Goal: Entertainment & Leisure: Consume media (video, audio)

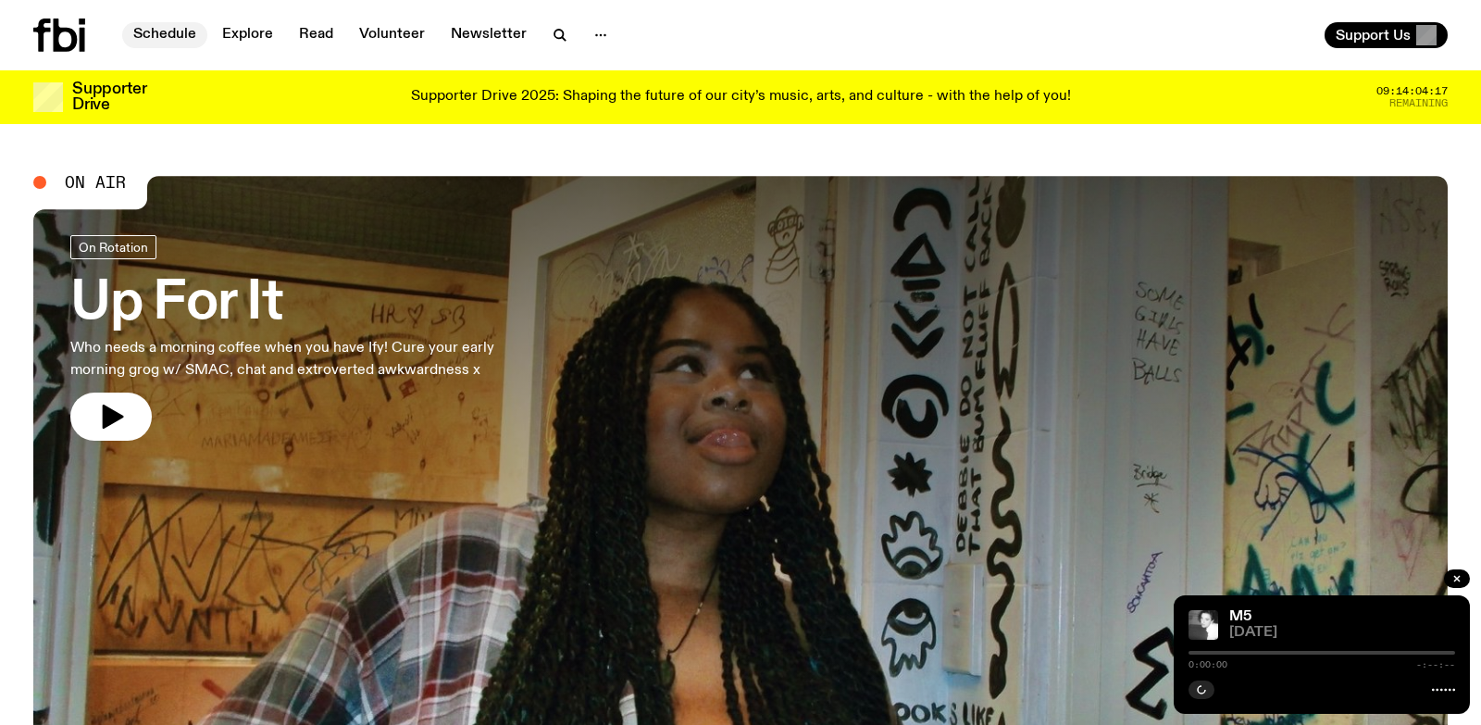
click at [164, 33] on link "Schedule" at bounding box center [164, 35] width 85 height 26
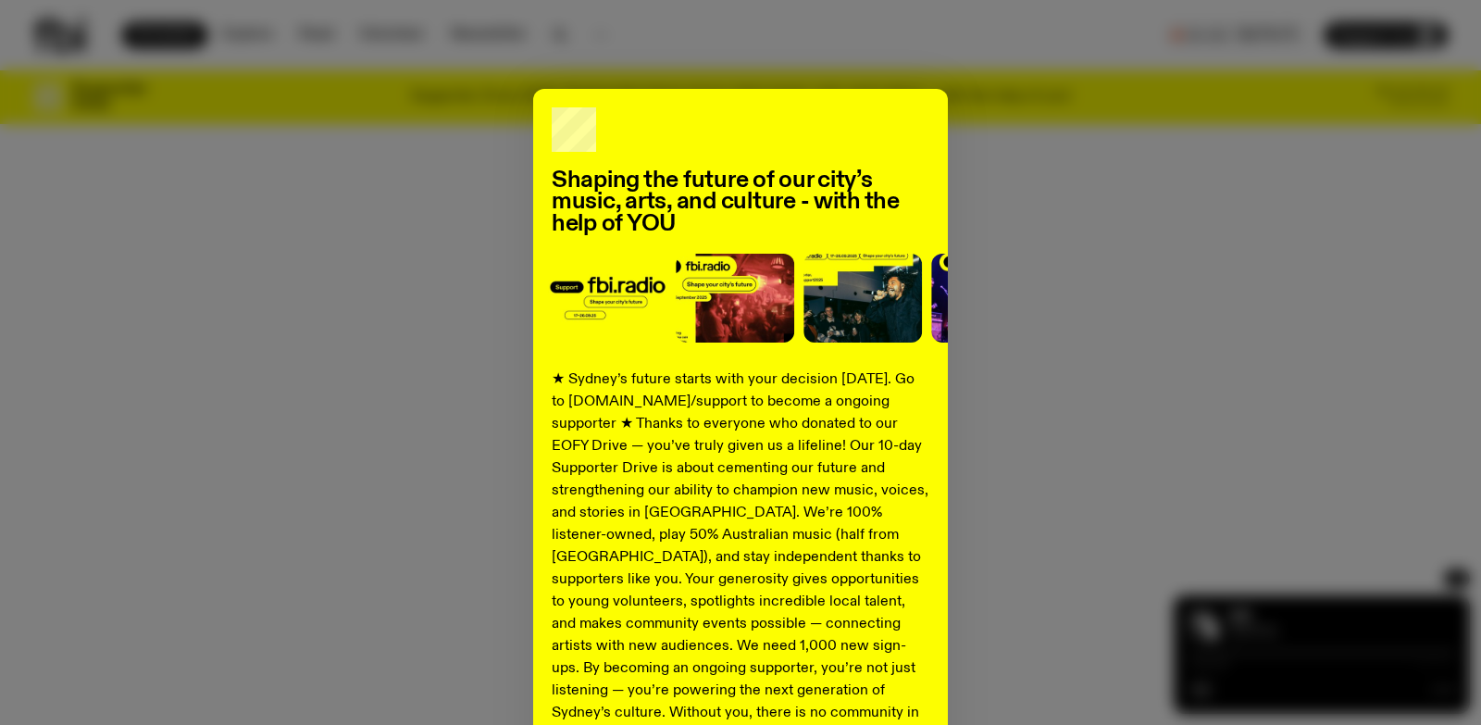
click at [1375, 156] on div "Shaping the future of our city’s music, arts, and culture - with the help of YO…" at bounding box center [740, 469] width 1414 height 761
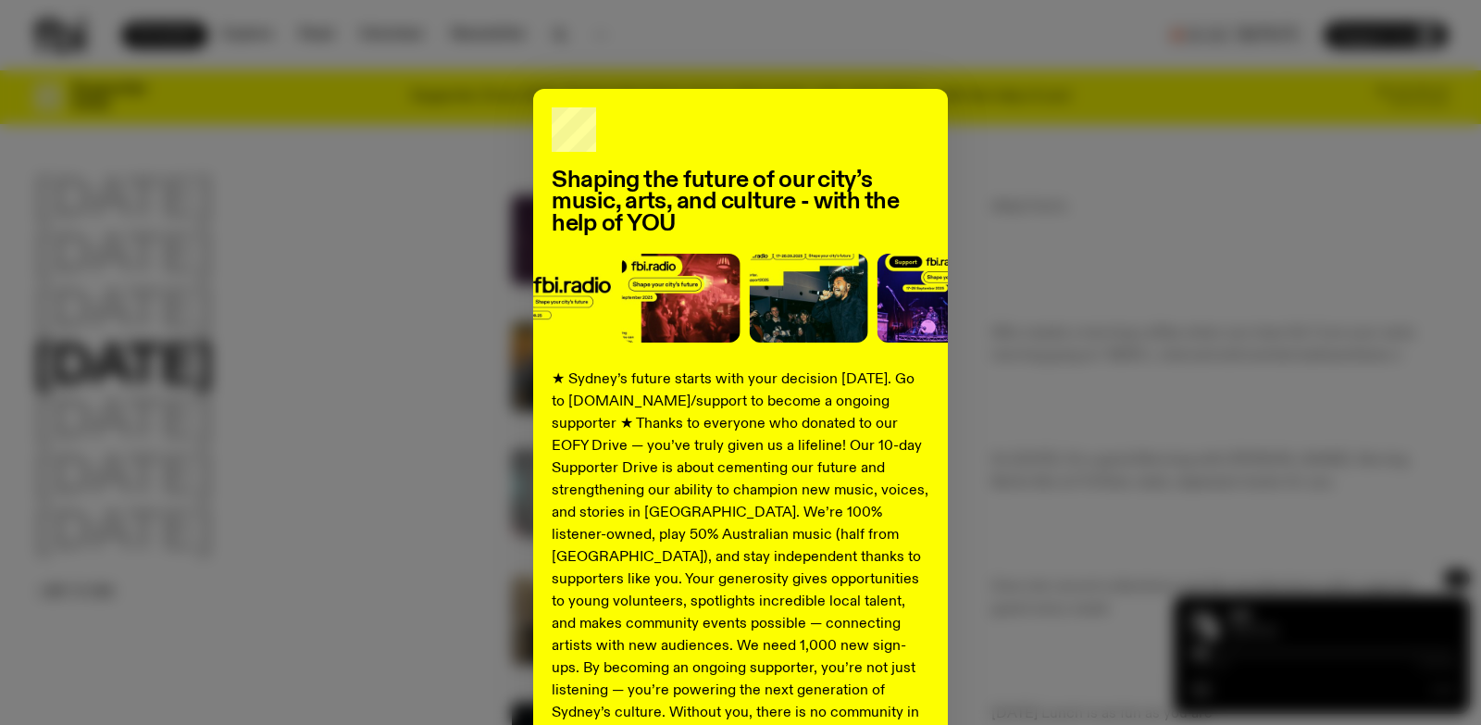
click at [1003, 169] on div "Shaping the future of our city’s music, arts, and culture - with the help of YO…" at bounding box center [740, 469] width 1414 height 761
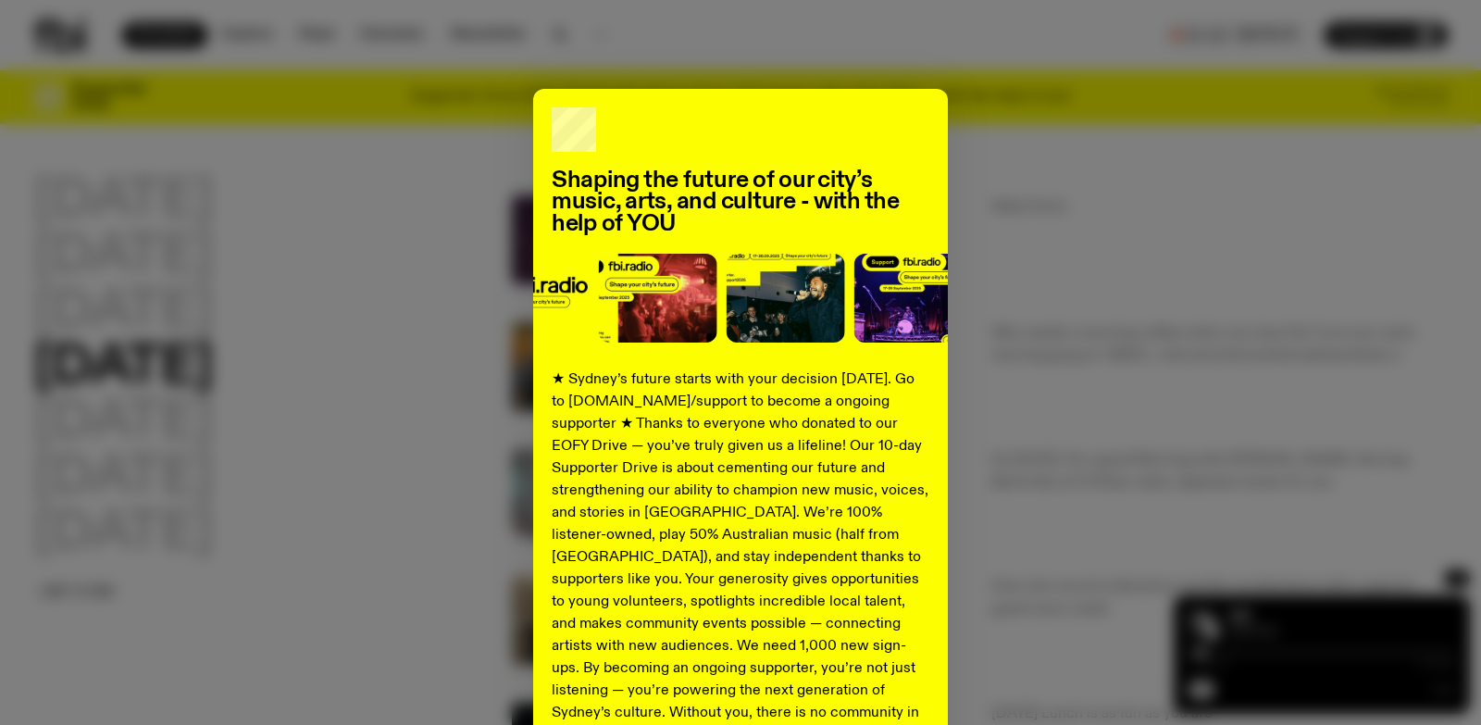
click at [1438, 572] on div "Shaping the future of our city’s music, arts, and culture - with the help of YO…" at bounding box center [740, 469] width 1414 height 761
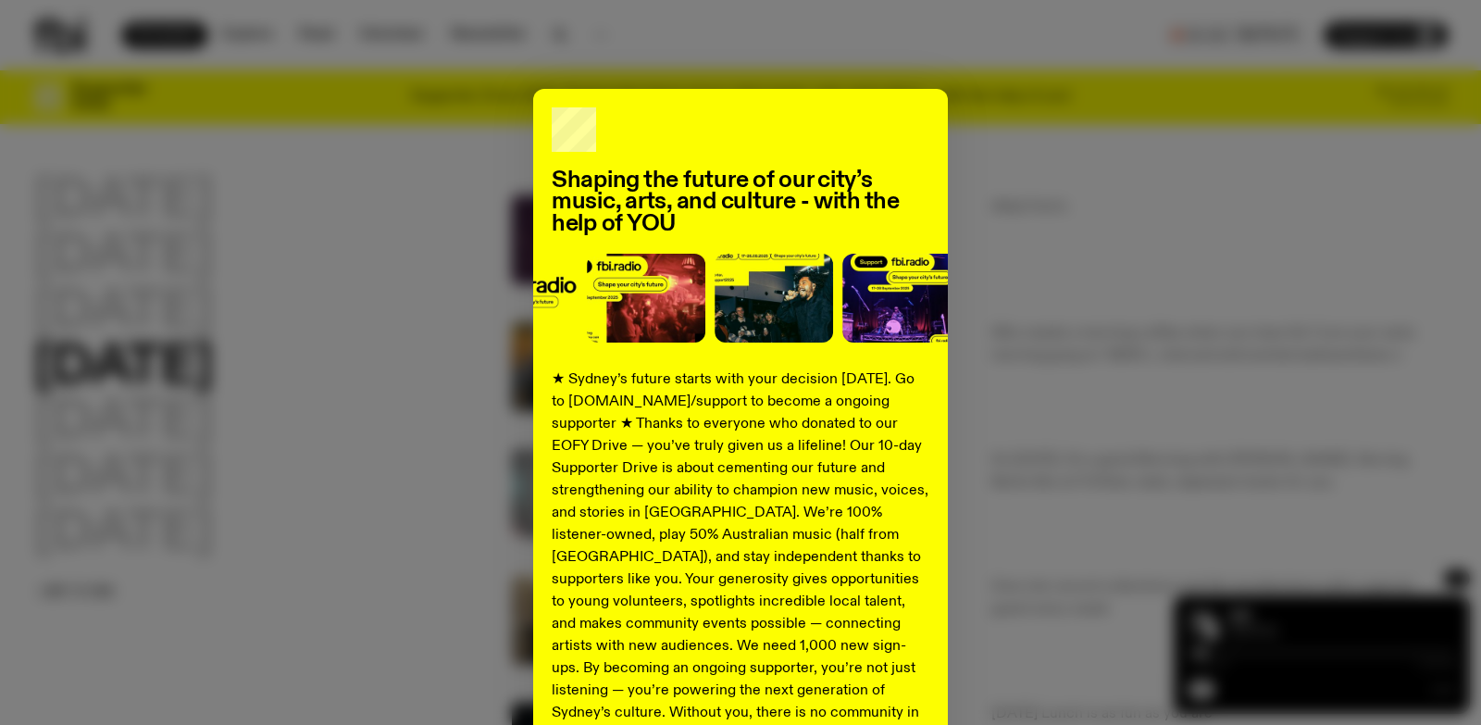
click at [1457, 577] on div "Shaping the future of our city’s music, arts, and culture - with the help of YO…" at bounding box center [740, 469] width 1481 height 761
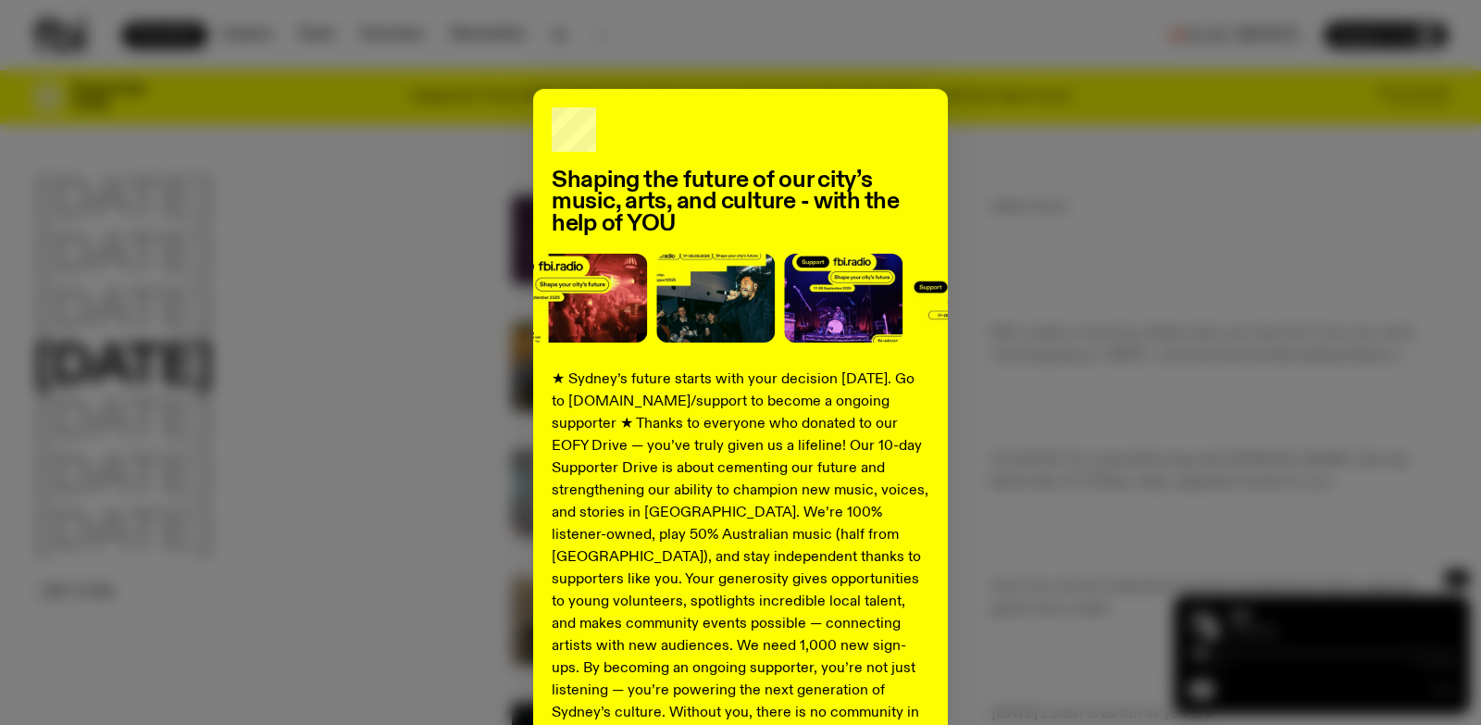
click at [1211, 162] on div "Shaping the future of our city’s music, arts, and culture - with the help of YO…" at bounding box center [740, 469] width 1414 height 761
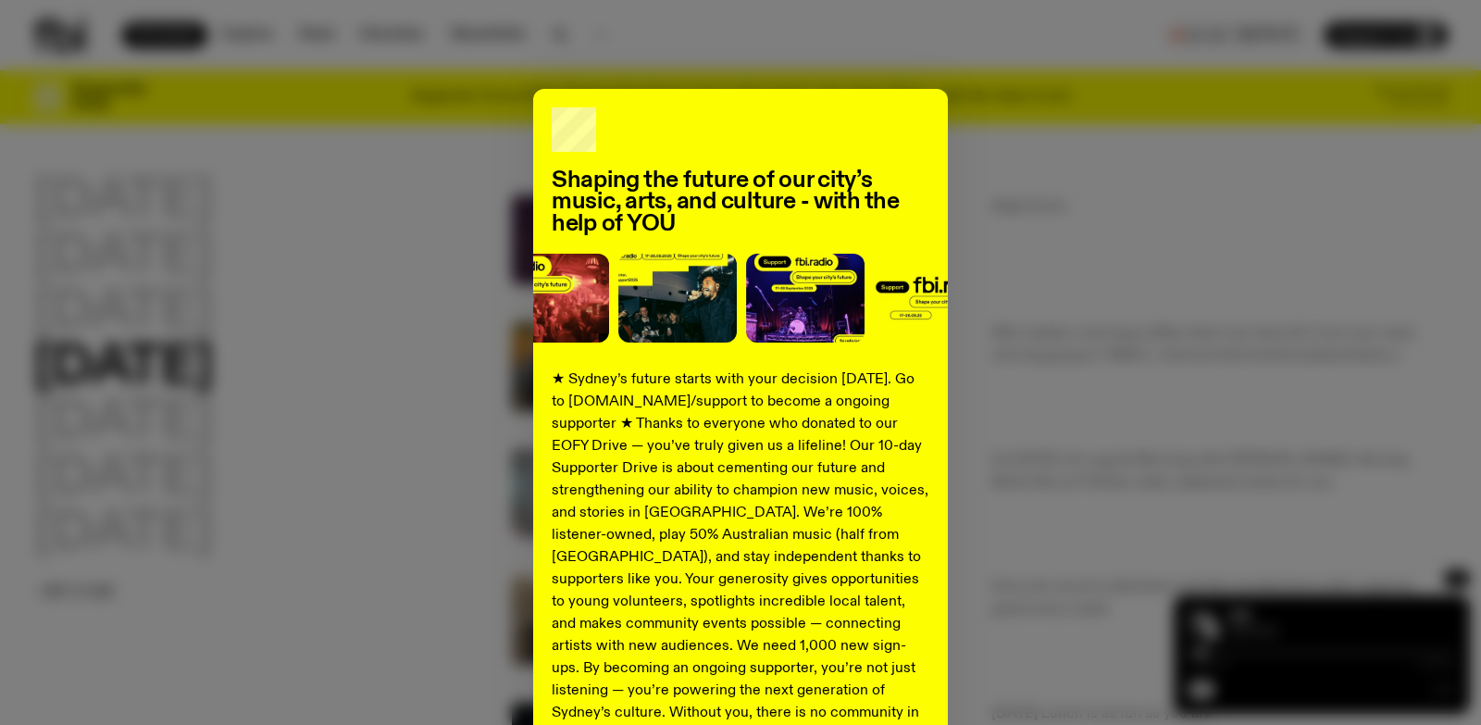
click at [966, 138] on div "Shaping the future of our city’s music, arts, and culture - with the help of YO…" at bounding box center [740, 469] width 1414 height 761
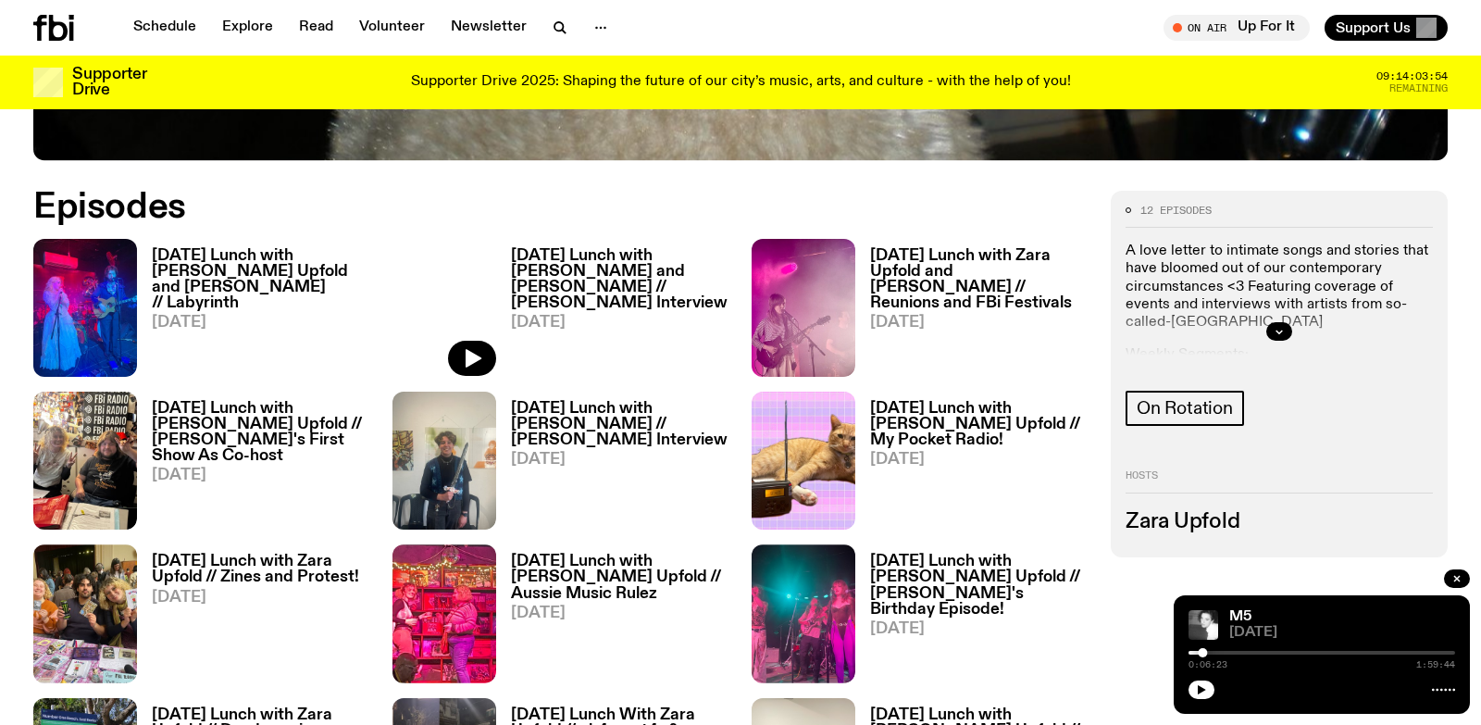
scroll to position [905, 0]
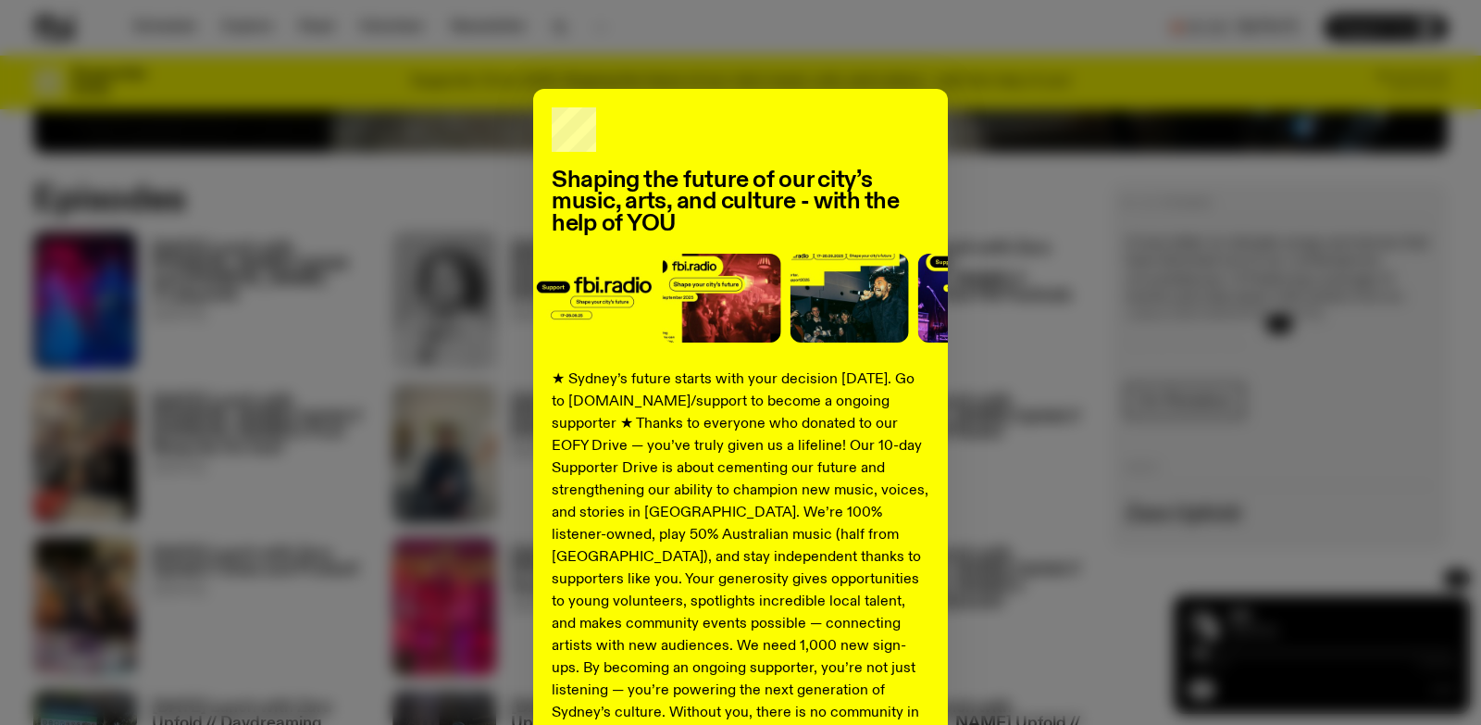
click at [1046, 200] on div "Shaping the future of our city’s music, arts, and culture - with the help of YO…" at bounding box center [740, 469] width 1414 height 761
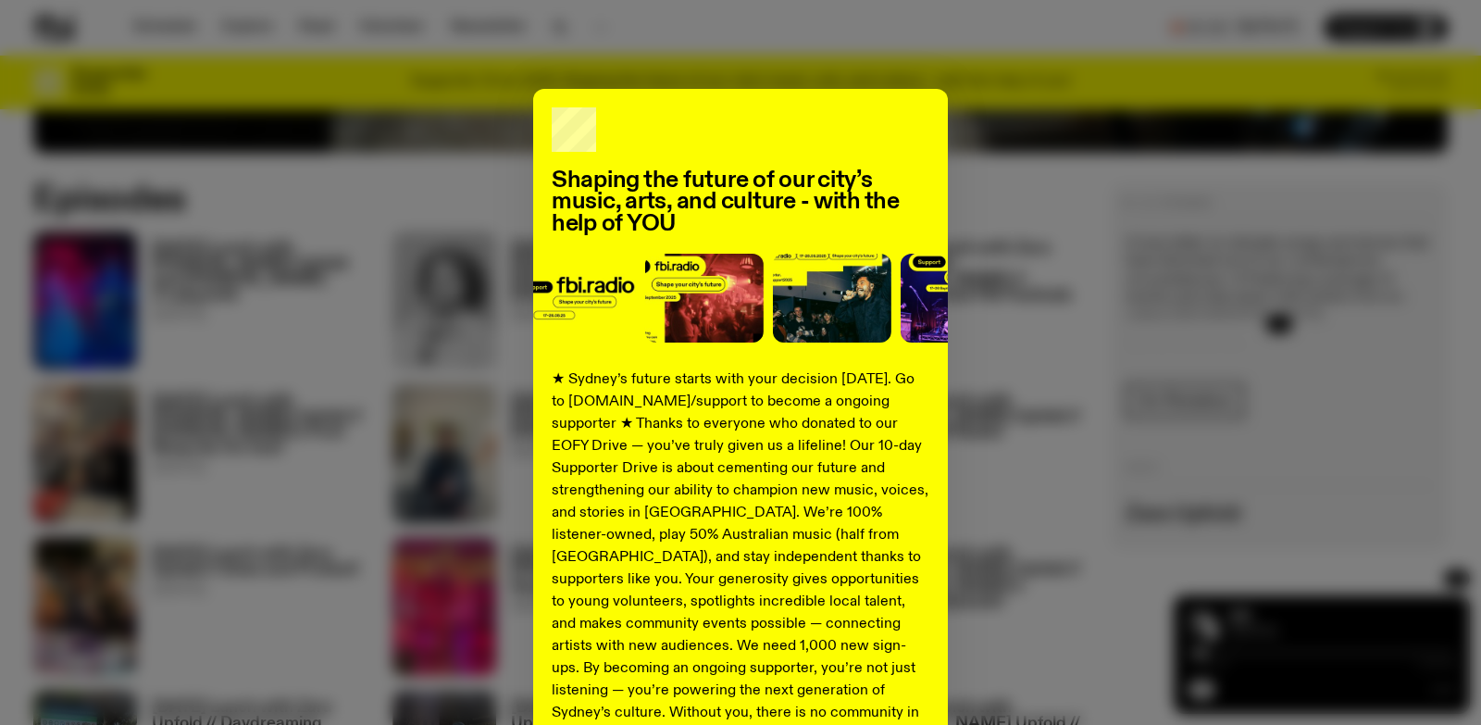
click at [1208, 542] on div "Shaping the future of our city’s music, arts, and culture - with the help of YO…" at bounding box center [740, 469] width 1414 height 761
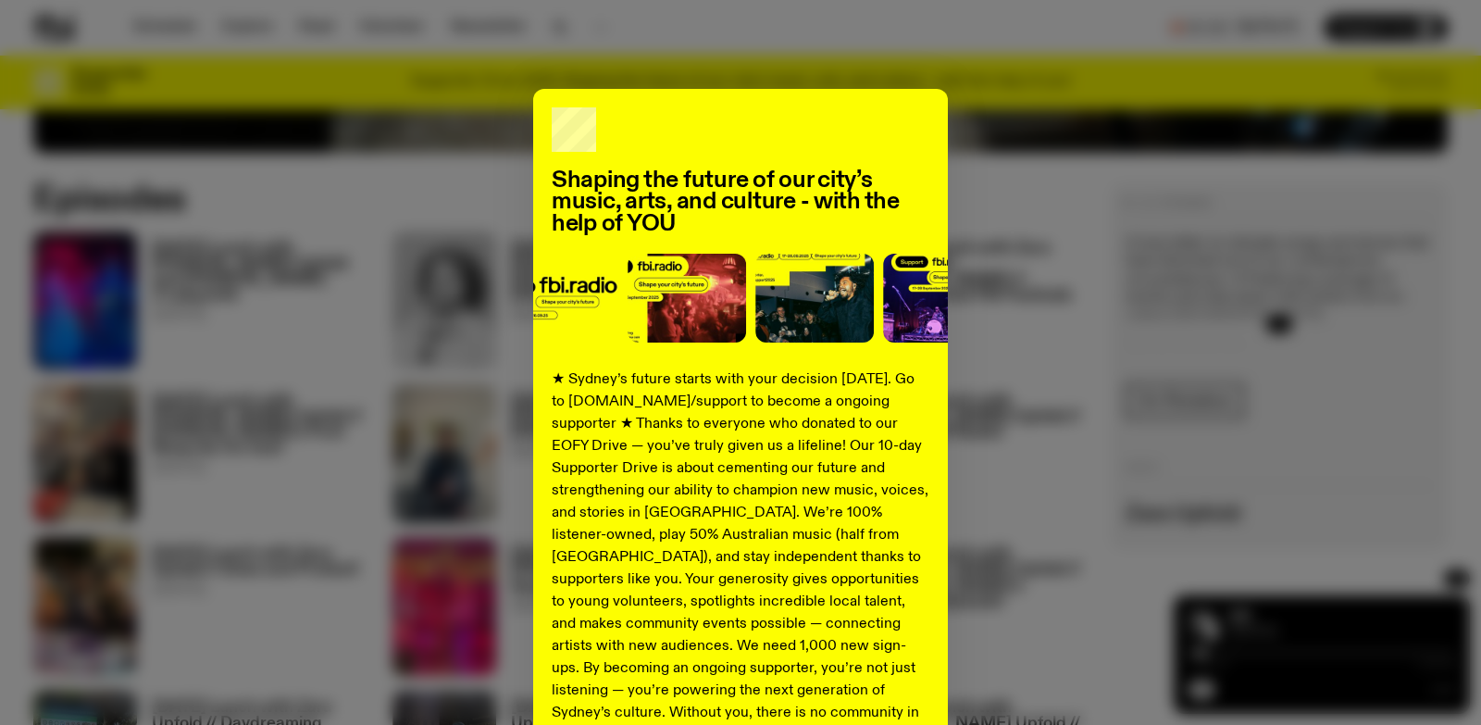
click at [1354, 602] on div "Shaping the future of our city’s music, arts, and culture - with the help of YO…" at bounding box center [740, 469] width 1414 height 761
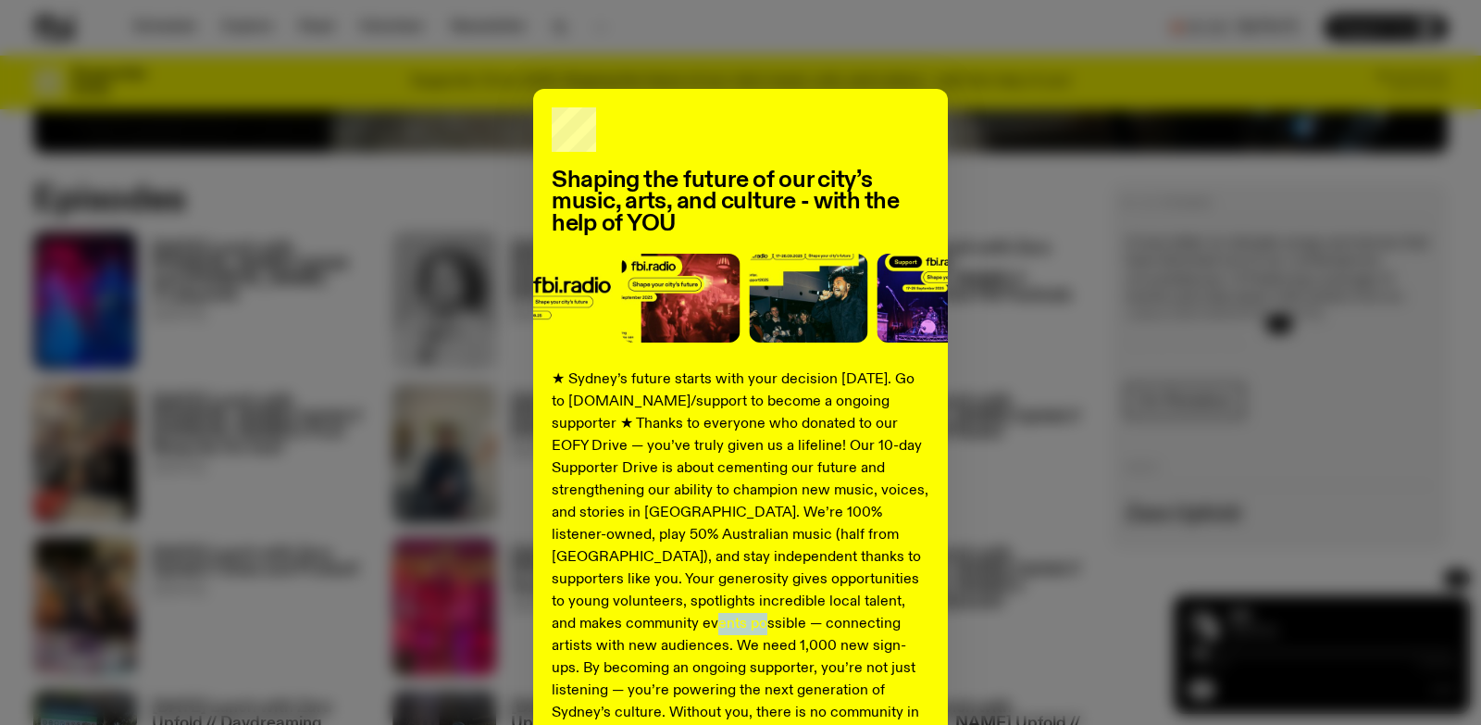
click at [1354, 602] on div "Shaping the future of our city’s music, arts, and culture - with the help of YO…" at bounding box center [740, 469] width 1414 height 761
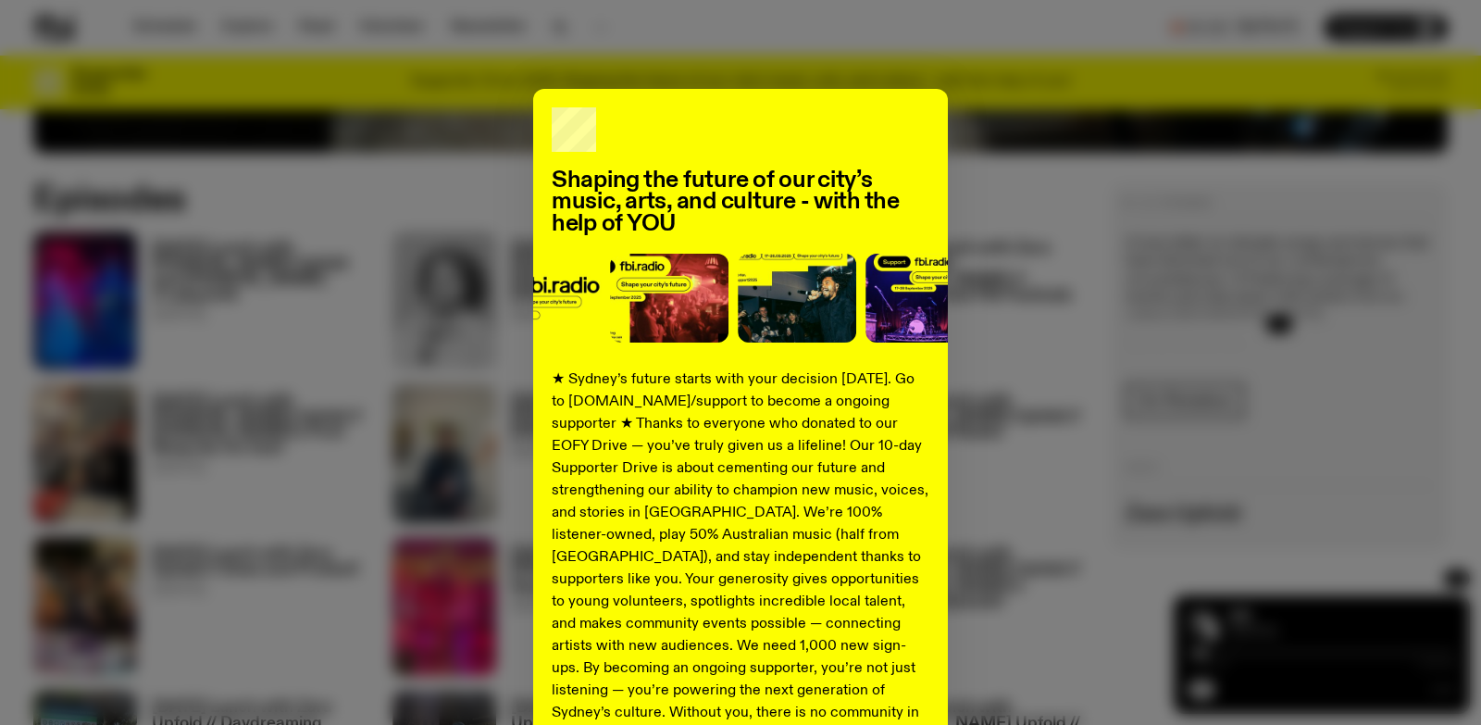
click at [1429, 575] on div "Shaping the future of our city’s music, arts, and culture - with the help of YO…" at bounding box center [740, 469] width 1414 height 761
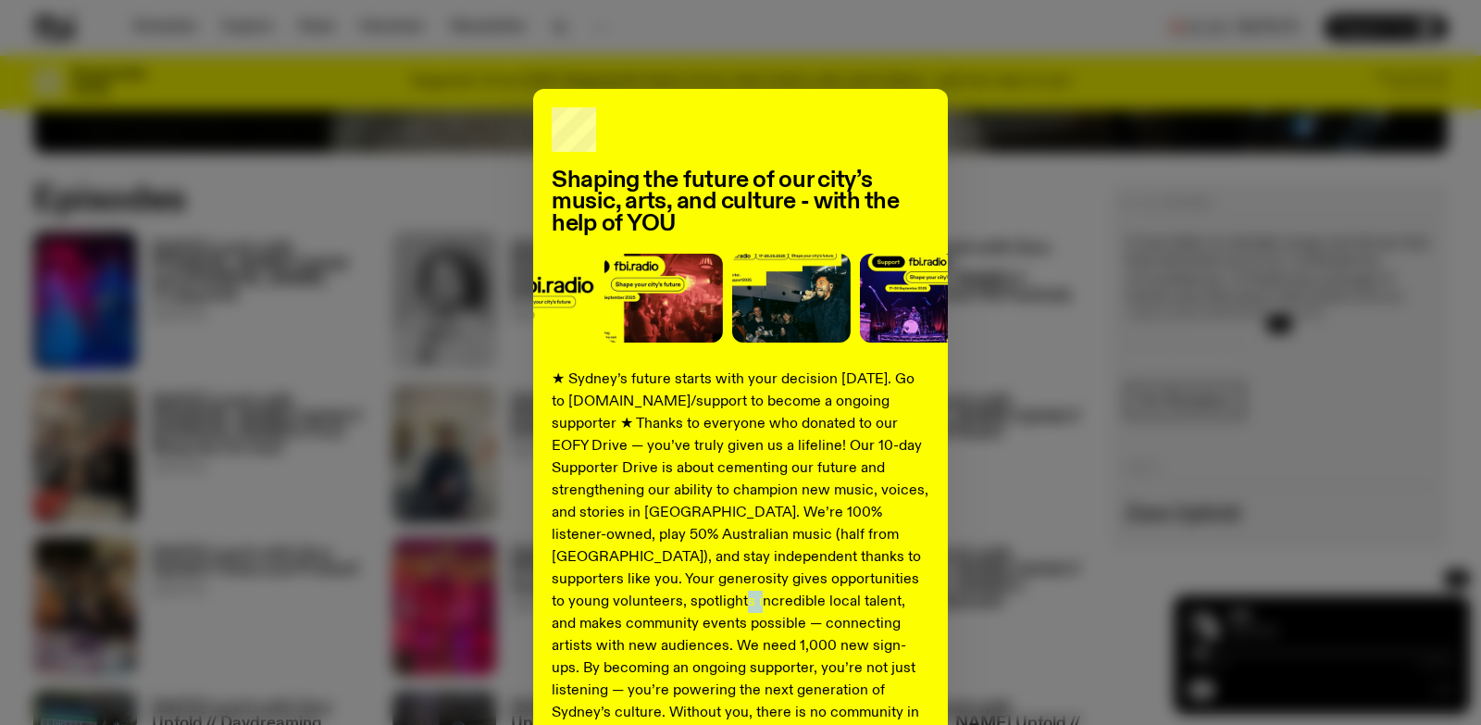
click at [1429, 575] on div "Shaping the future of our city’s music, arts, and culture - with the help of YO…" at bounding box center [740, 469] width 1414 height 761
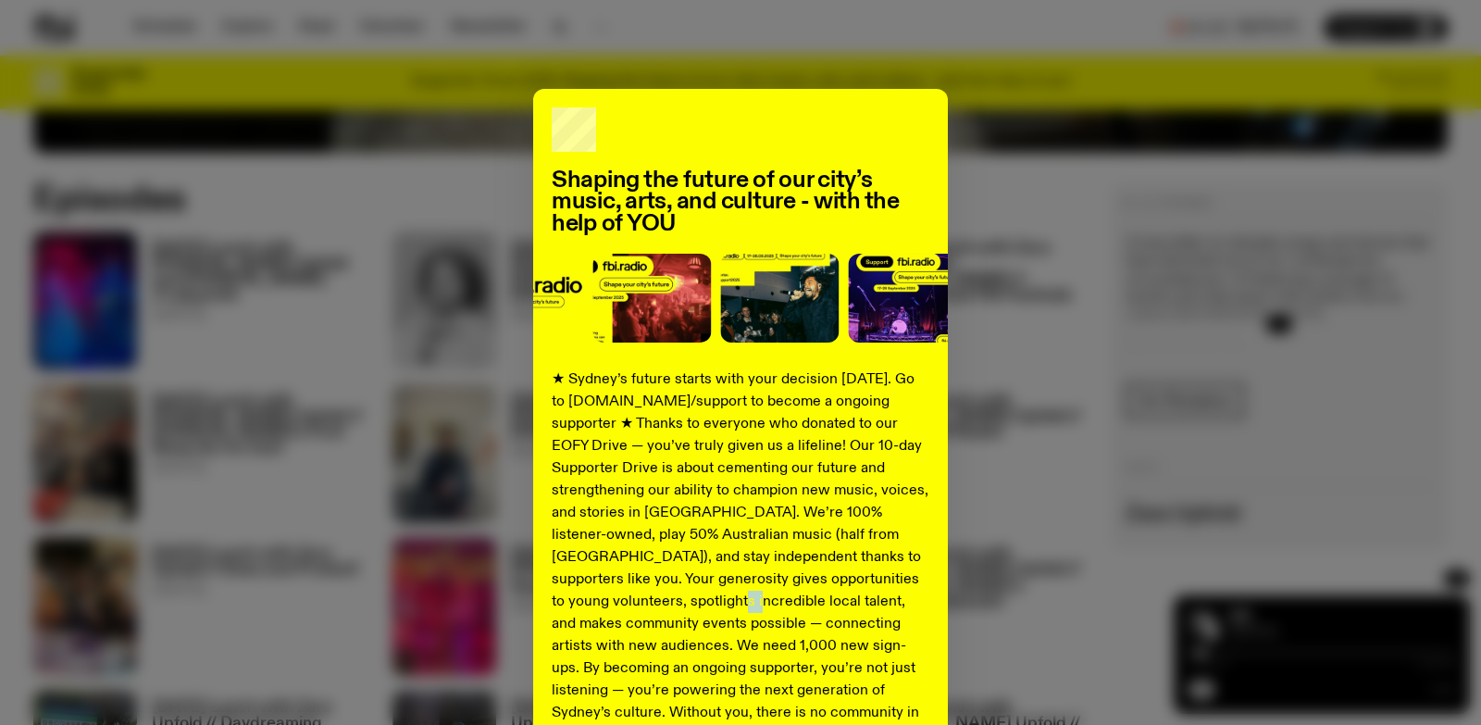
scroll to position [191, 0]
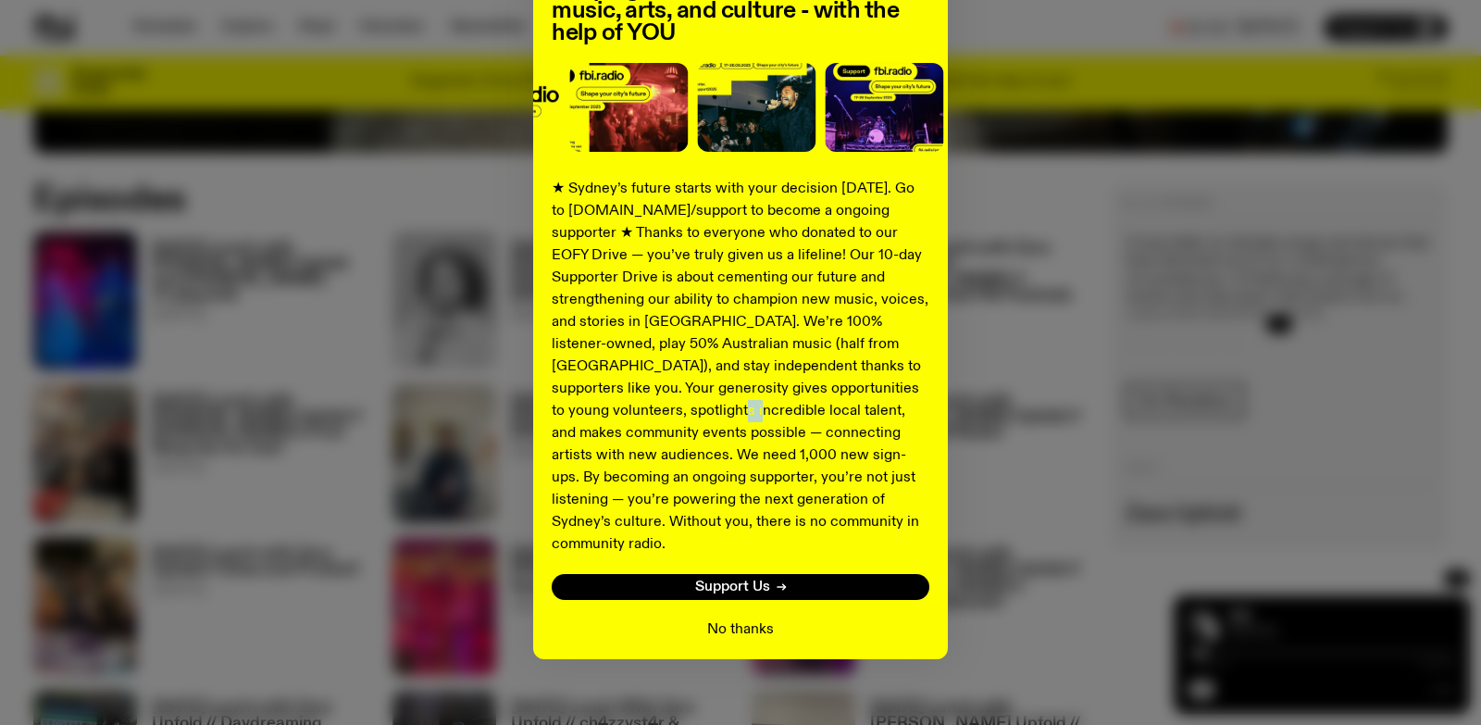
click at [744, 618] on button "No thanks" at bounding box center [740, 629] width 67 height 22
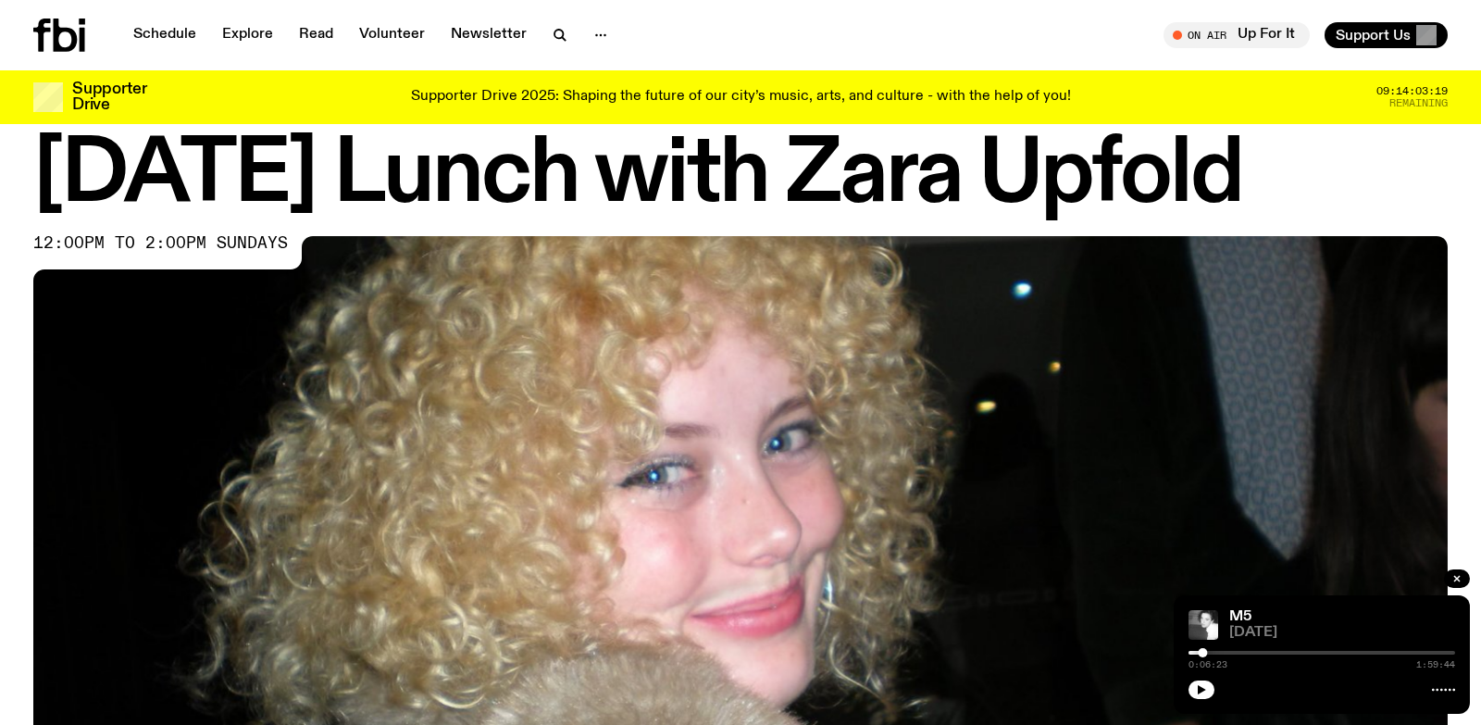
scroll to position [0, 0]
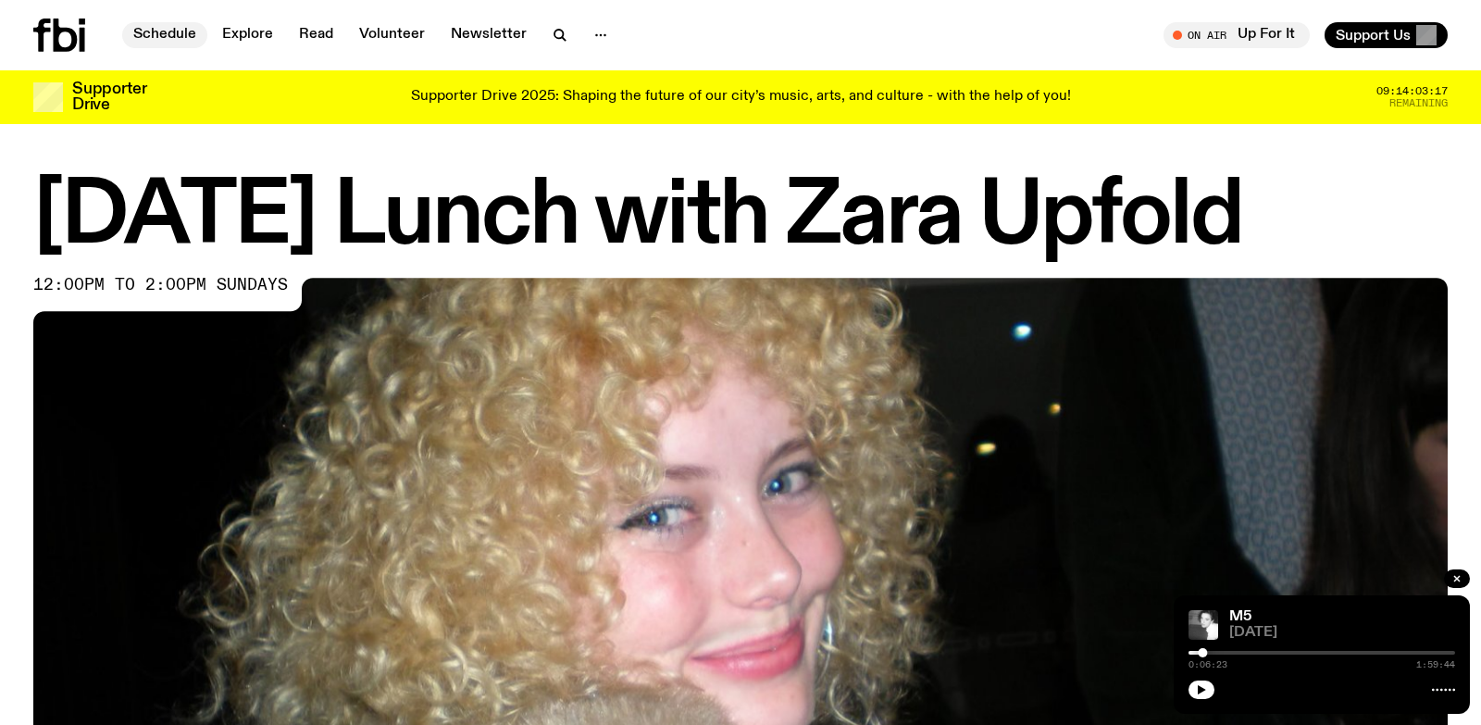
click at [187, 38] on link "Schedule" at bounding box center [164, 35] width 85 height 26
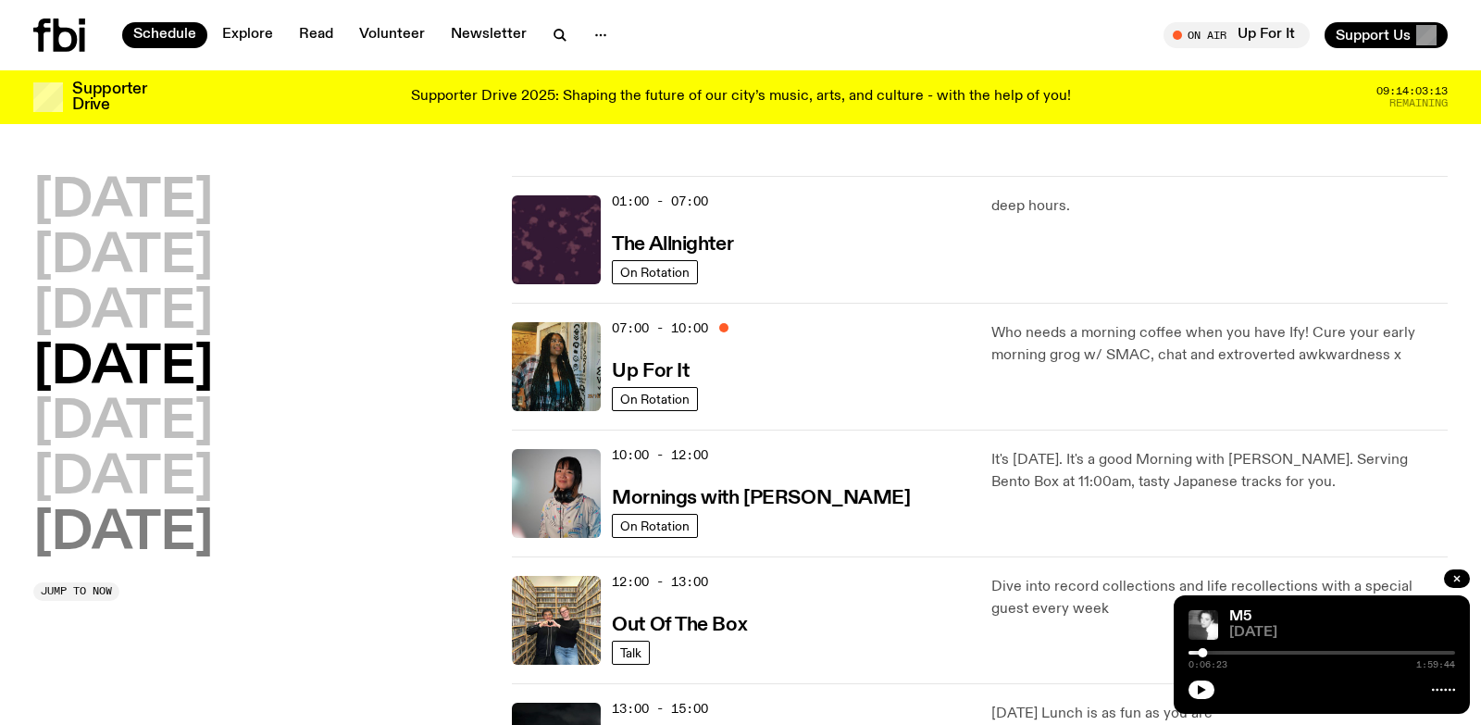
click at [163, 547] on h2 "[DATE]" at bounding box center [123, 534] width 180 height 52
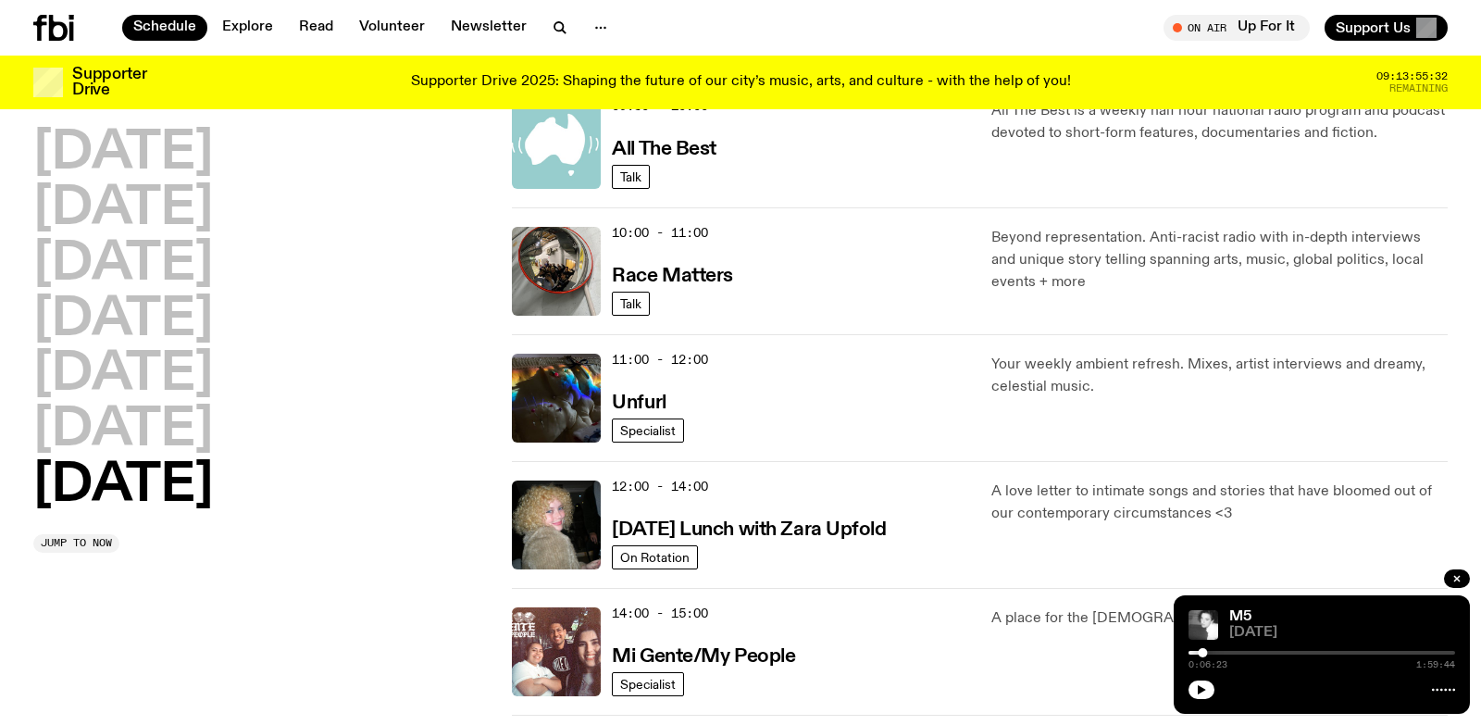
scroll to position [566, 0]
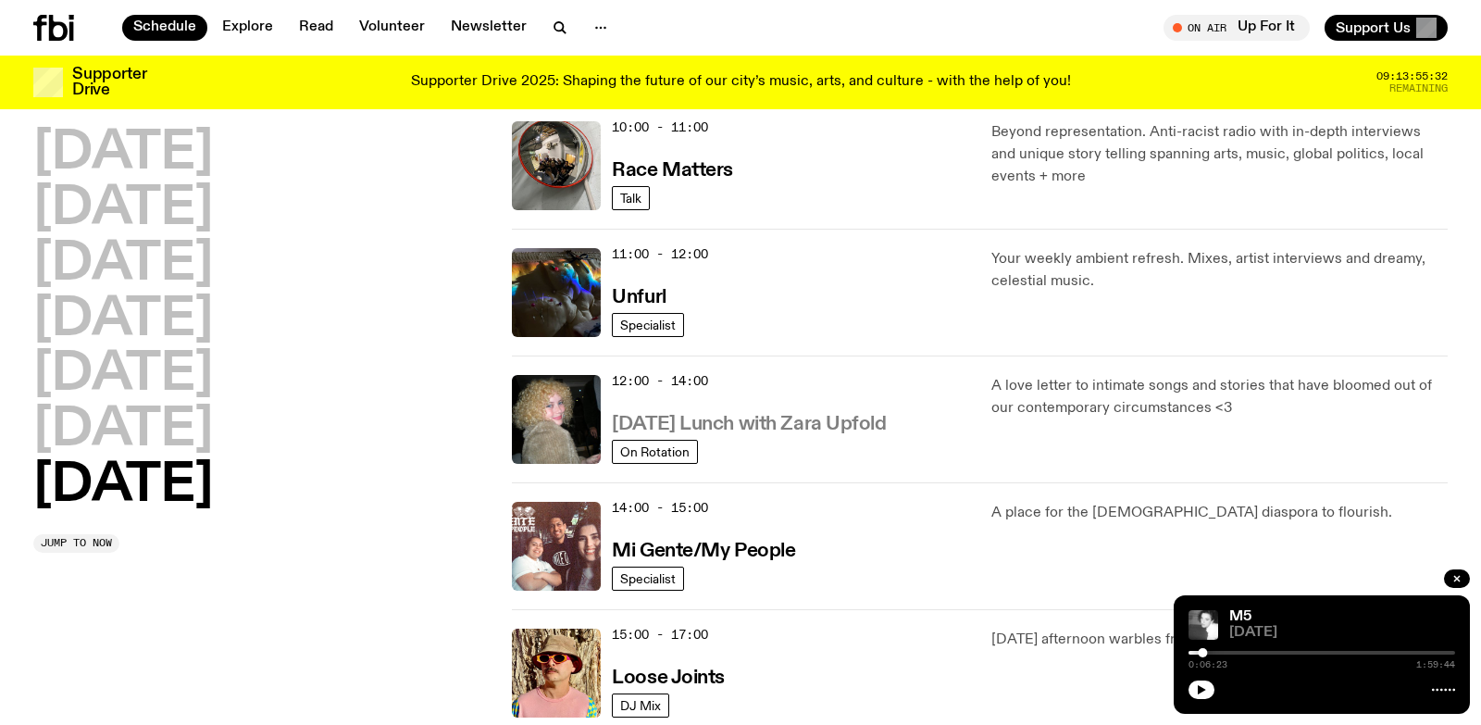
click at [652, 417] on h3 "[DATE] Lunch with Zara Upfold" at bounding box center [749, 424] width 274 height 19
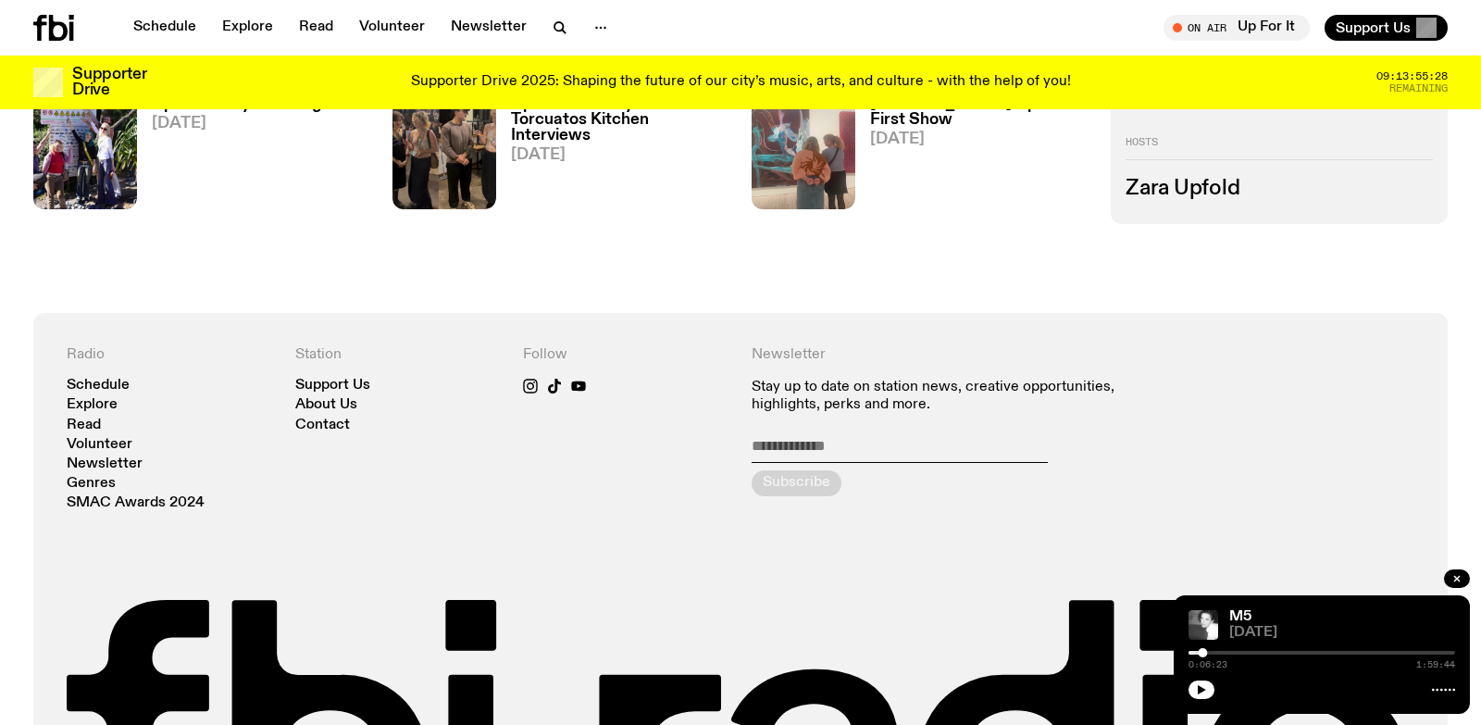
scroll to position [1514, 0]
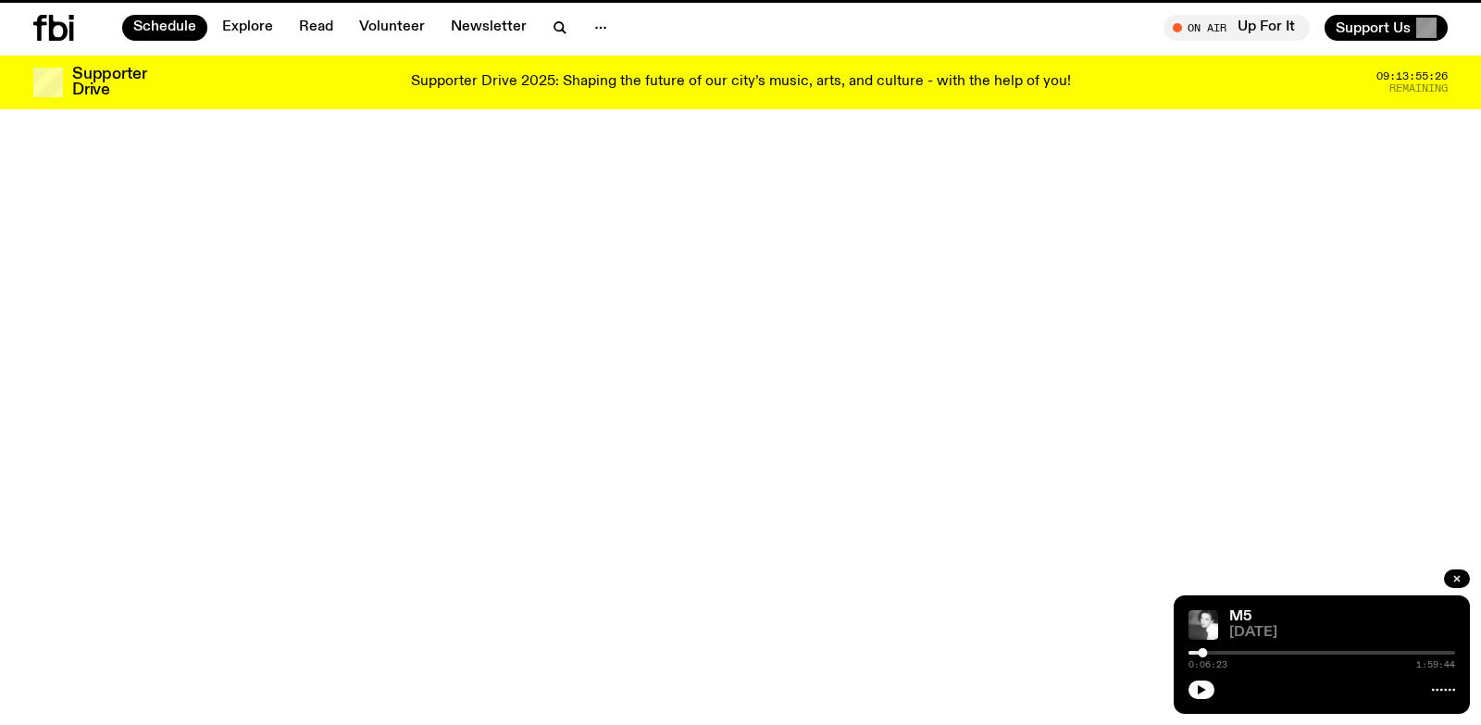
scroll to position [566, 0]
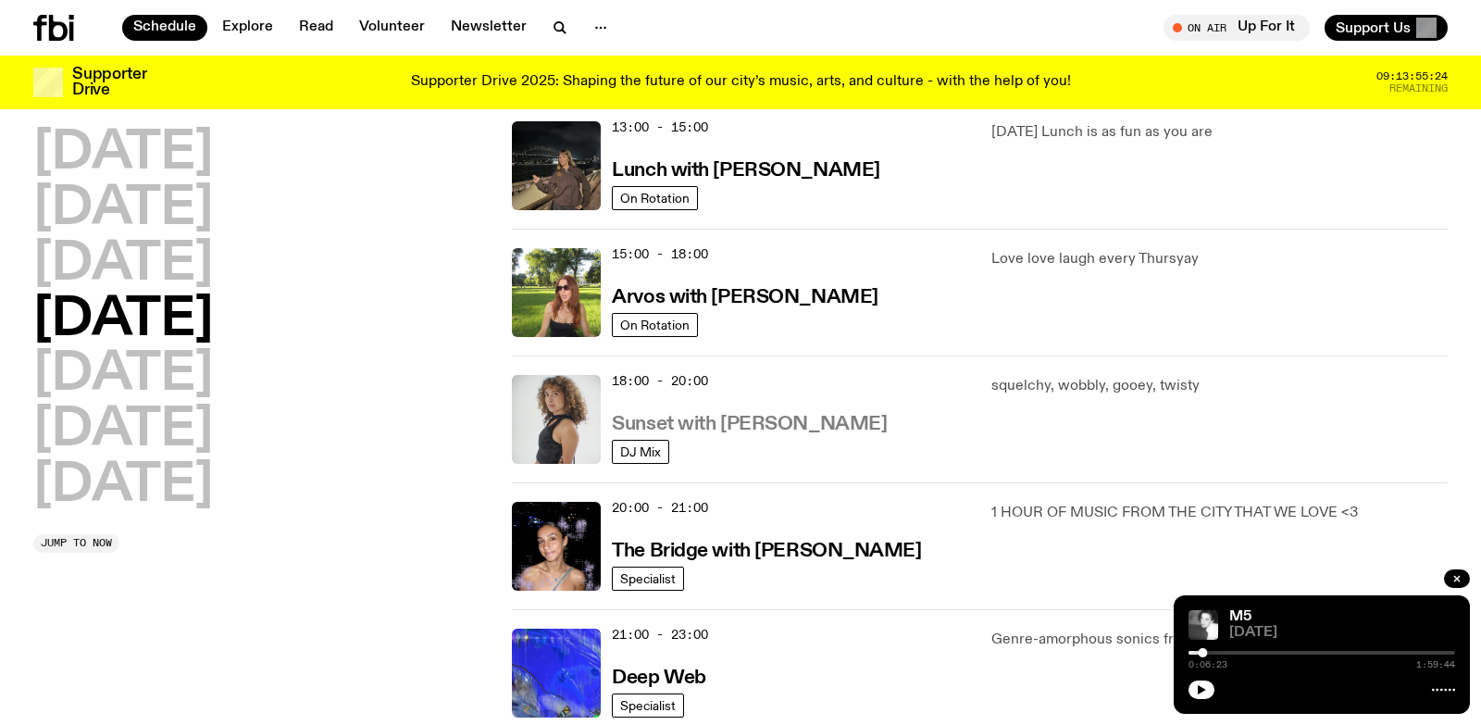
click at [703, 416] on h3 "Sunset with [PERSON_NAME]" at bounding box center [749, 424] width 275 height 19
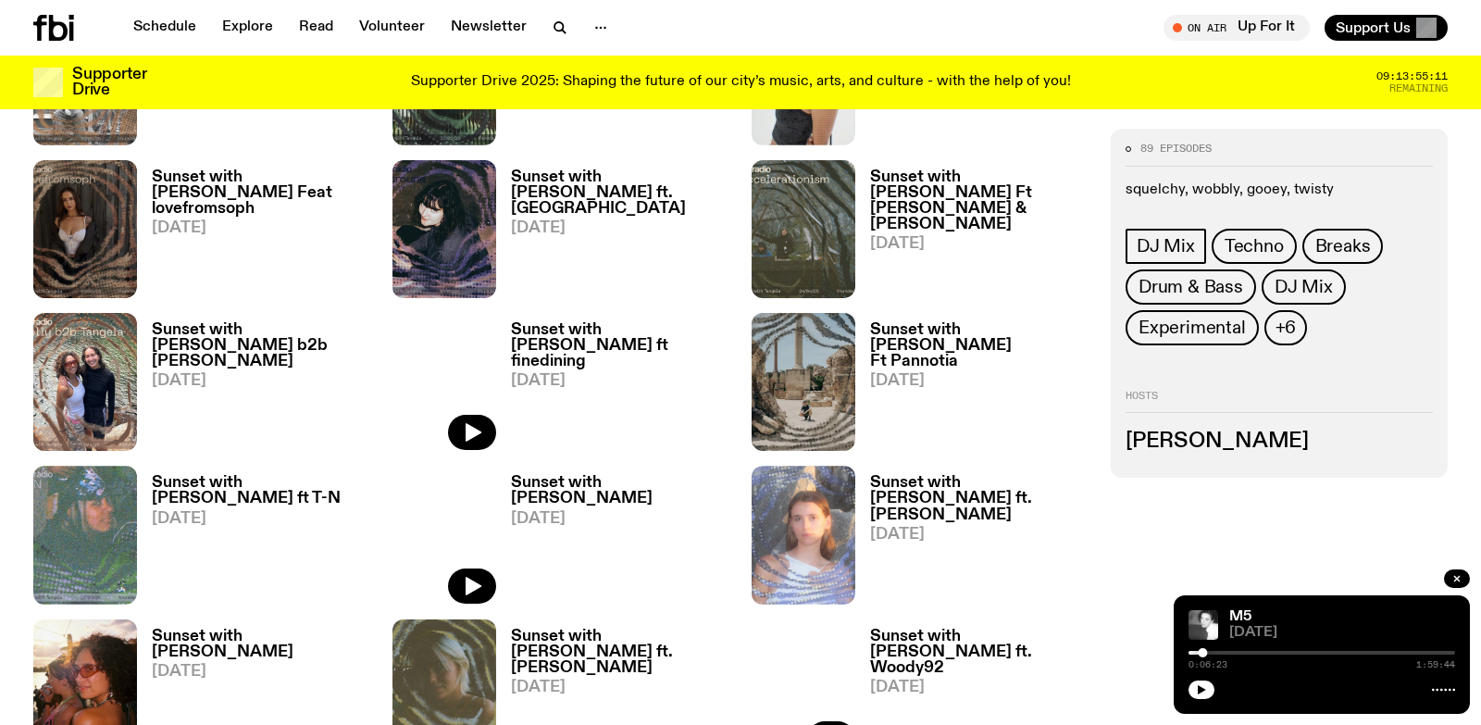
scroll to position [1895, 0]
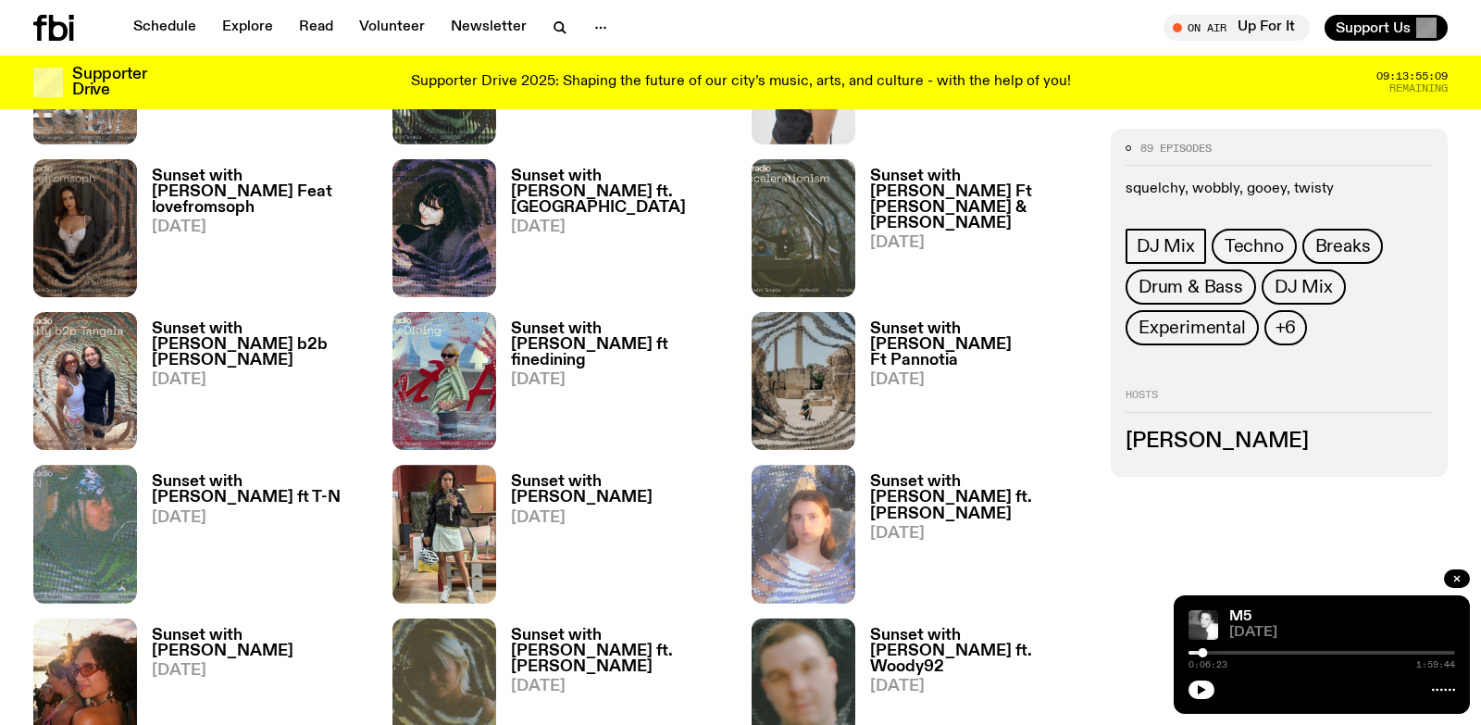
click at [553, 478] on h3 "Sunset with [PERSON_NAME]" at bounding box center [620, 489] width 218 height 31
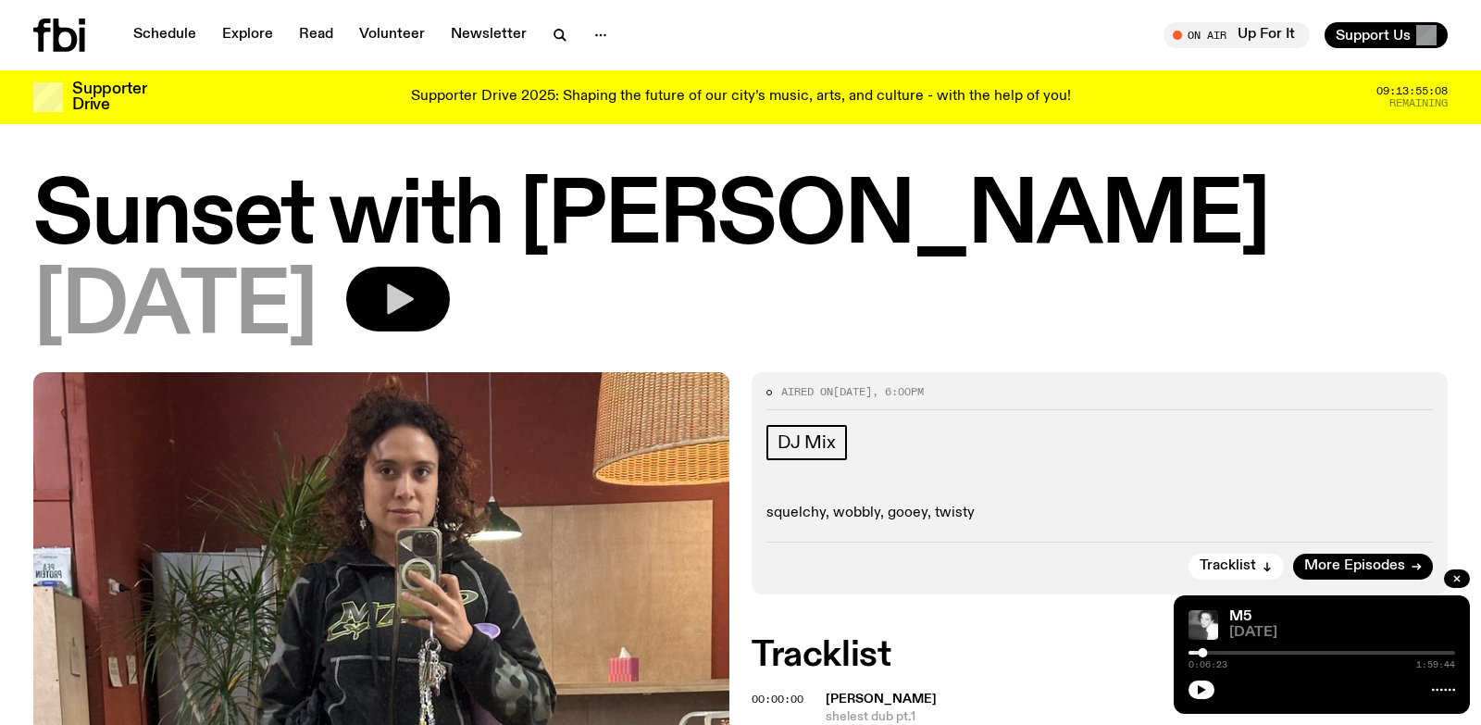
click at [416, 282] on icon "button" at bounding box center [397, 298] width 37 height 37
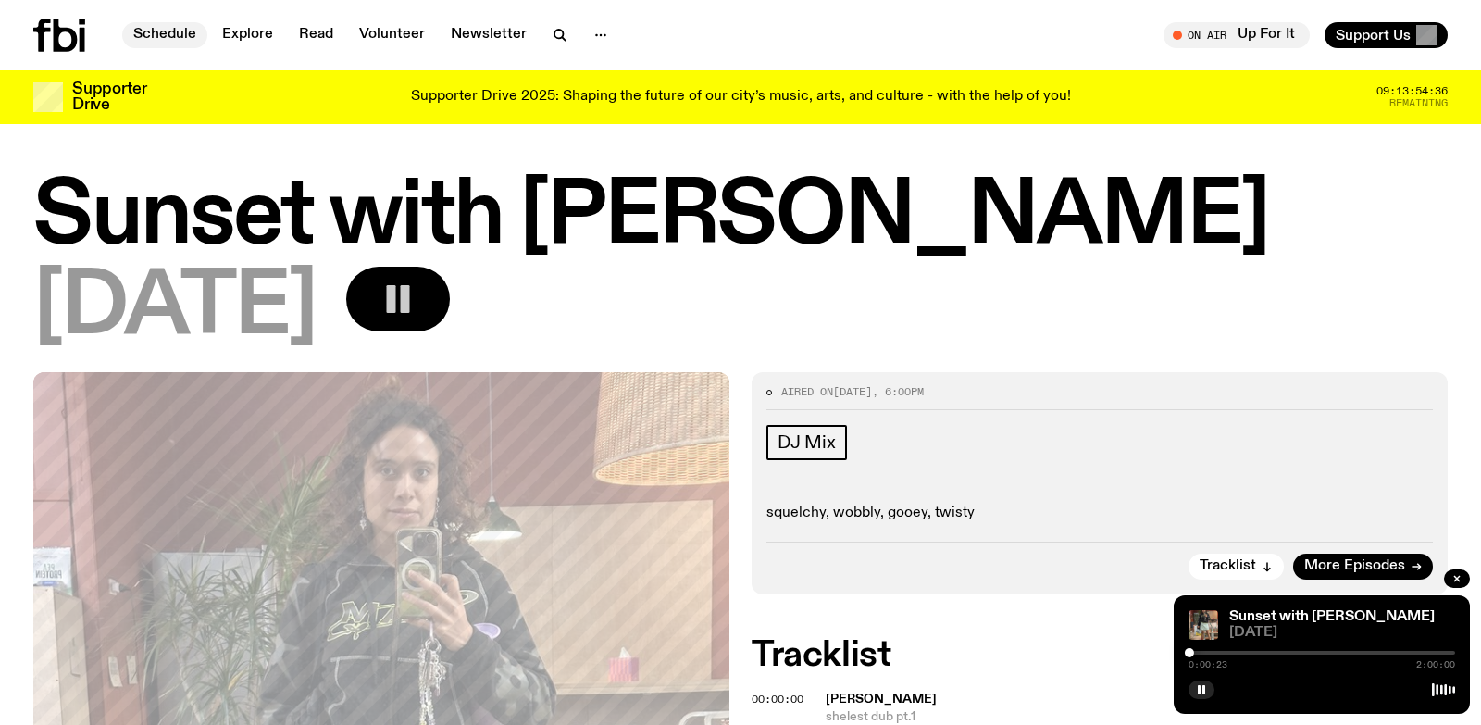
click at [155, 36] on link "Schedule" at bounding box center [164, 35] width 85 height 26
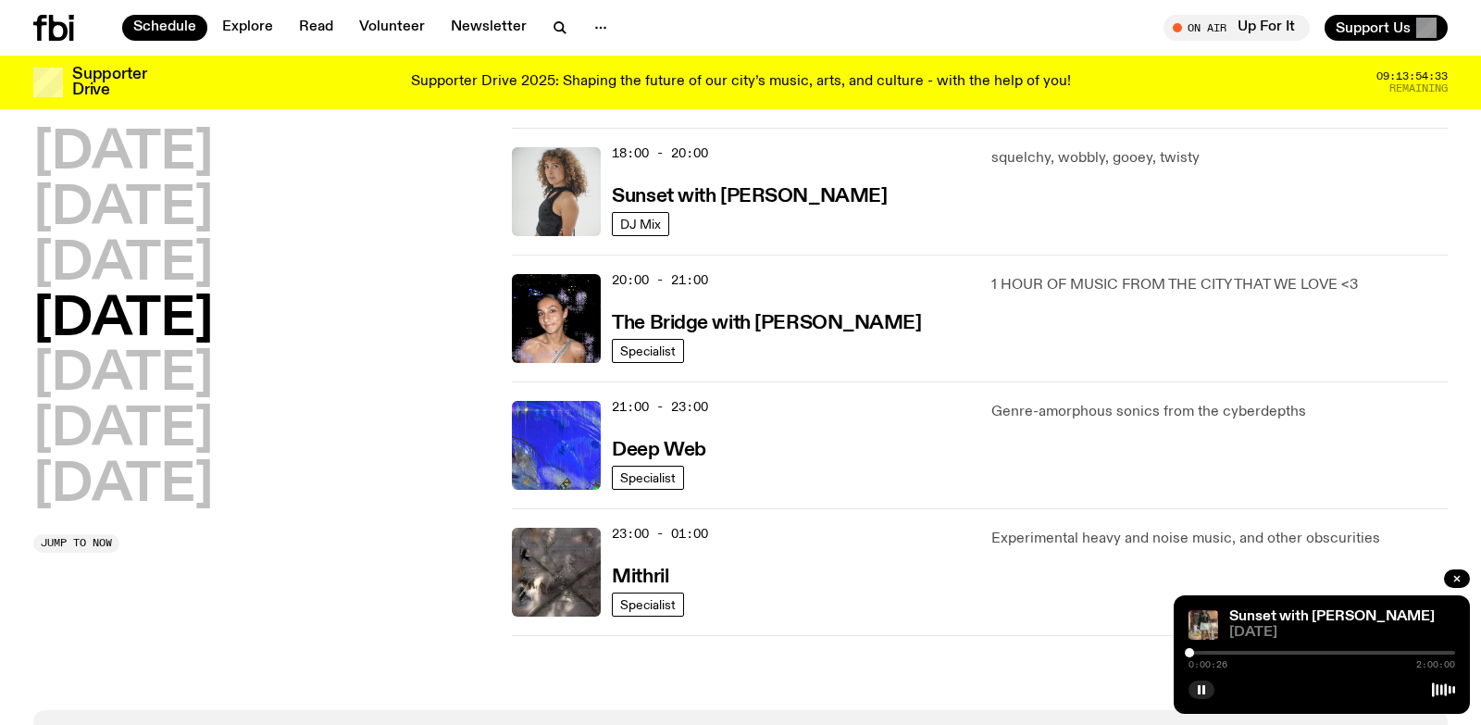
scroll to position [544, 0]
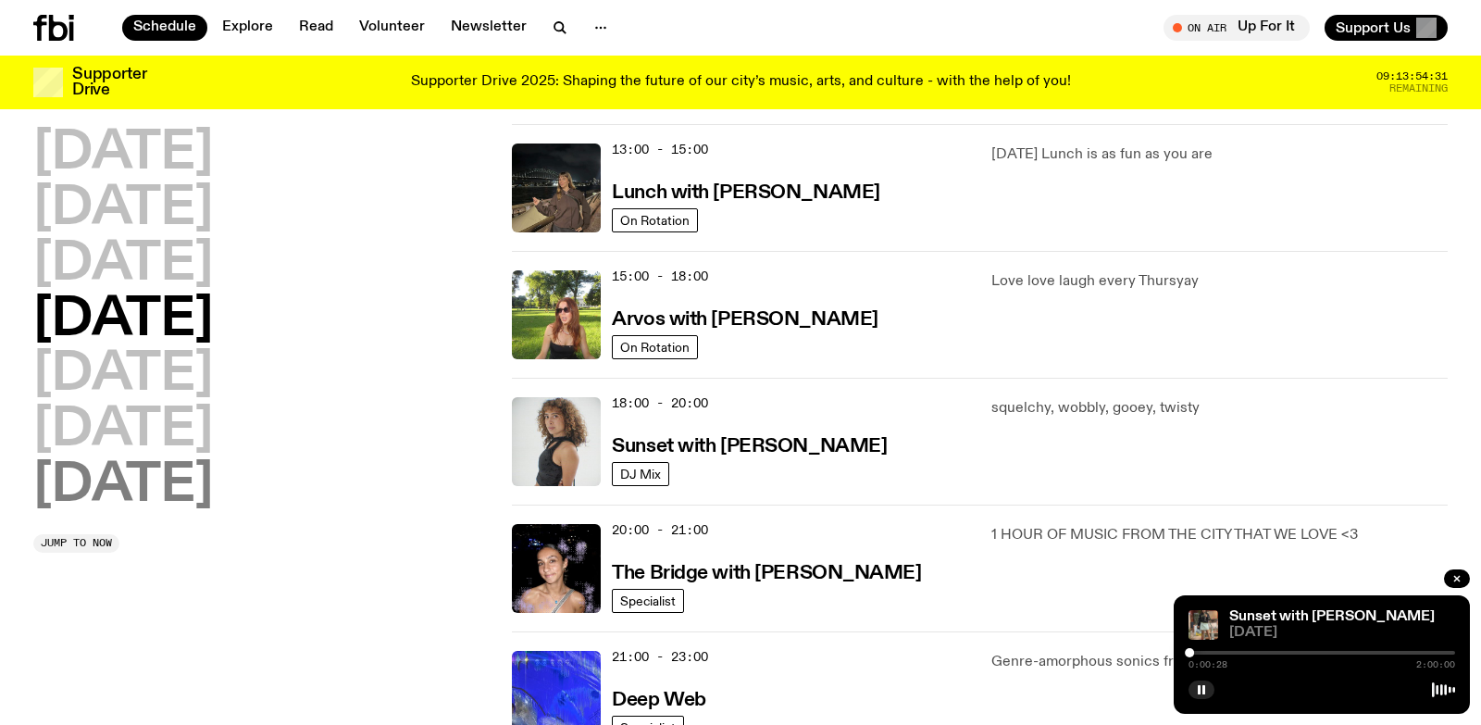
click at [156, 476] on h2 "[DATE]" at bounding box center [123, 486] width 180 height 52
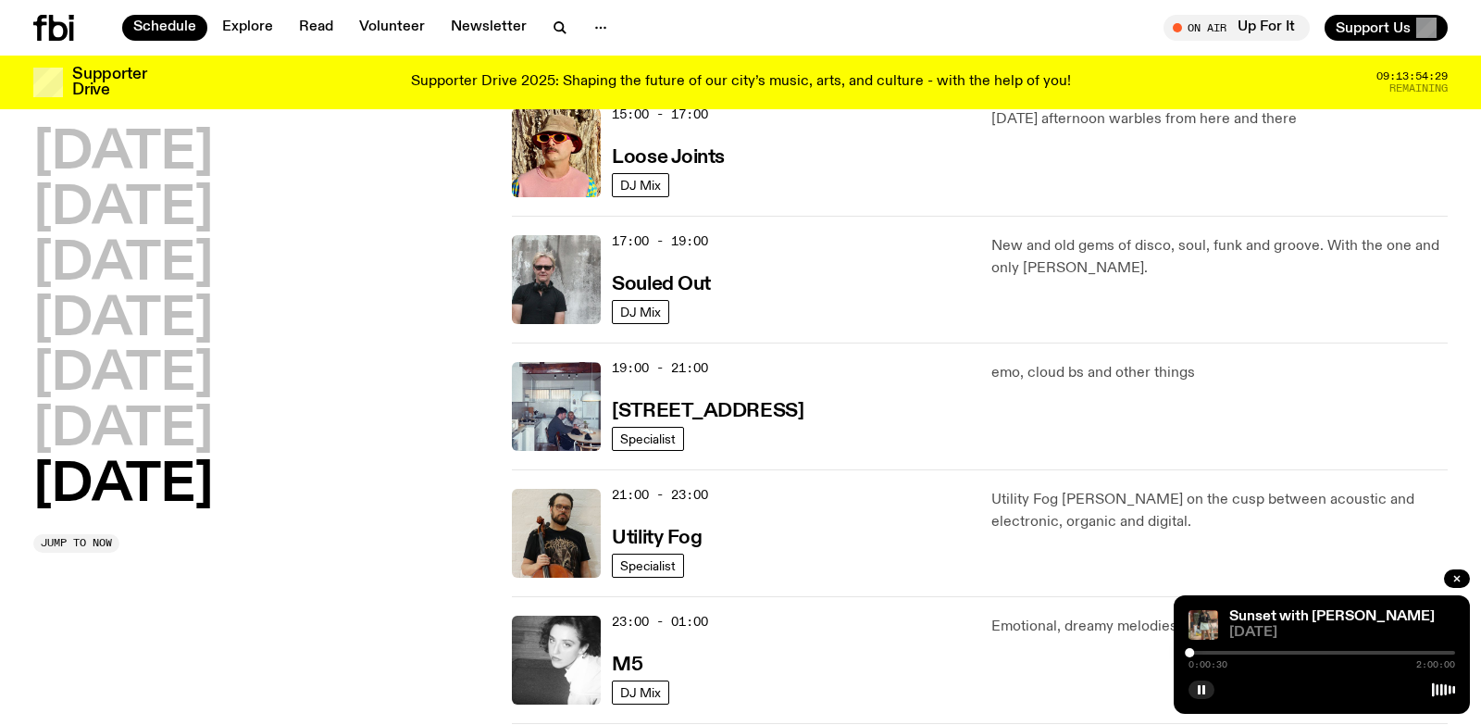
scroll to position [1198, 0]
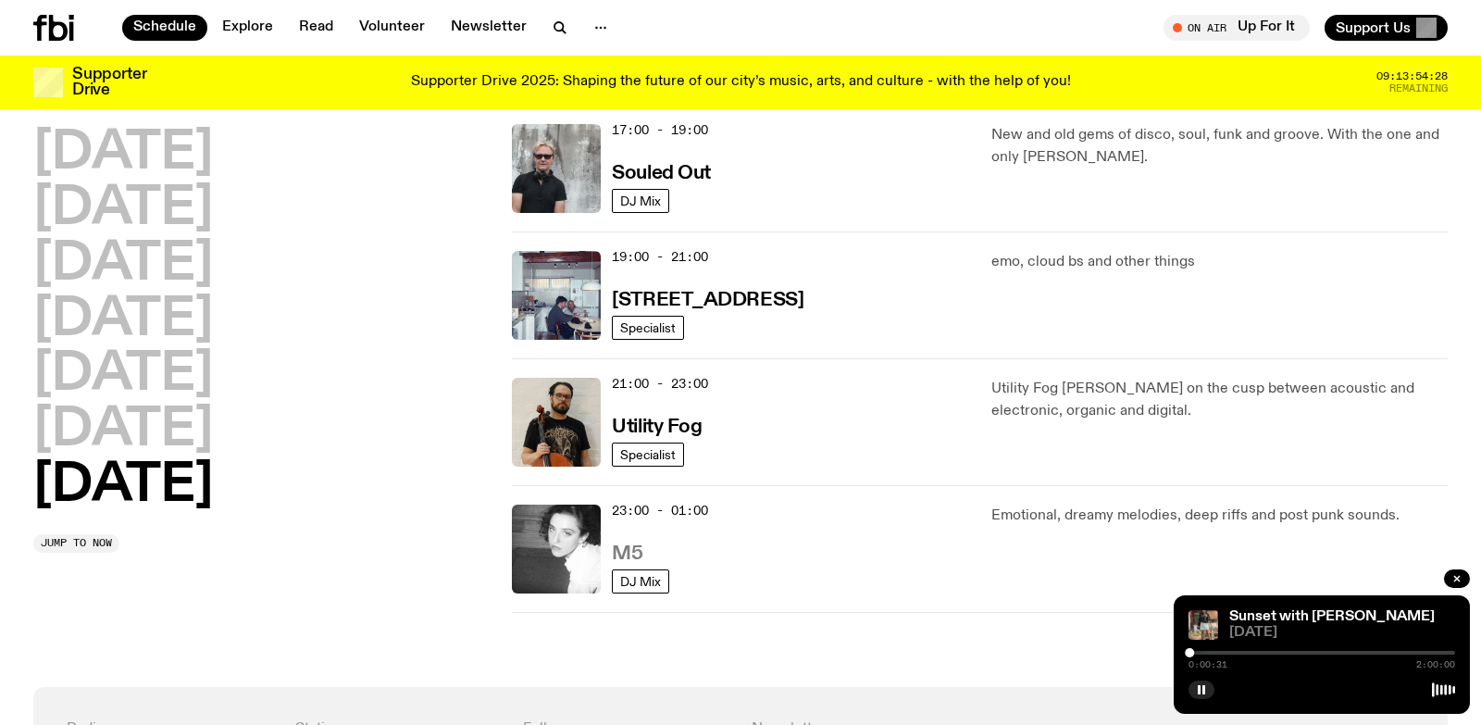
click at [614, 548] on h3 "M5" at bounding box center [627, 553] width 31 height 19
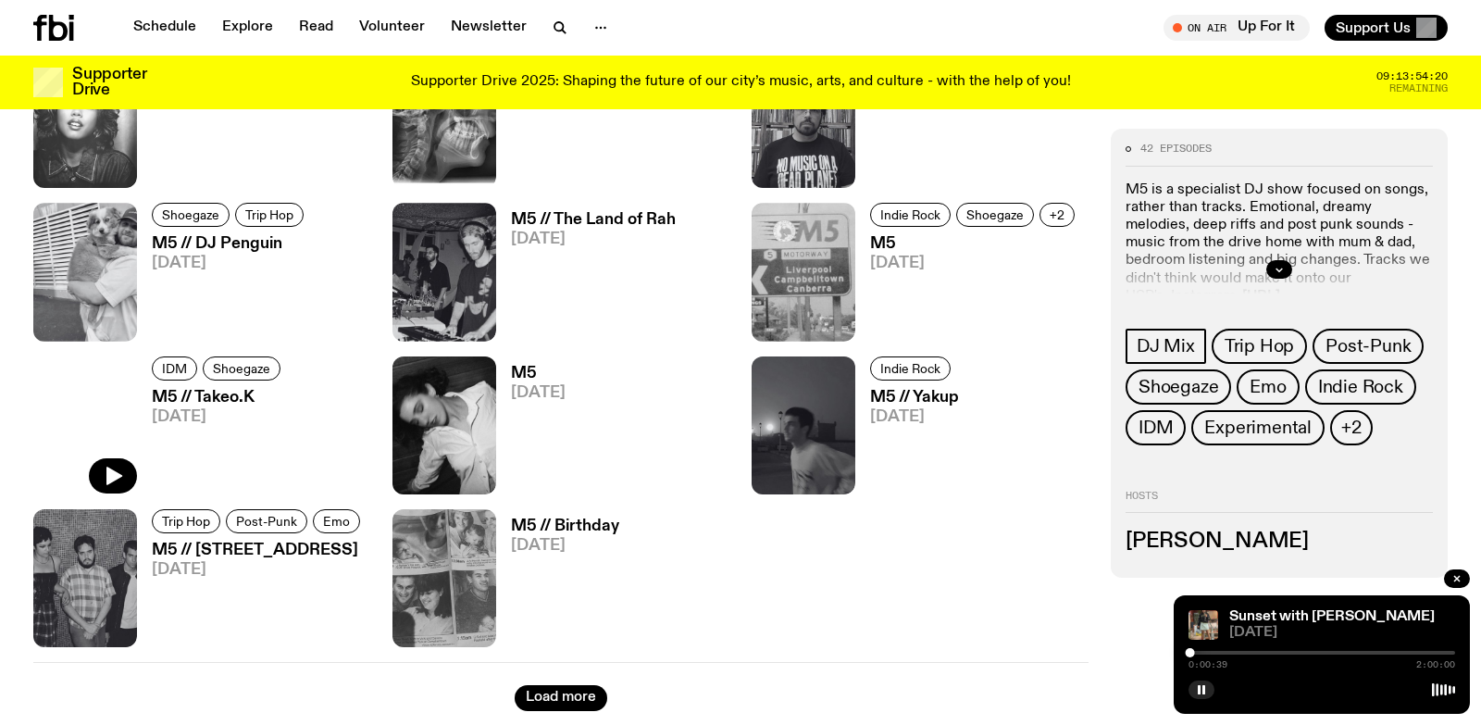
scroll to position [2343, 0]
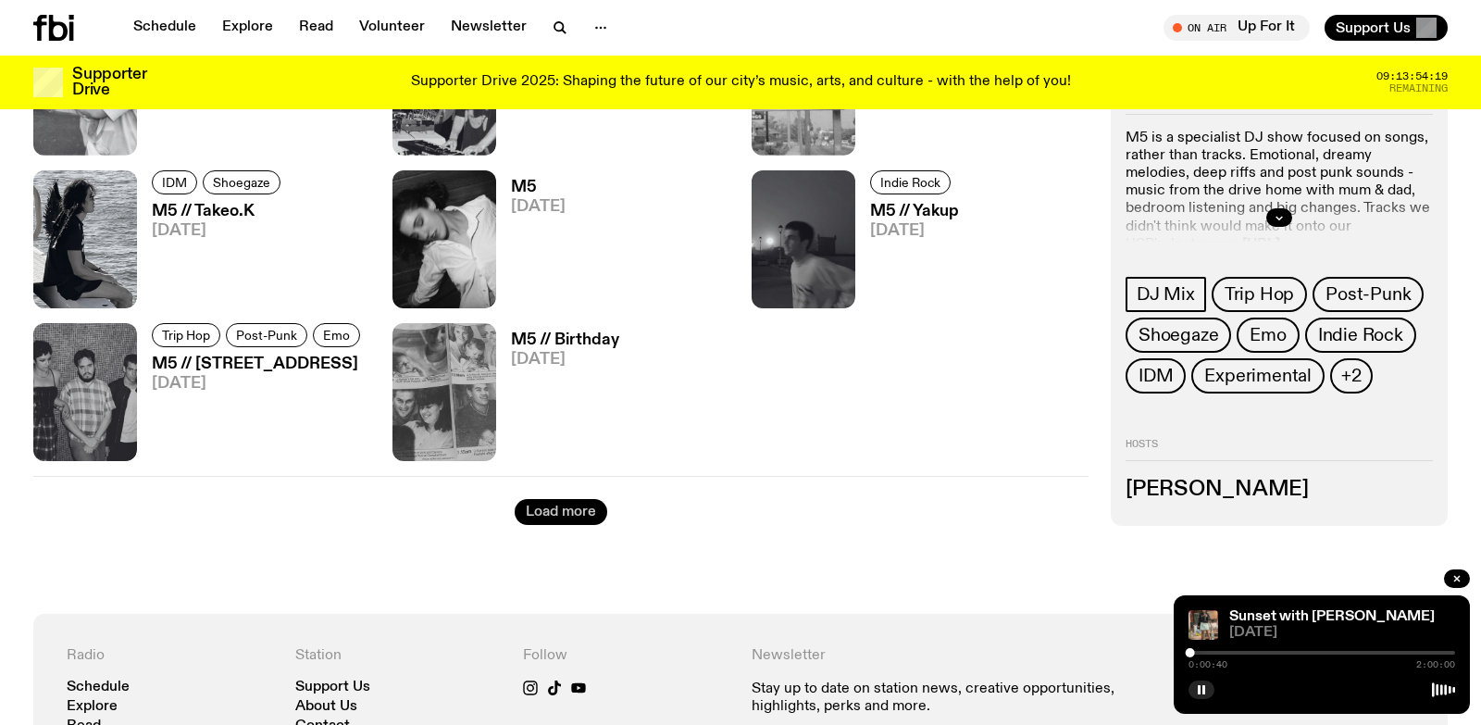
click at [565, 507] on button "Load more" at bounding box center [561, 512] width 93 height 26
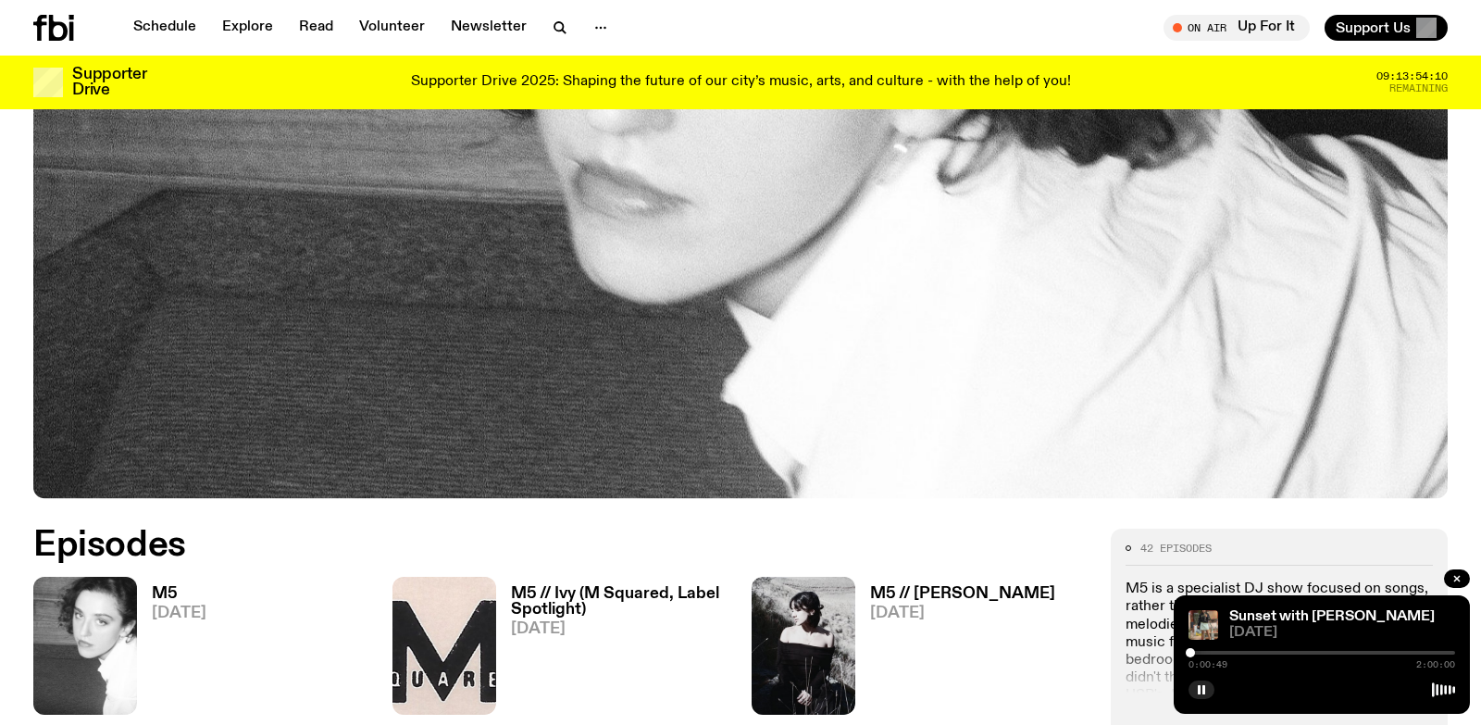
scroll to position [0, 0]
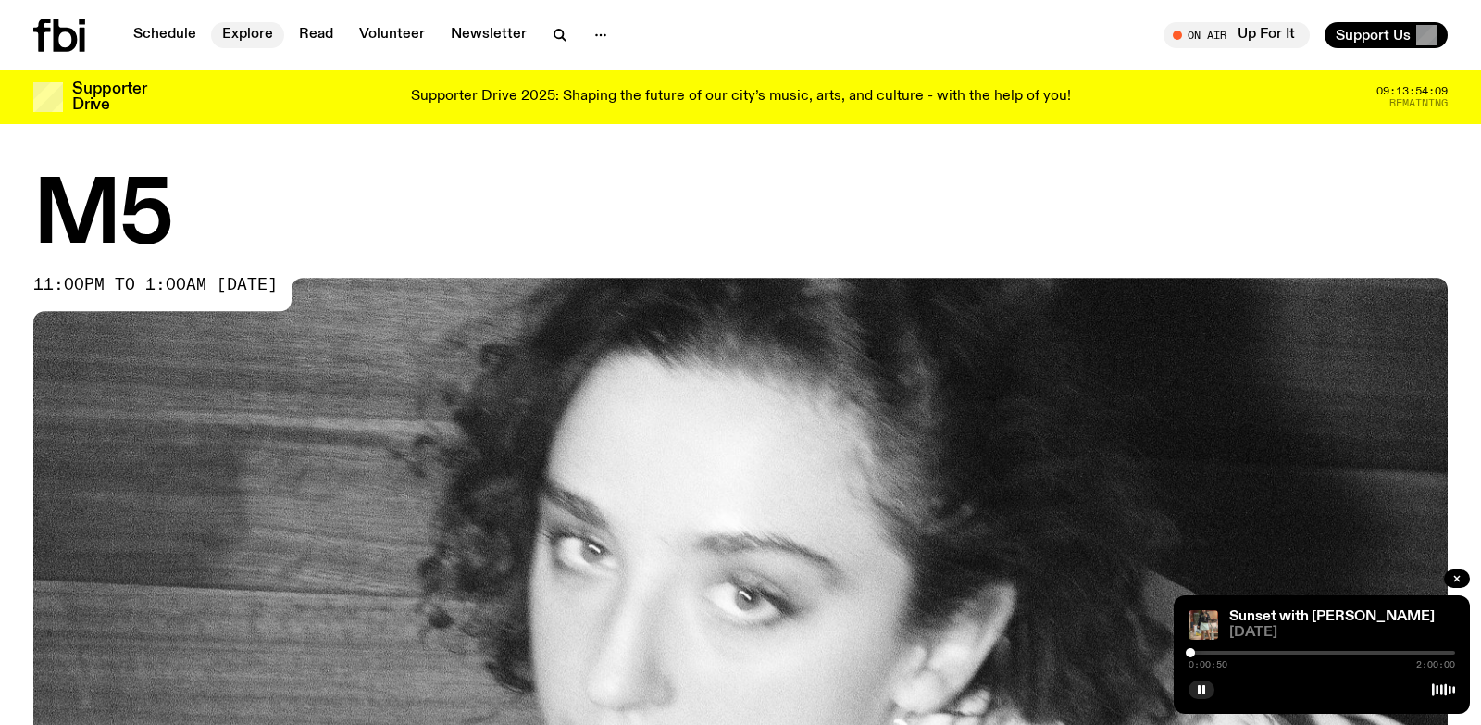
click at [227, 26] on link "Explore" at bounding box center [247, 35] width 73 height 26
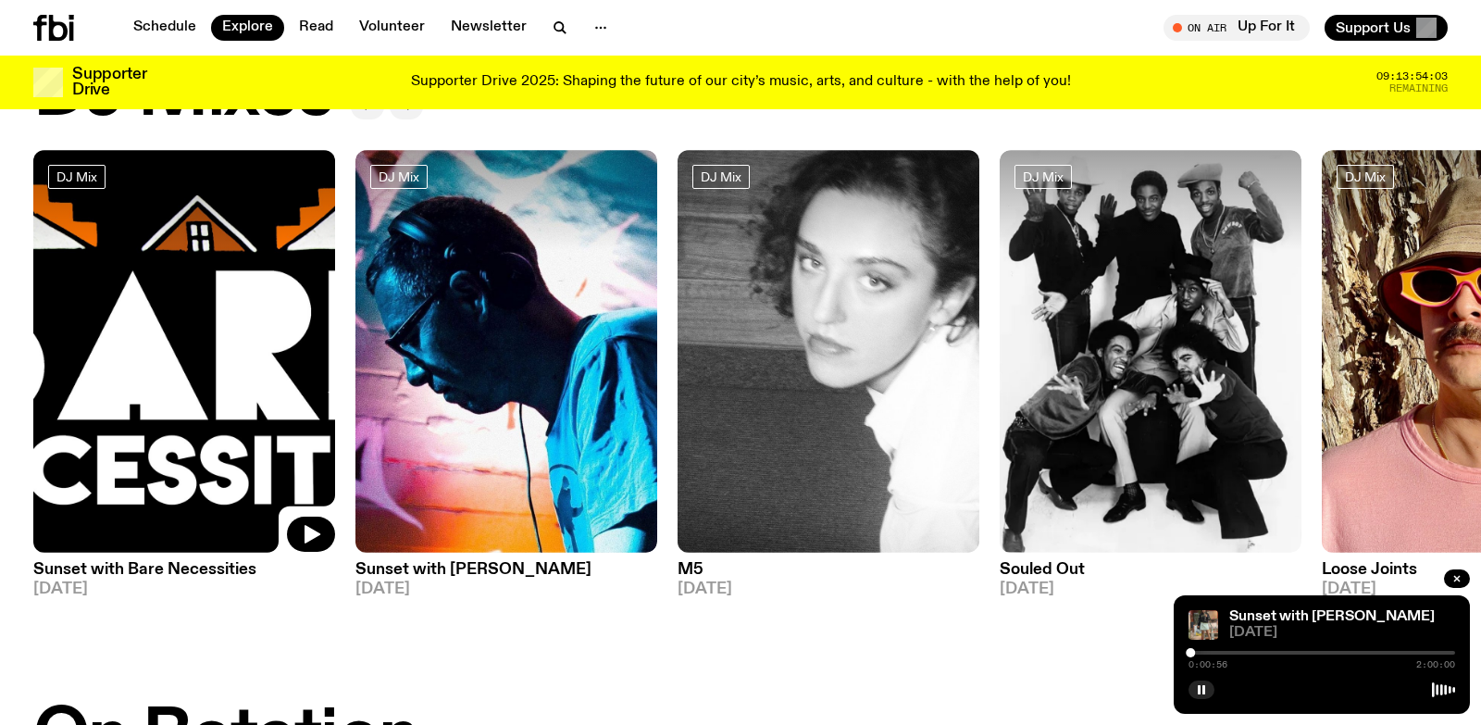
scroll to position [531, 0]
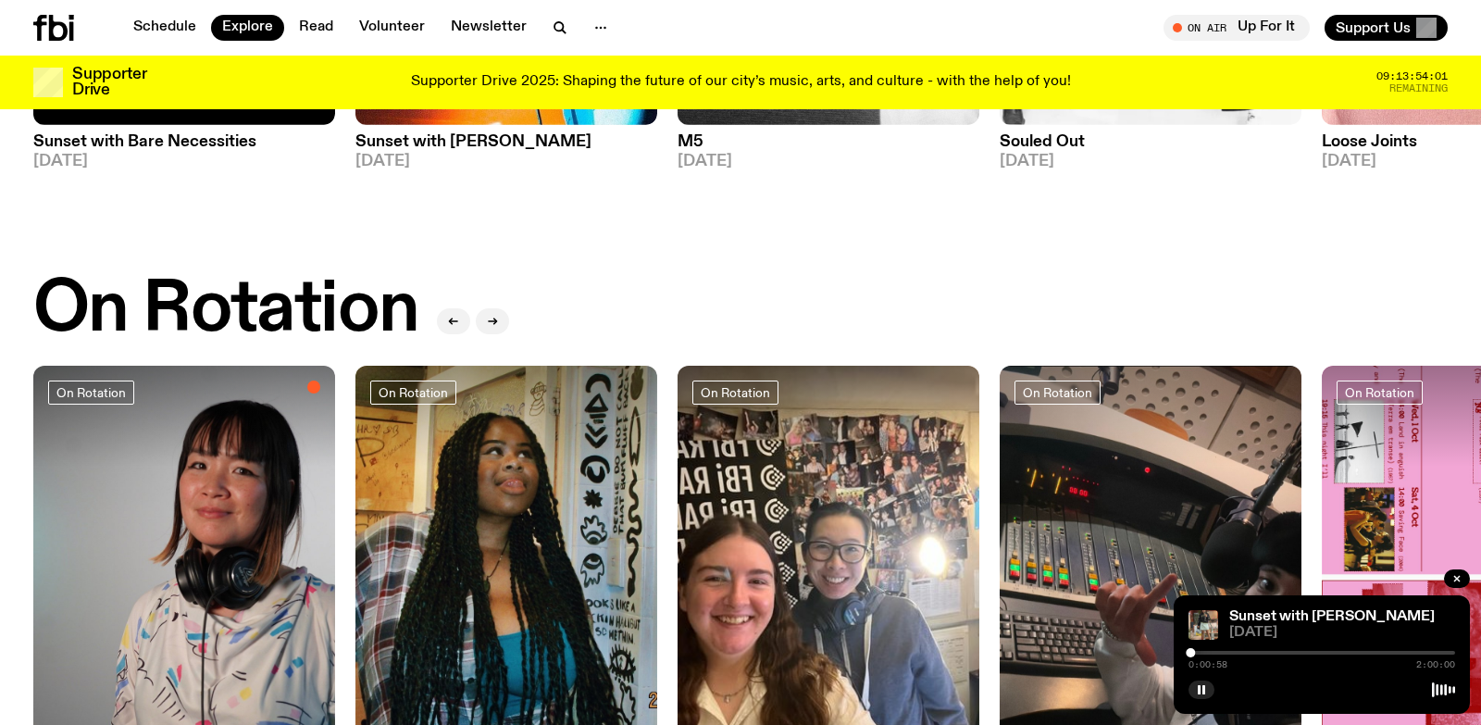
click at [45, 37] on icon at bounding box center [53, 28] width 41 height 26
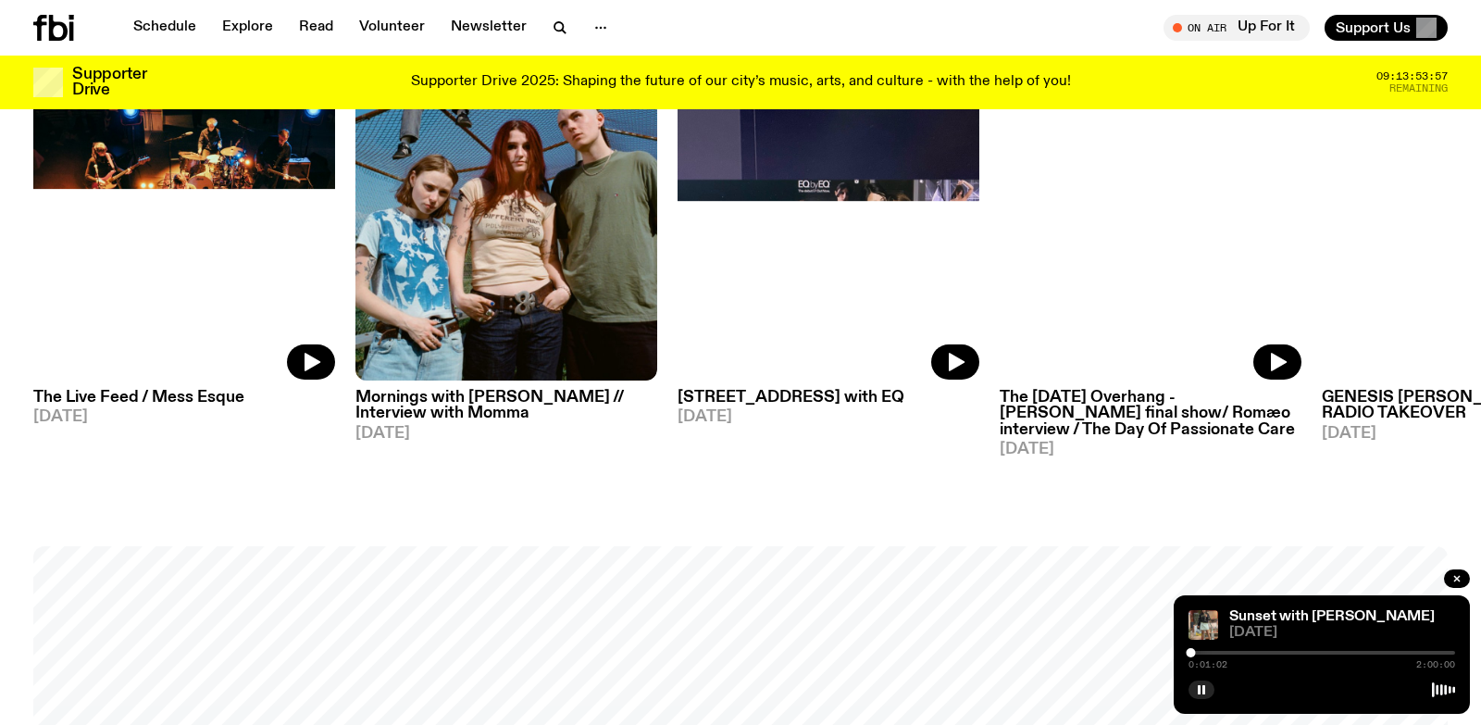
scroll to position [921, 0]
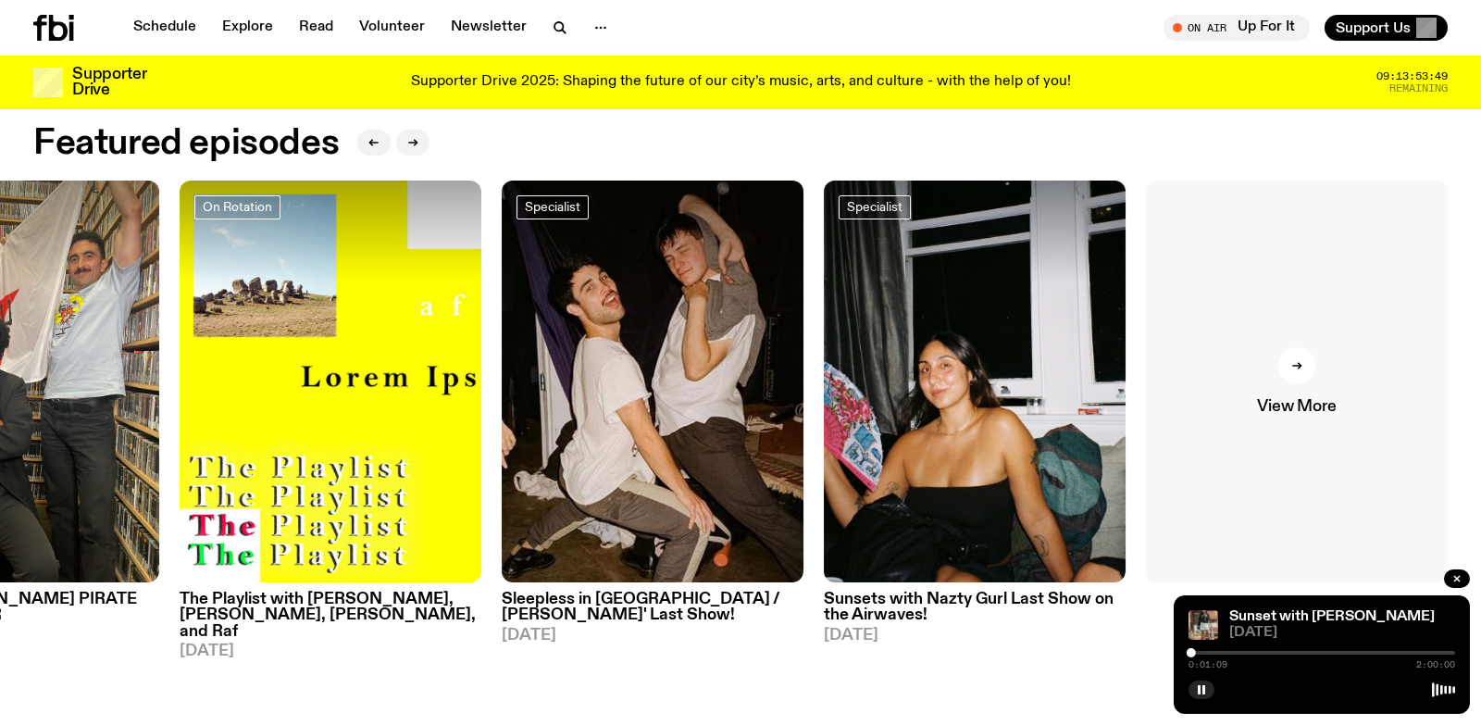
click at [1333, 359] on link "View More" at bounding box center [1297, 381] width 302 height 403
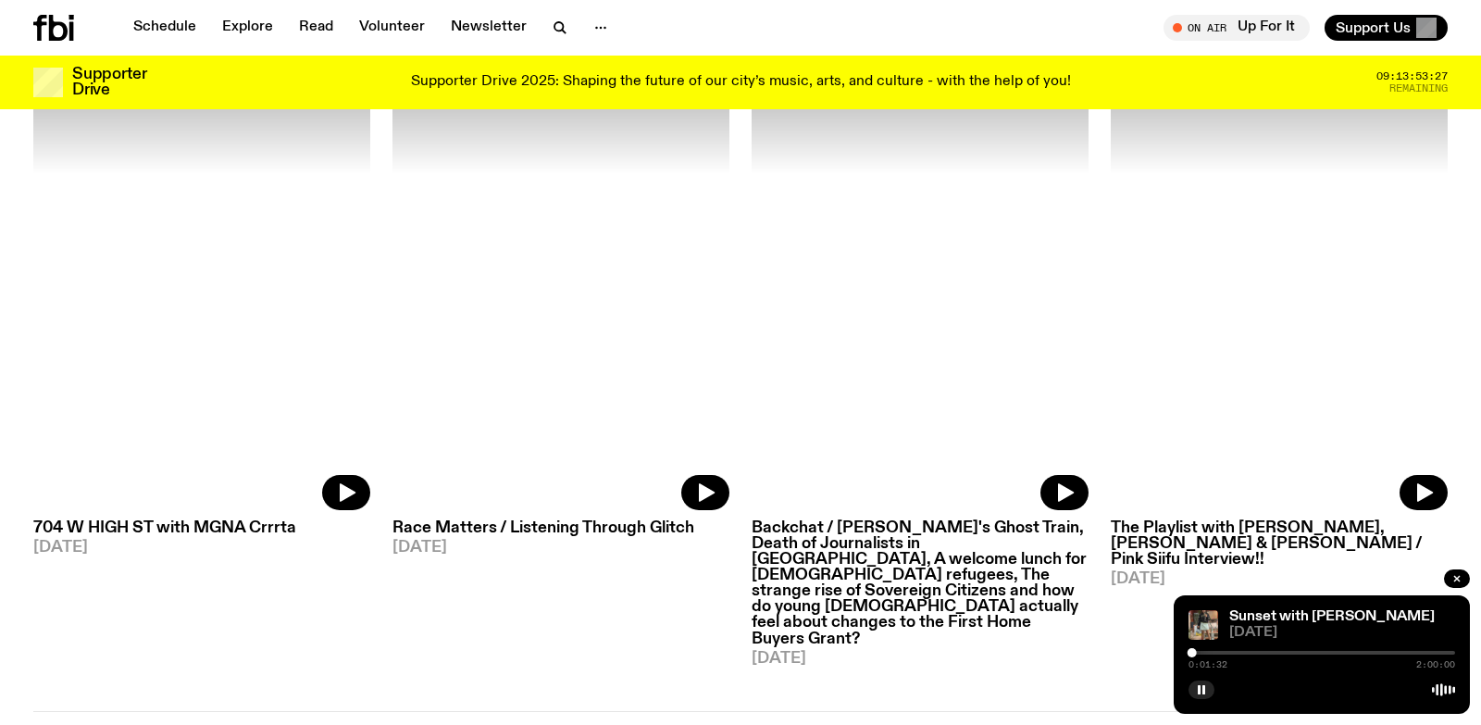
scroll to position [3048, 0]
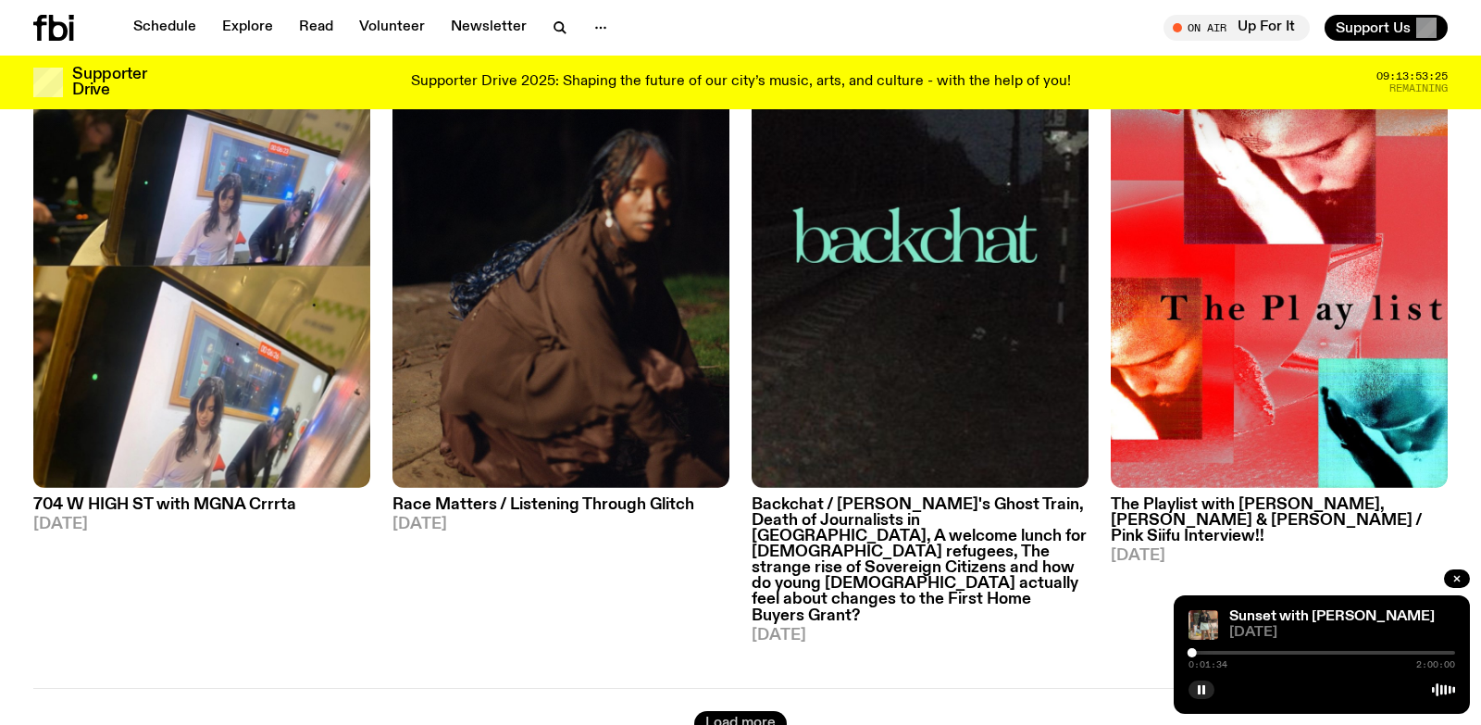
click at [739, 711] on button "Load more" at bounding box center [740, 724] width 93 height 26
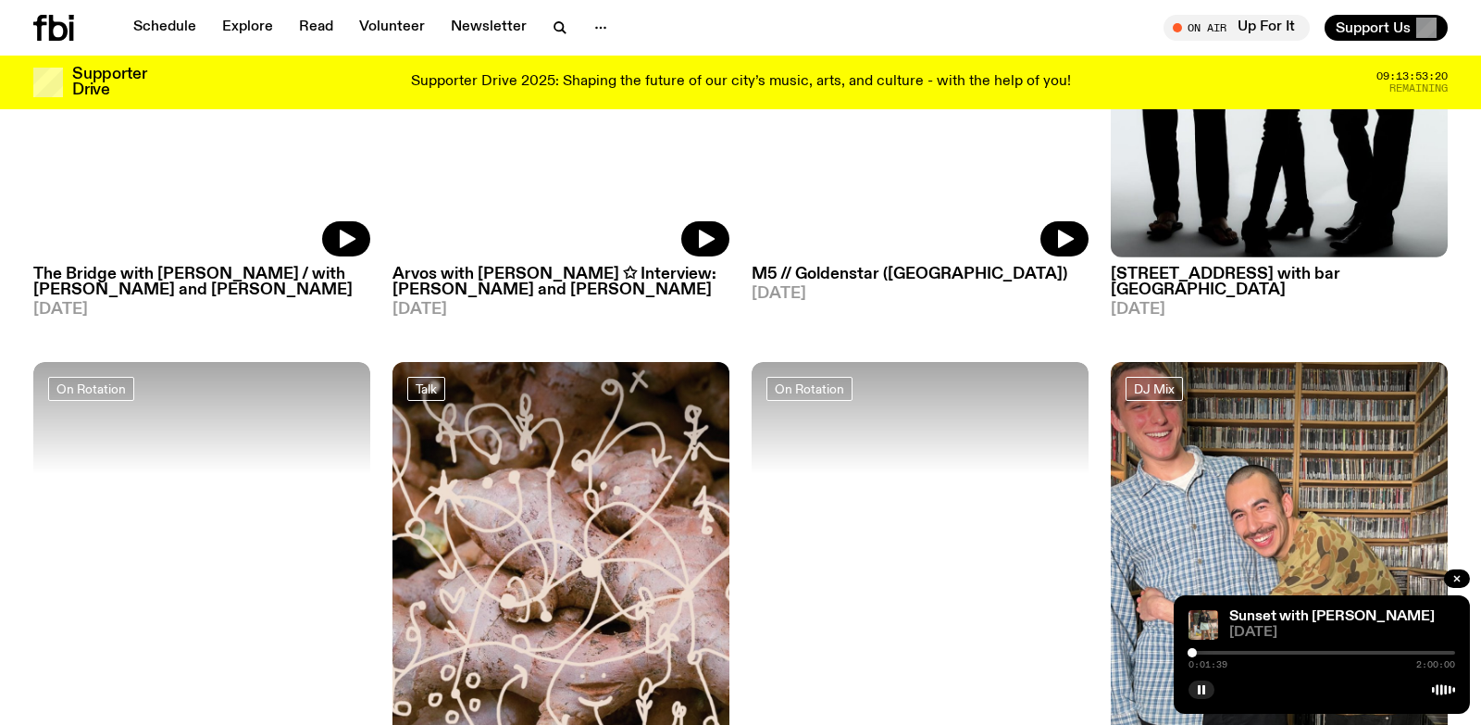
scroll to position [4050, 0]
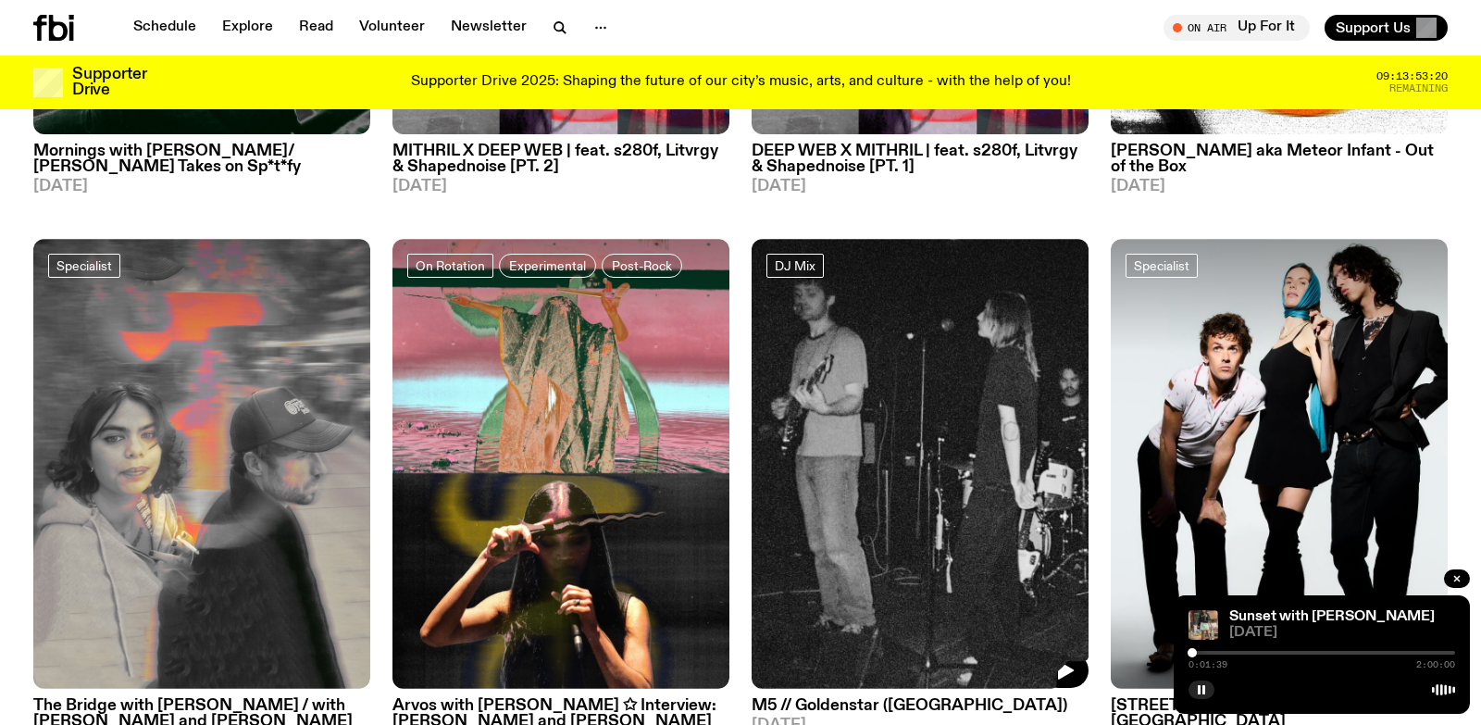
click at [891, 361] on img at bounding box center [919, 463] width 337 height 449
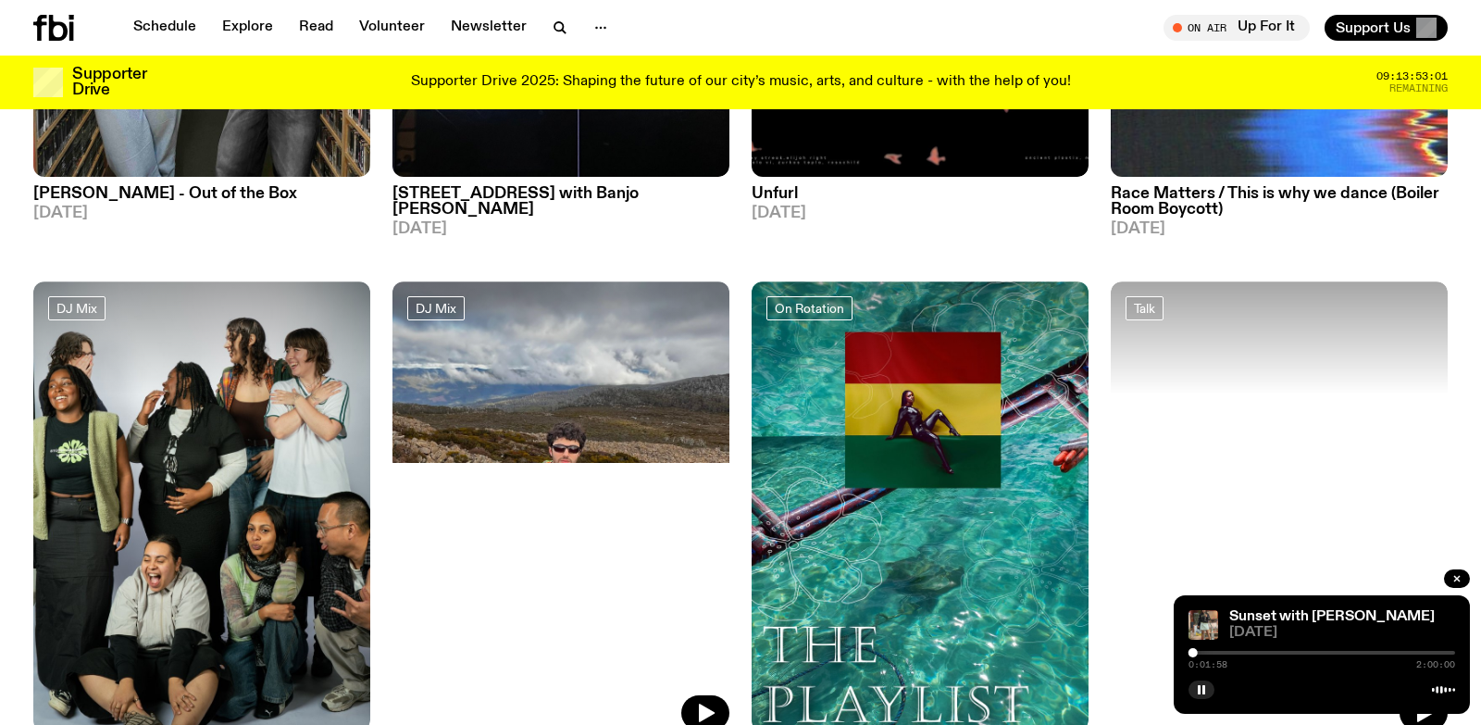
scroll to position [5631, 0]
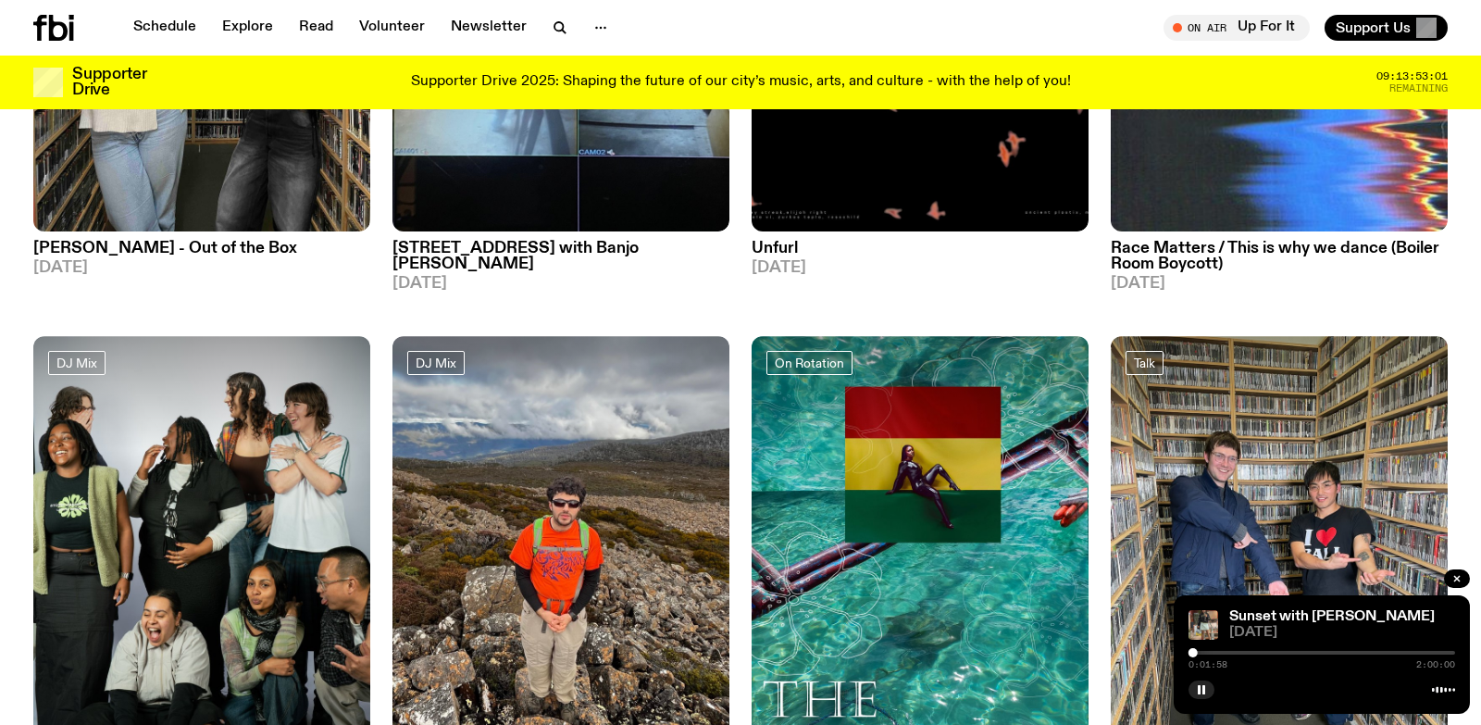
click at [587, 337] on div at bounding box center [560, 392] width 337 height 112
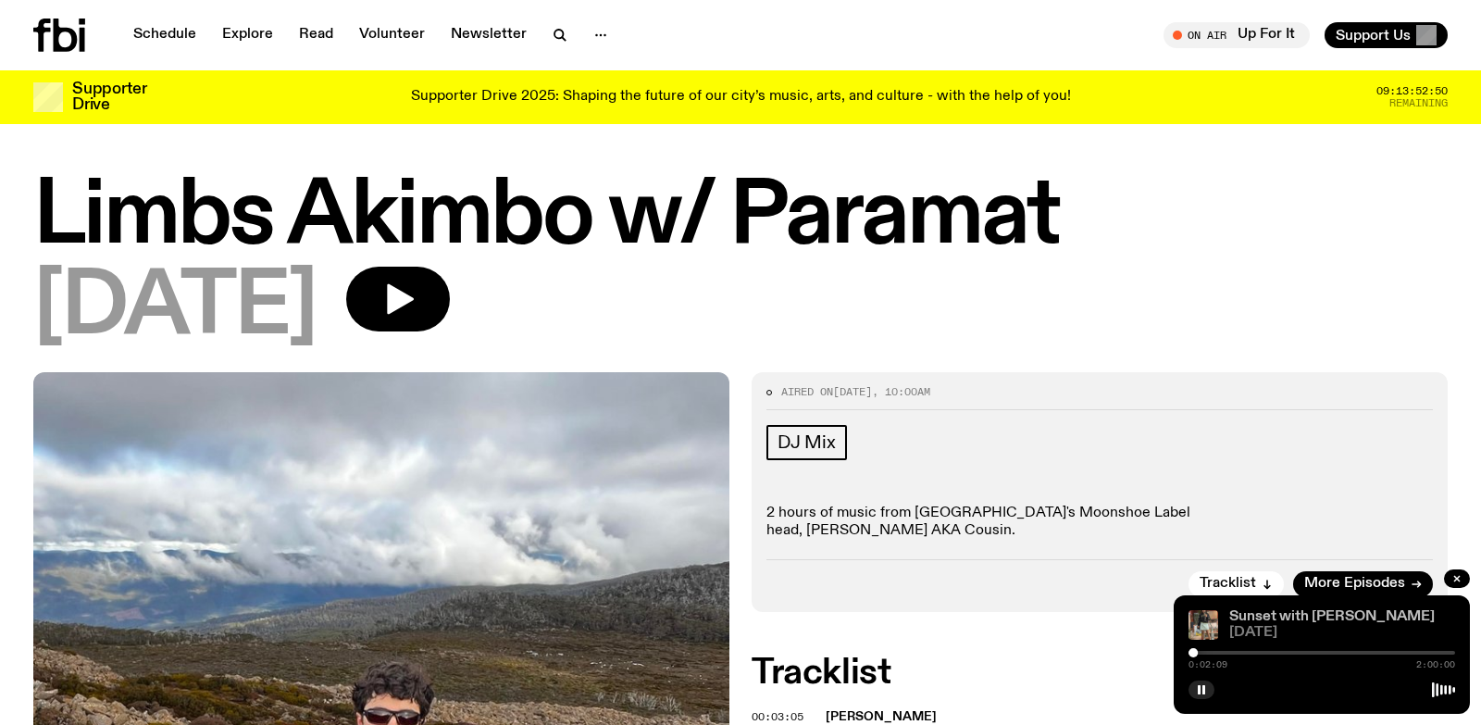
click at [1279, 619] on link "Sunset with [PERSON_NAME]" at bounding box center [1331, 616] width 205 height 15
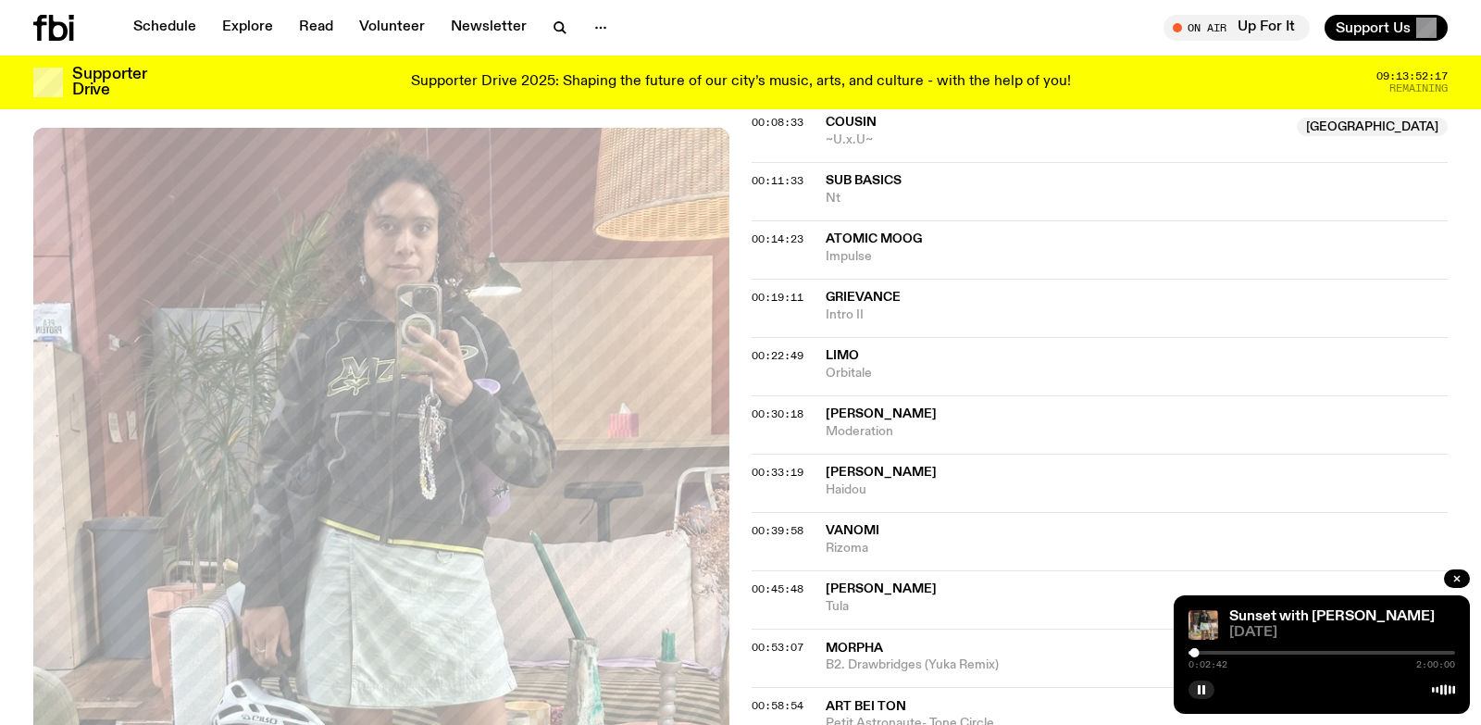
scroll to position [618, 0]
click at [1202, 683] on button "button" at bounding box center [1201, 689] width 26 height 19
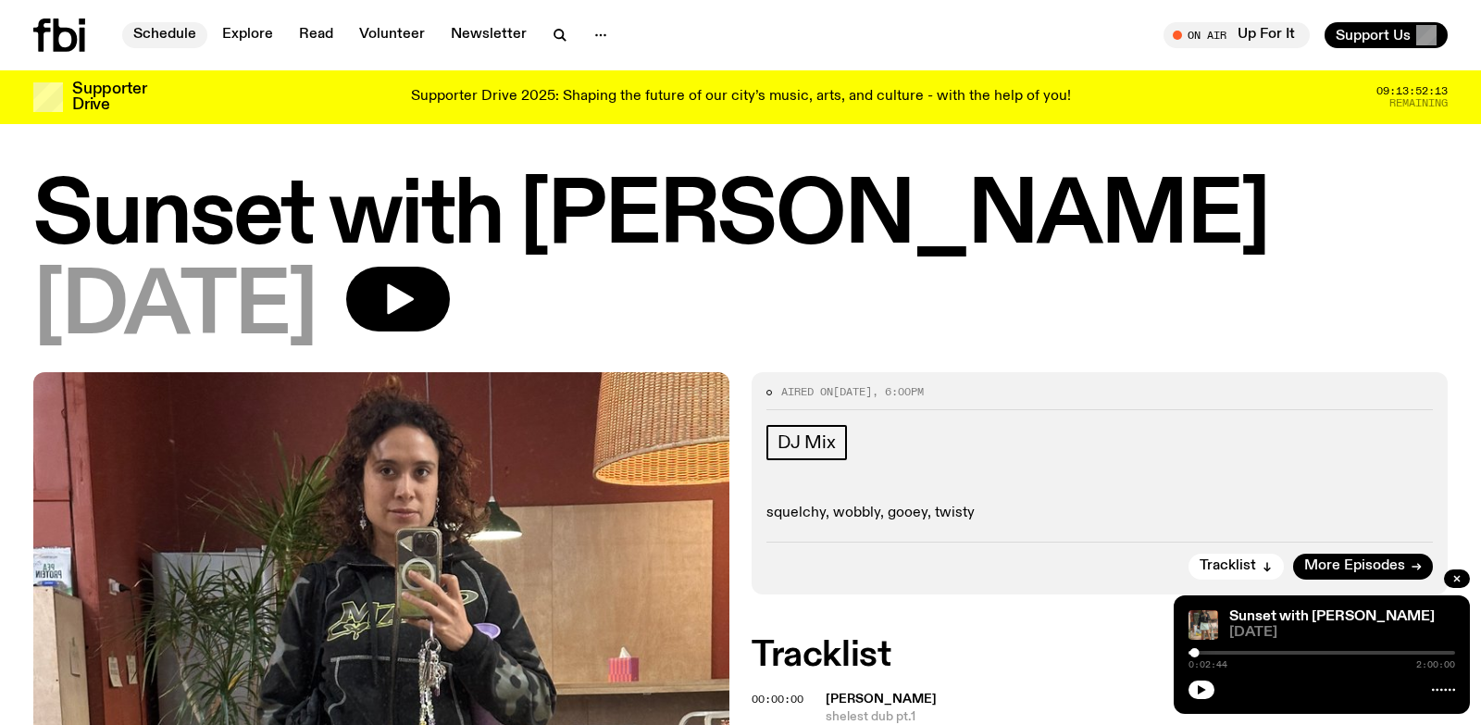
click at [160, 36] on link "Schedule" at bounding box center [164, 35] width 85 height 26
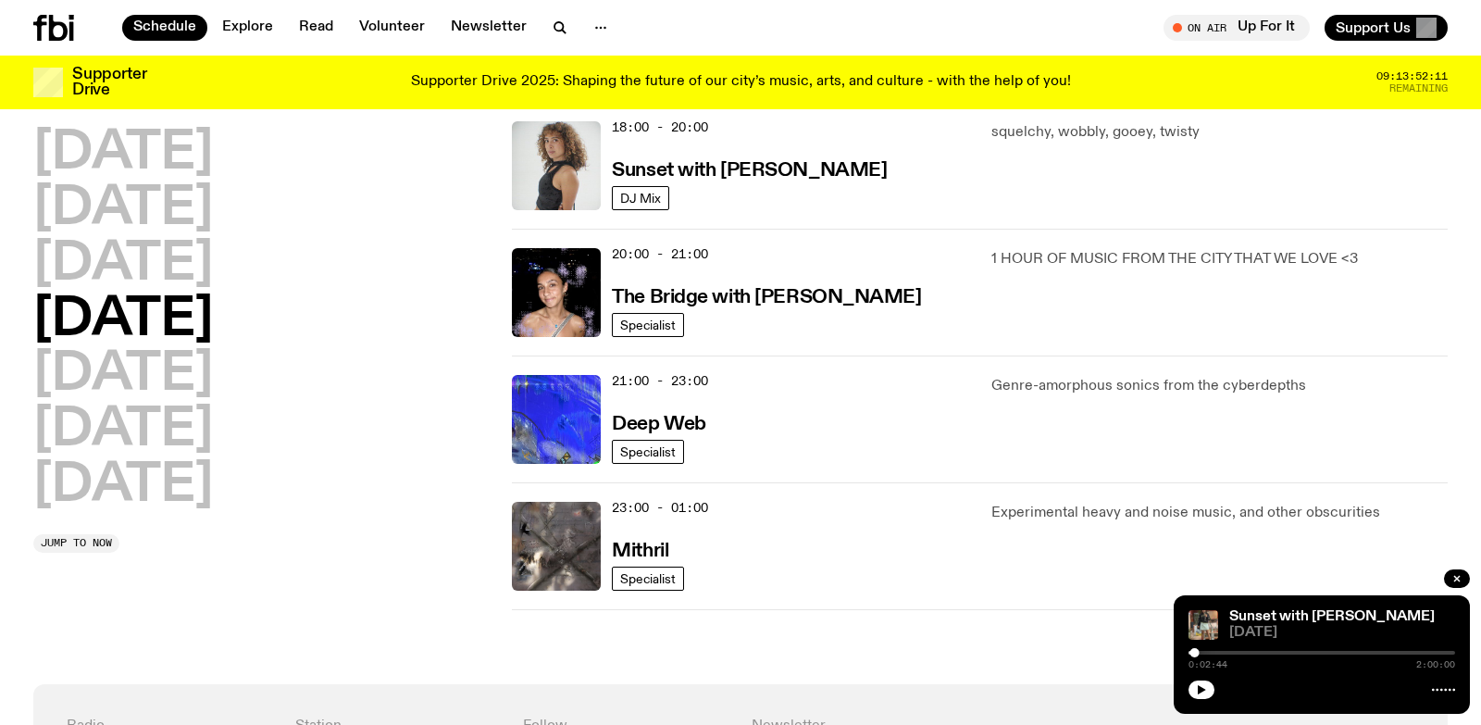
scroll to position [704, 0]
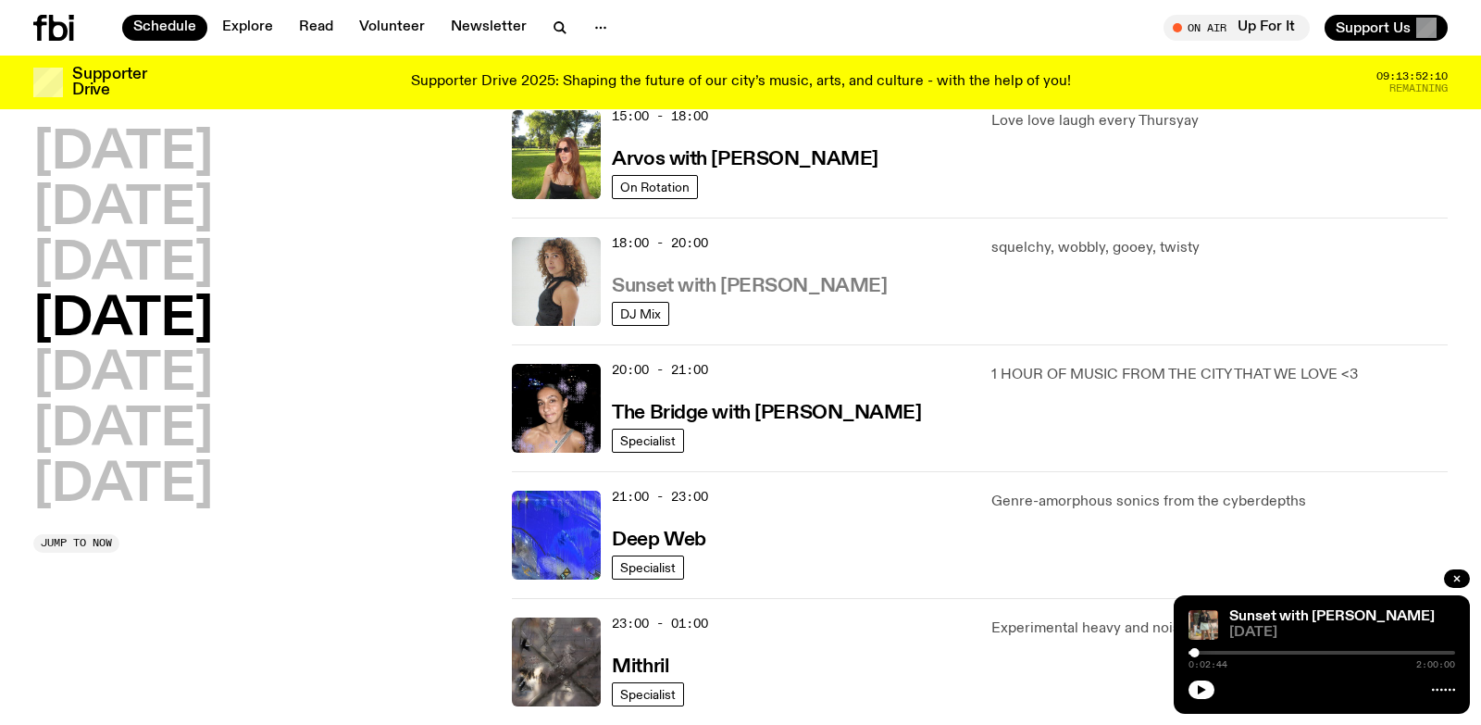
click at [691, 292] on h3 "Sunset with [PERSON_NAME]" at bounding box center [749, 286] width 275 height 19
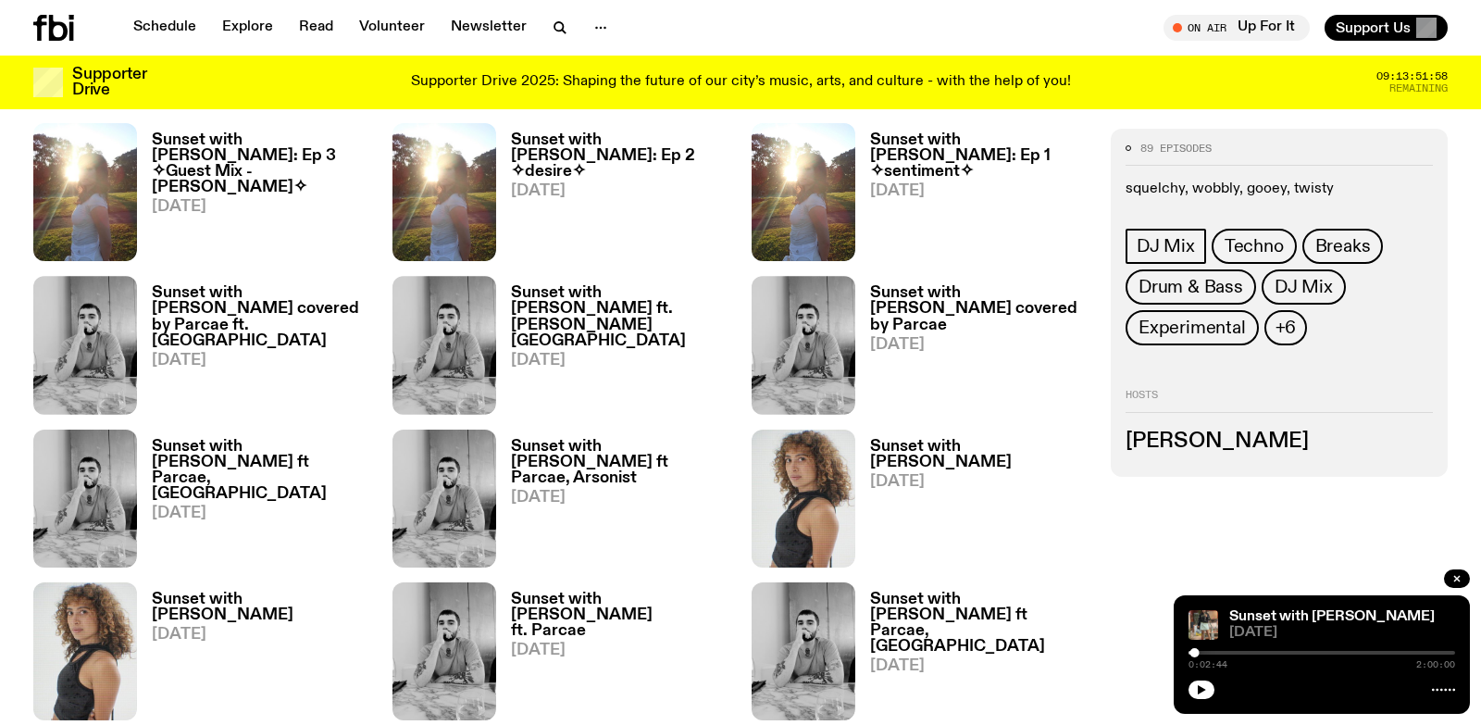
scroll to position [1169, 0]
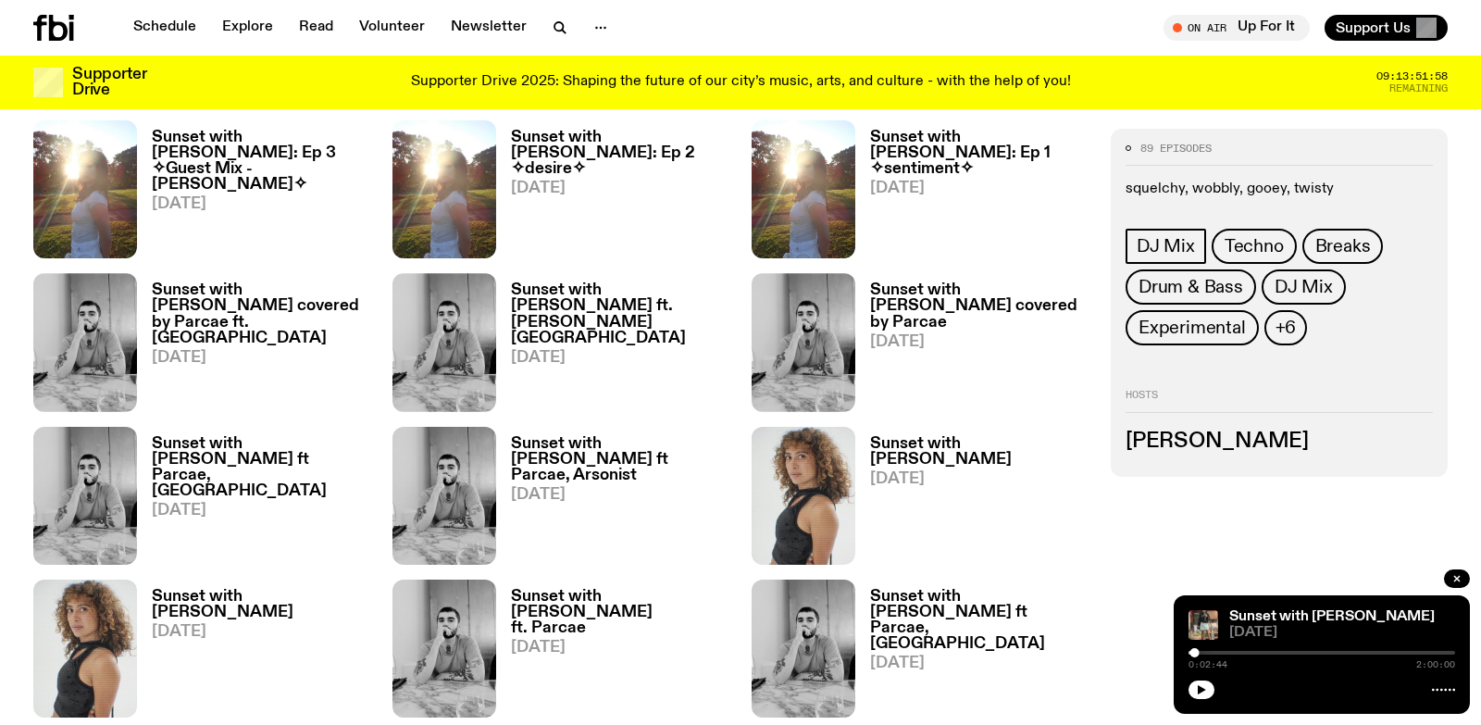
click at [208, 290] on h3 "Sunset with [PERSON_NAME] covered by Parcae ft. [GEOGRAPHIC_DATA]" at bounding box center [261, 313] width 218 height 63
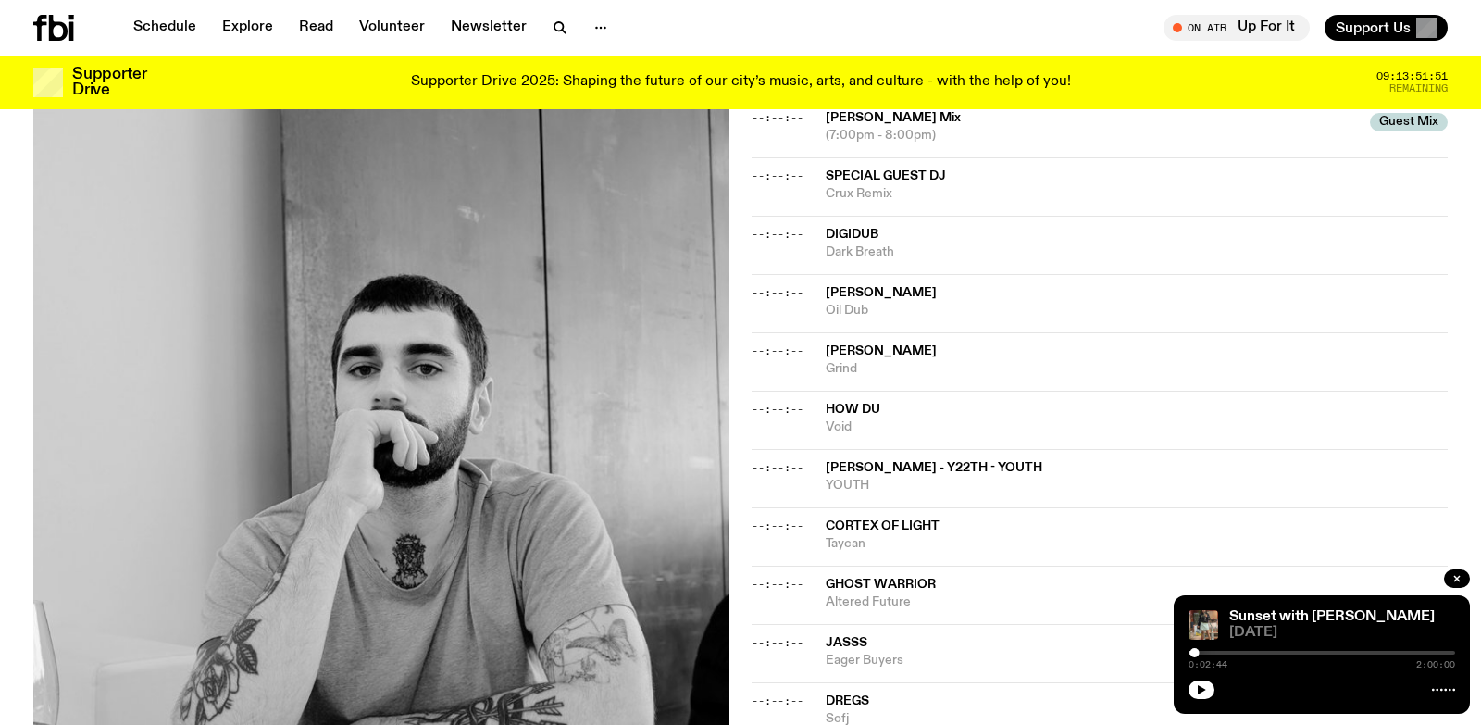
scroll to position [1732, 0]
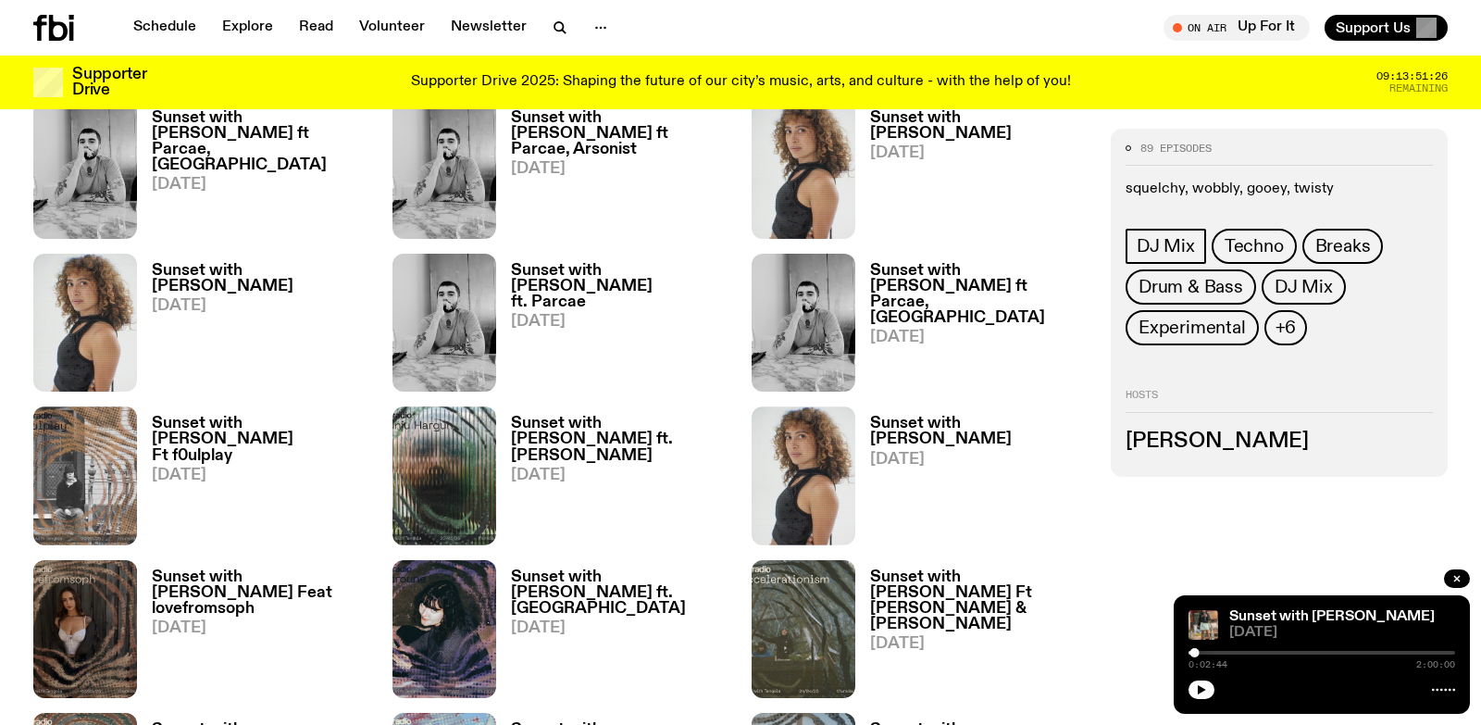
scroll to position [1492, 0]
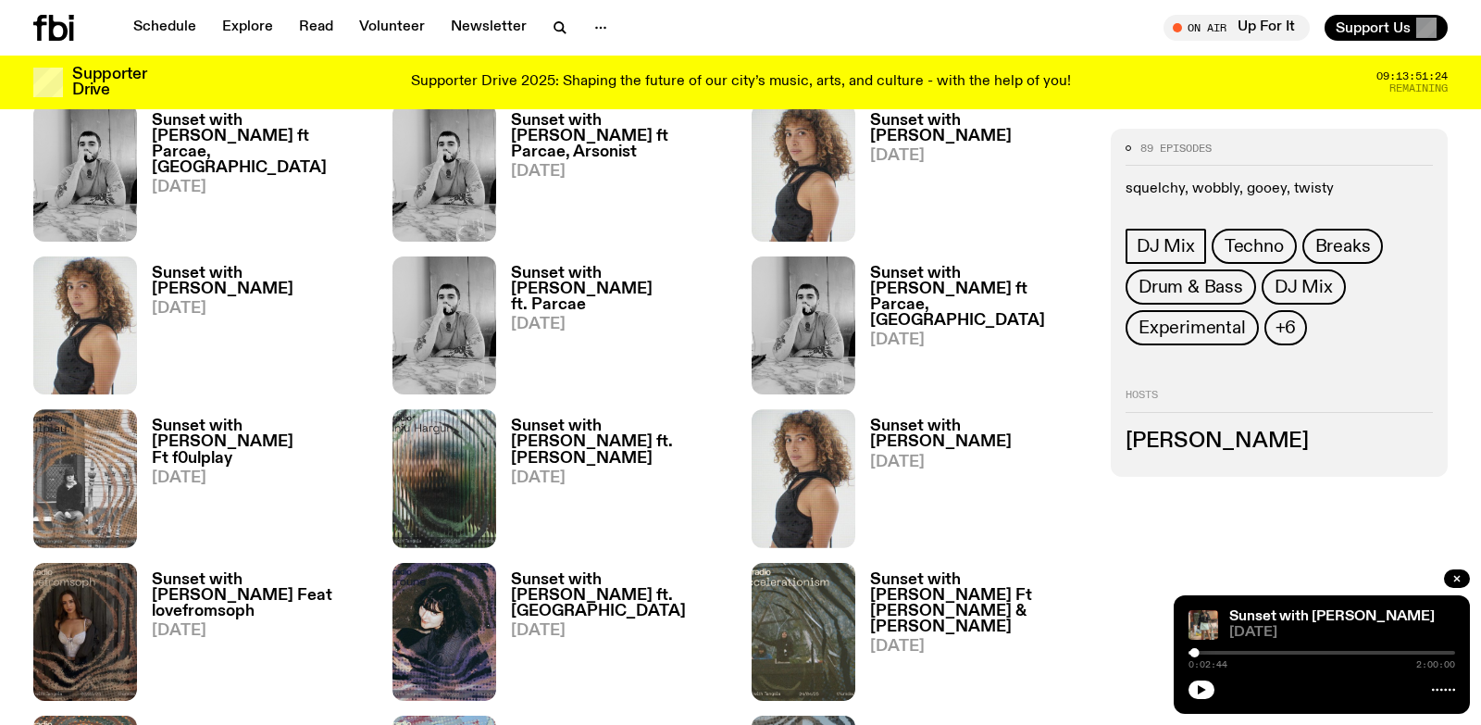
click at [576, 445] on h3 "Sunset with [PERSON_NAME] ft. [PERSON_NAME]" at bounding box center [620, 441] width 218 height 47
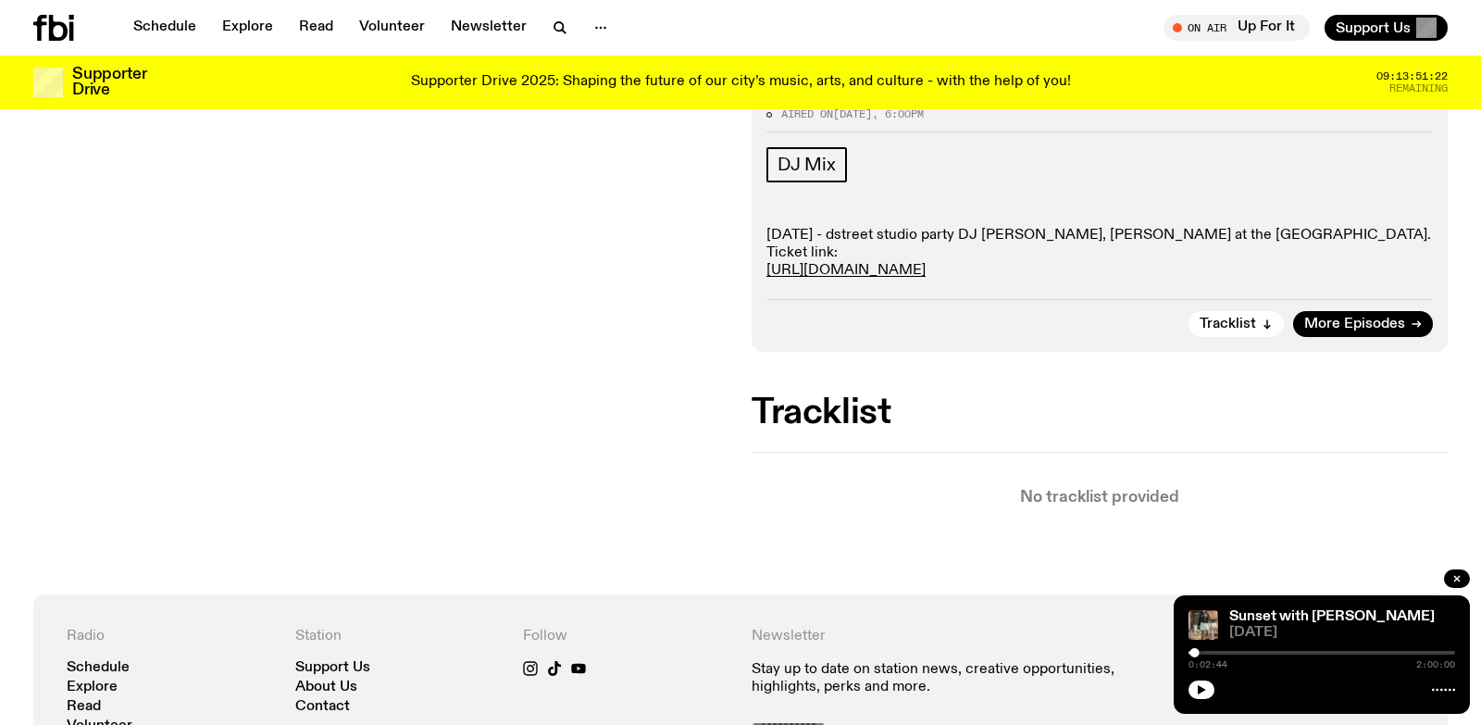
scroll to position [340, 0]
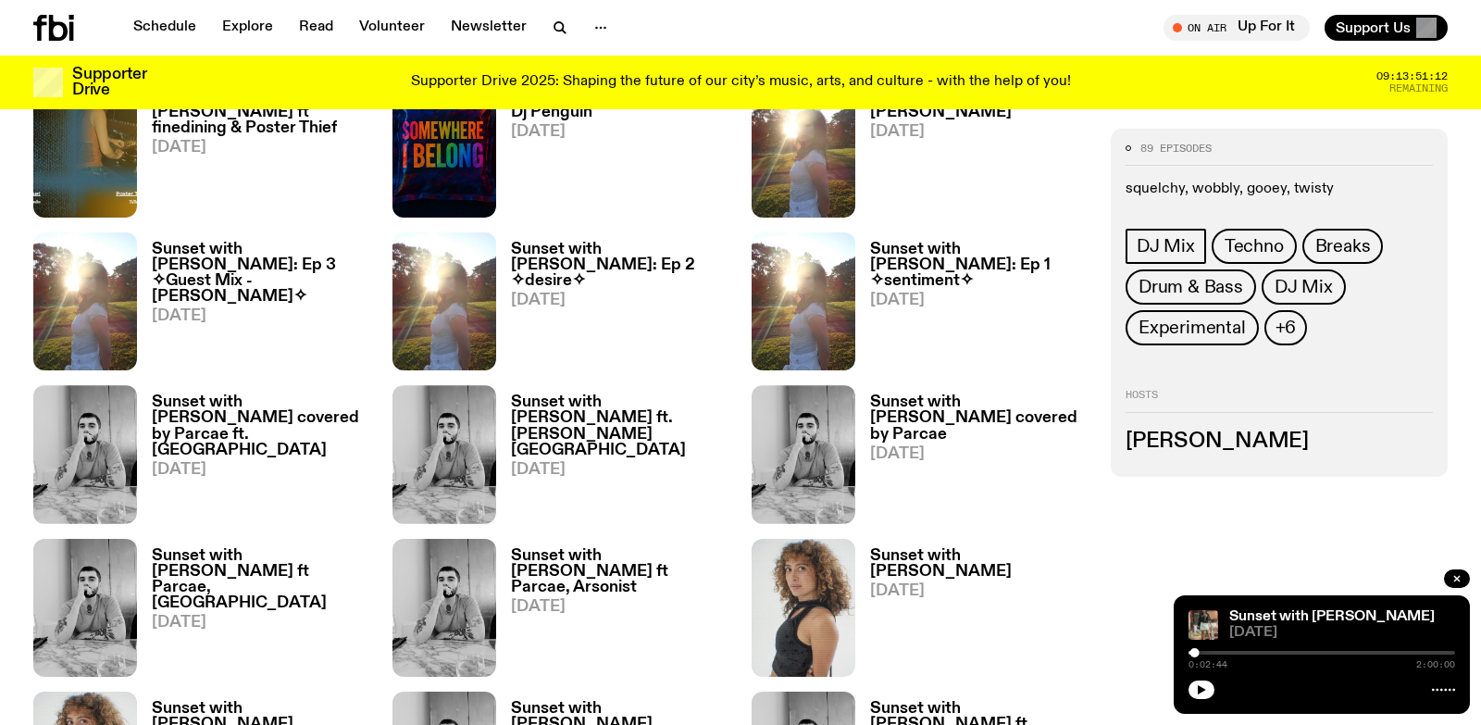
scroll to position [1106, 0]
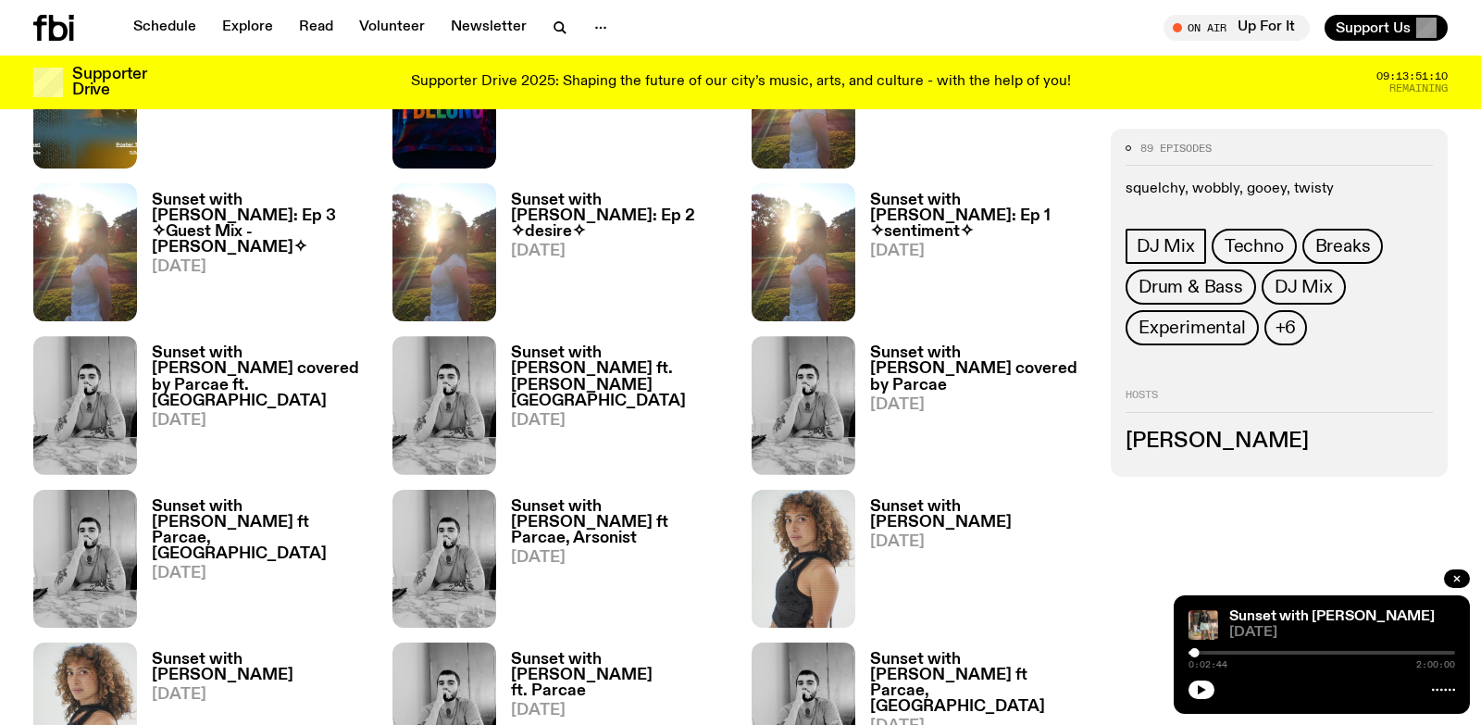
click at [590, 367] on h3 "Sunset with [PERSON_NAME] ft. [PERSON_NAME][GEOGRAPHIC_DATA]" at bounding box center [620, 376] width 218 height 63
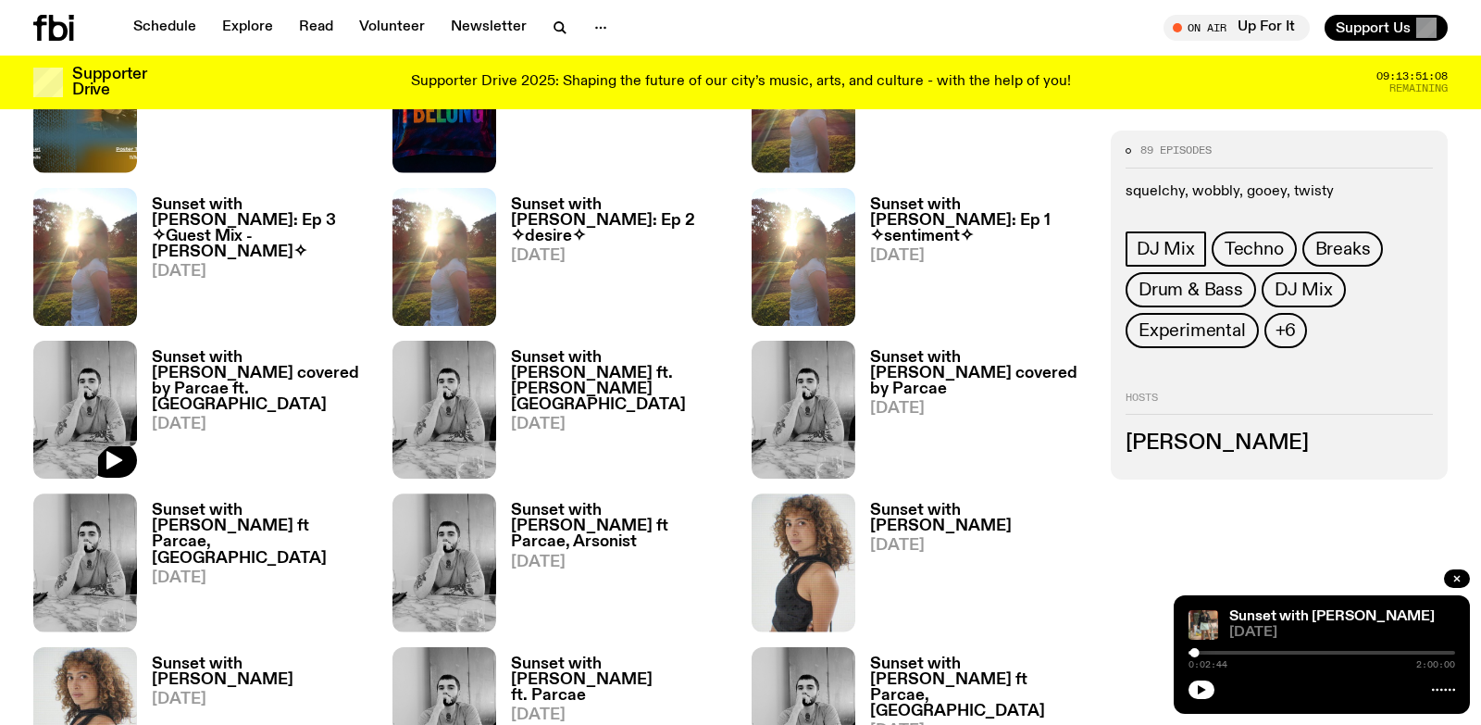
scroll to position [1090, 0]
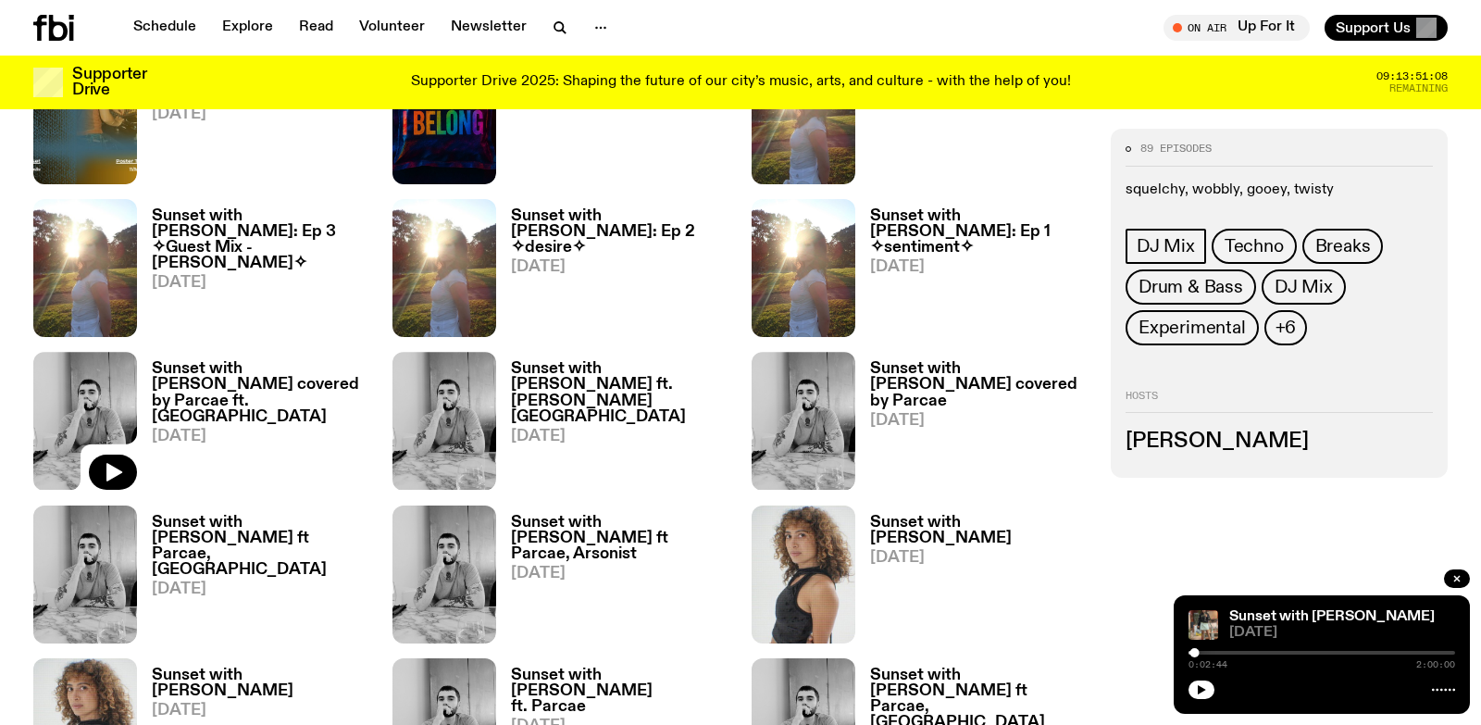
click at [549, 367] on h3 "Sunset with [PERSON_NAME] ft. [PERSON_NAME][GEOGRAPHIC_DATA]" at bounding box center [620, 392] width 218 height 63
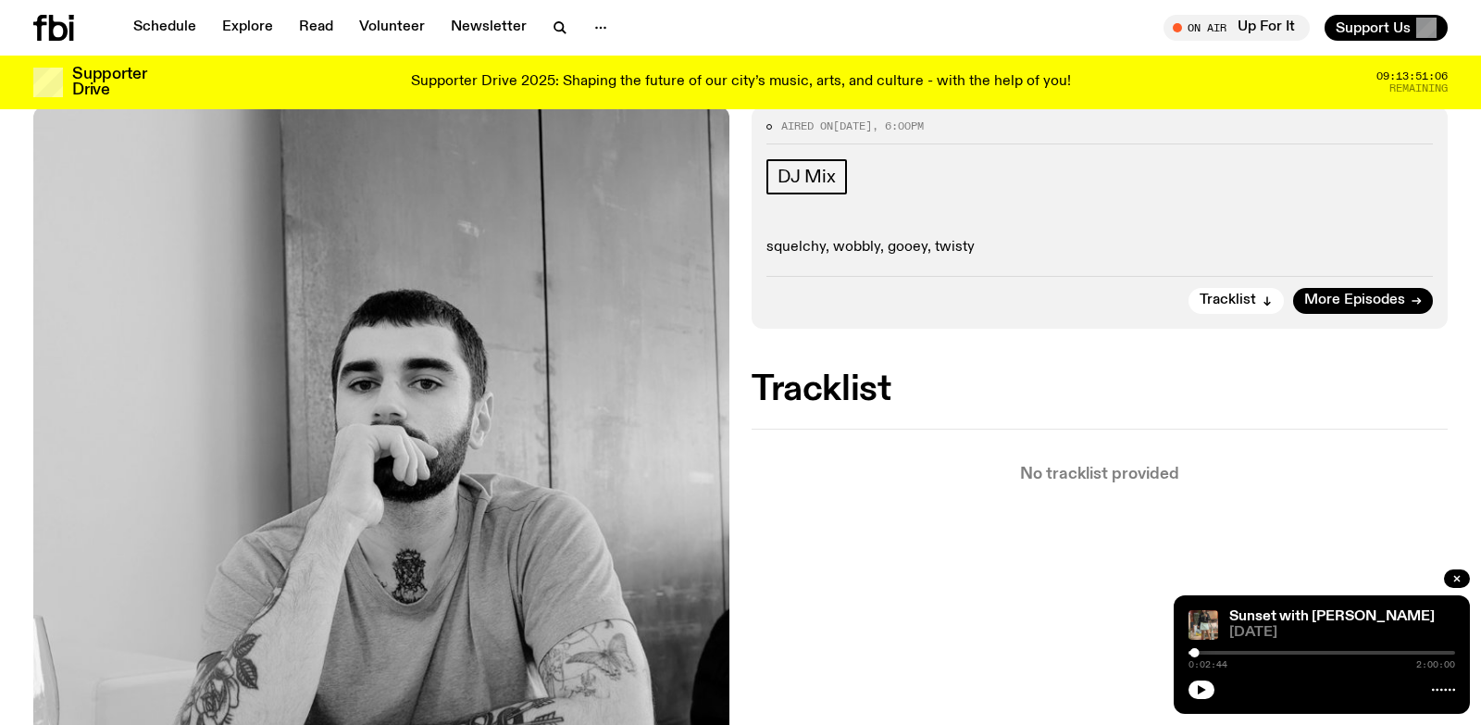
scroll to position [118, 0]
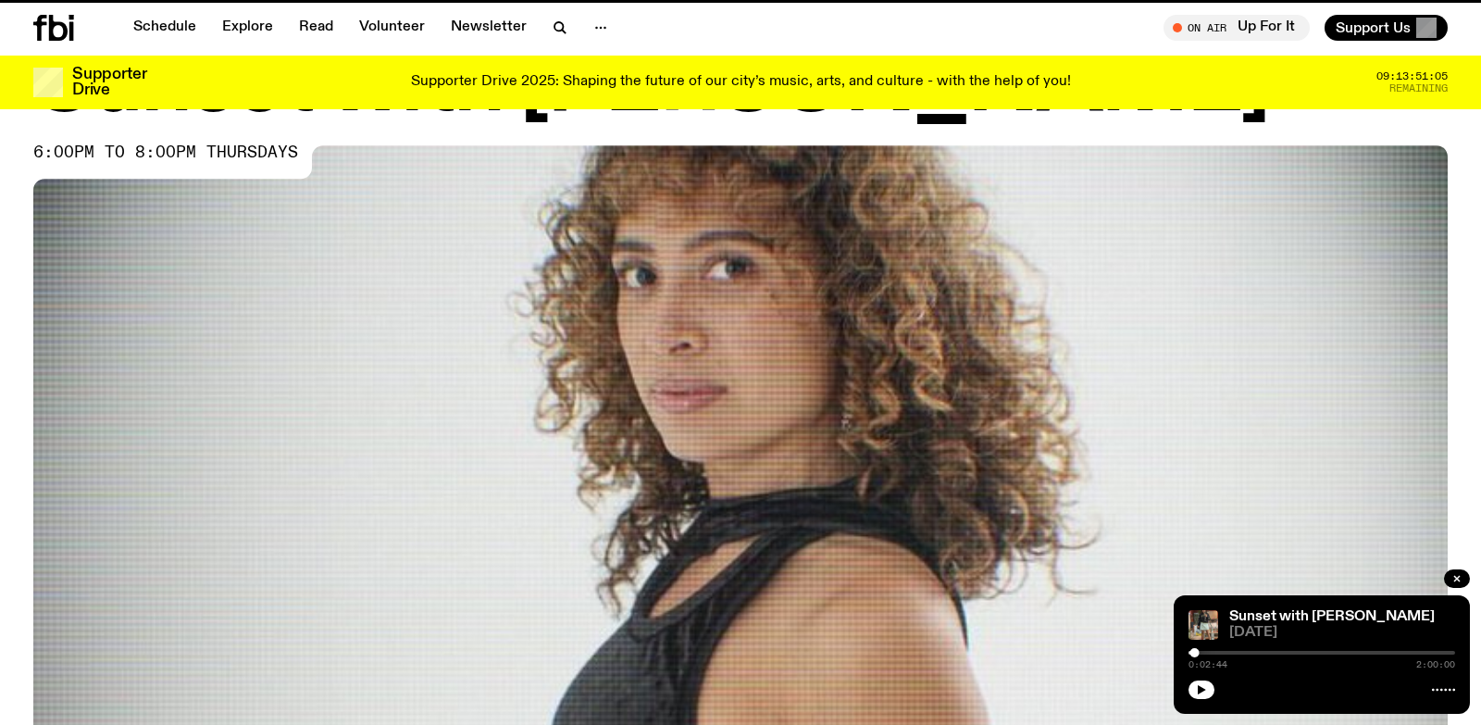
scroll to position [1090, 0]
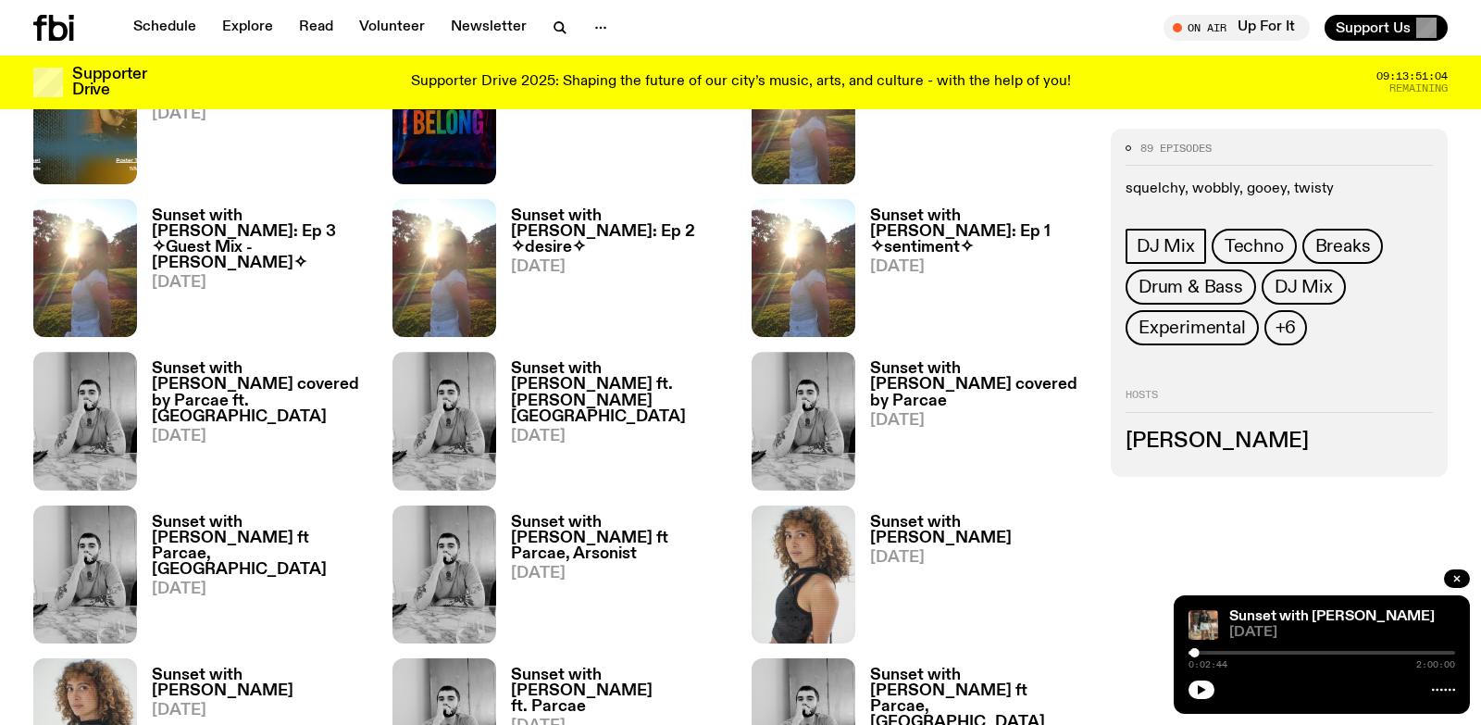
click at [933, 378] on h3 "Sunset with [PERSON_NAME] covered by Parcae" at bounding box center [979, 384] width 218 height 47
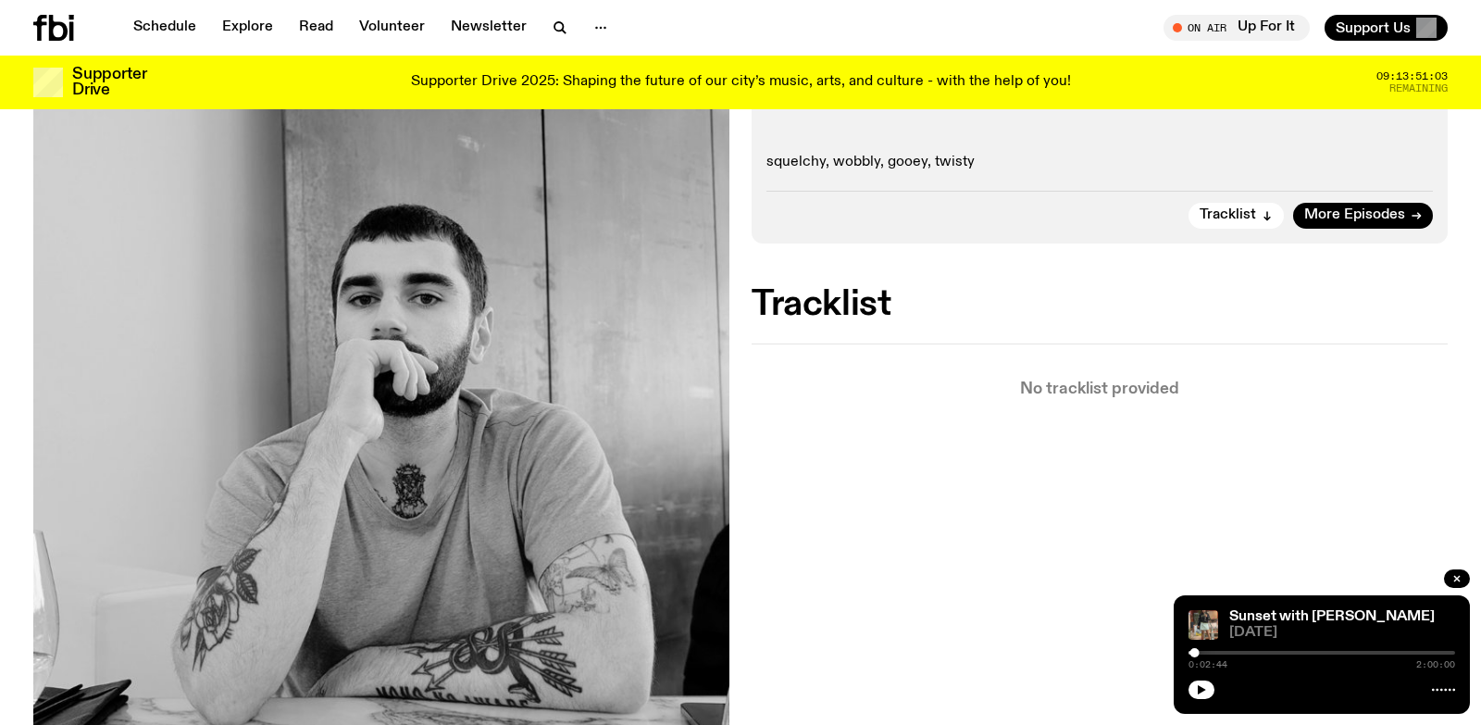
scroll to position [418, 0]
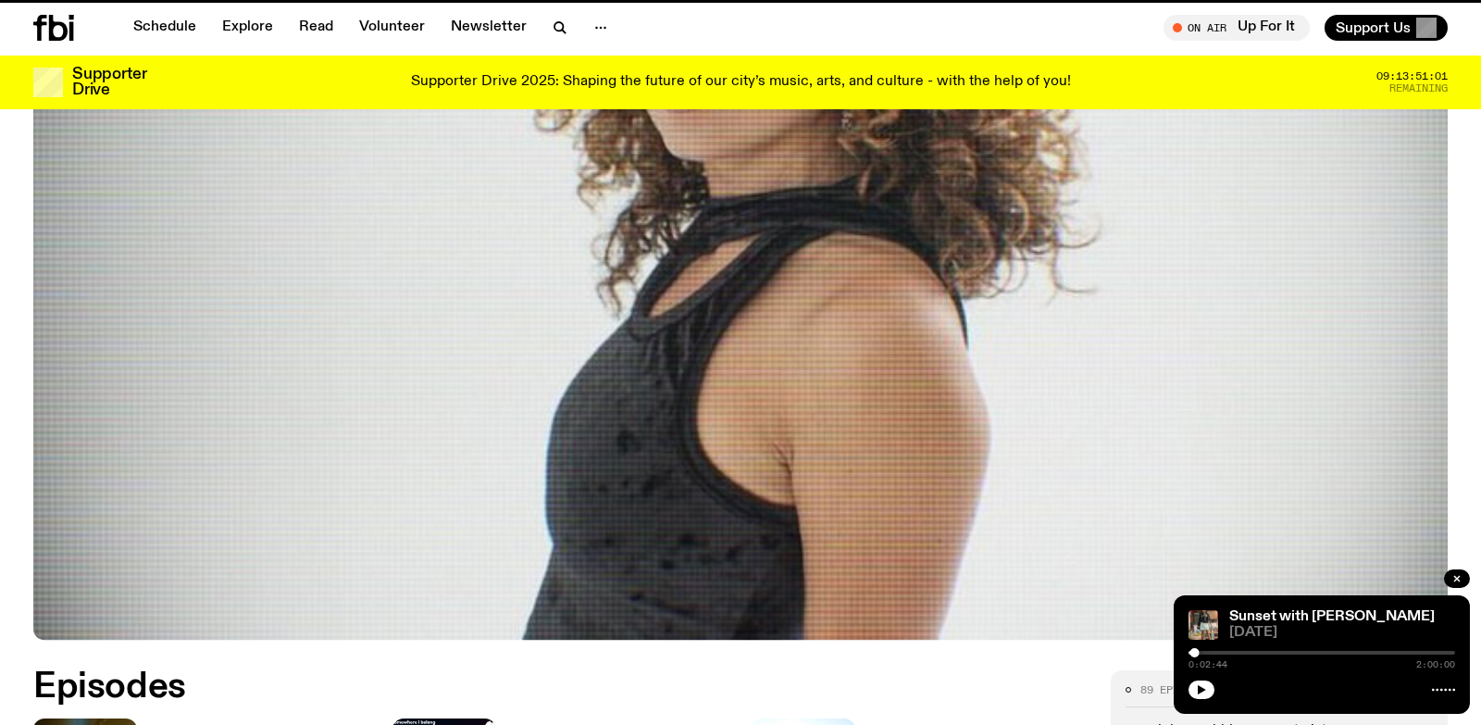
scroll to position [1090, 0]
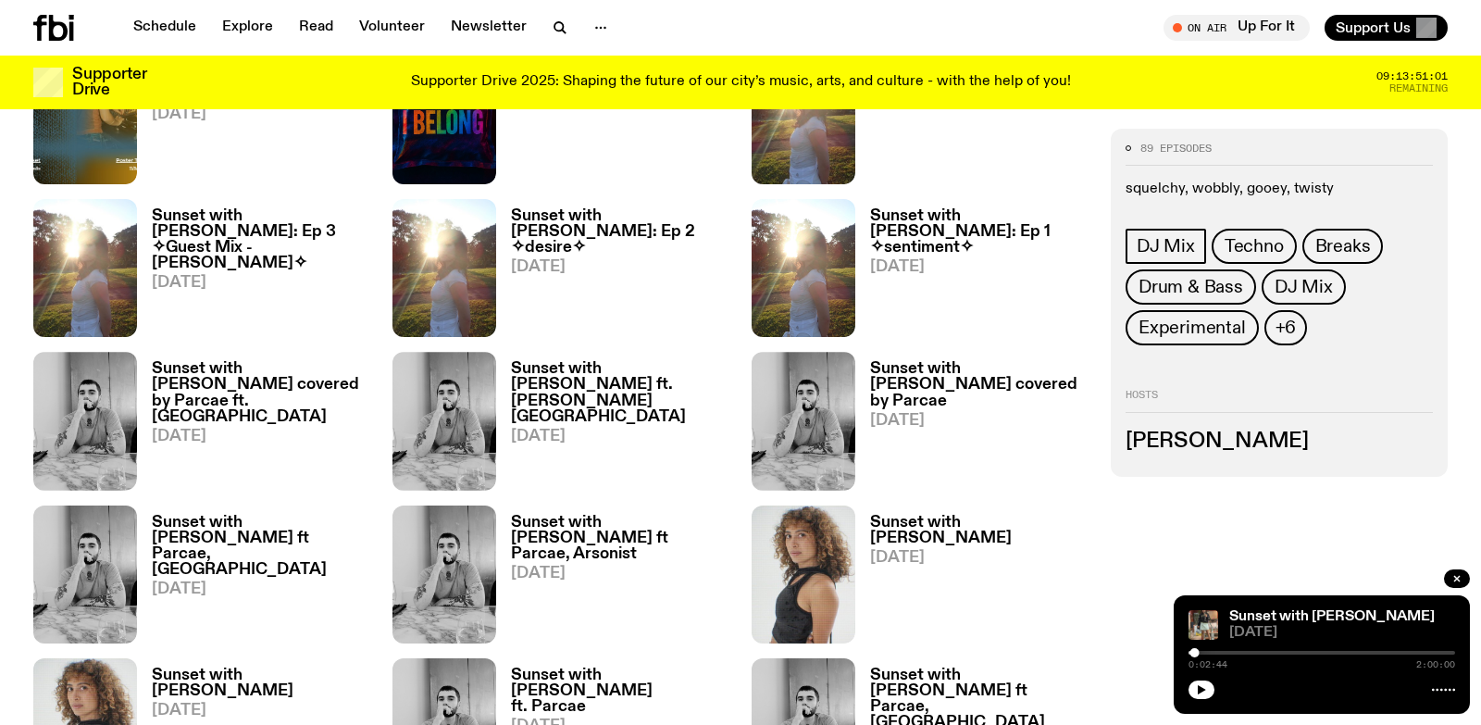
click at [185, 366] on h3 "Sunset with [PERSON_NAME] covered by Parcae ft. [GEOGRAPHIC_DATA]" at bounding box center [261, 392] width 218 height 63
